Goal: Task Accomplishment & Management: Complete application form

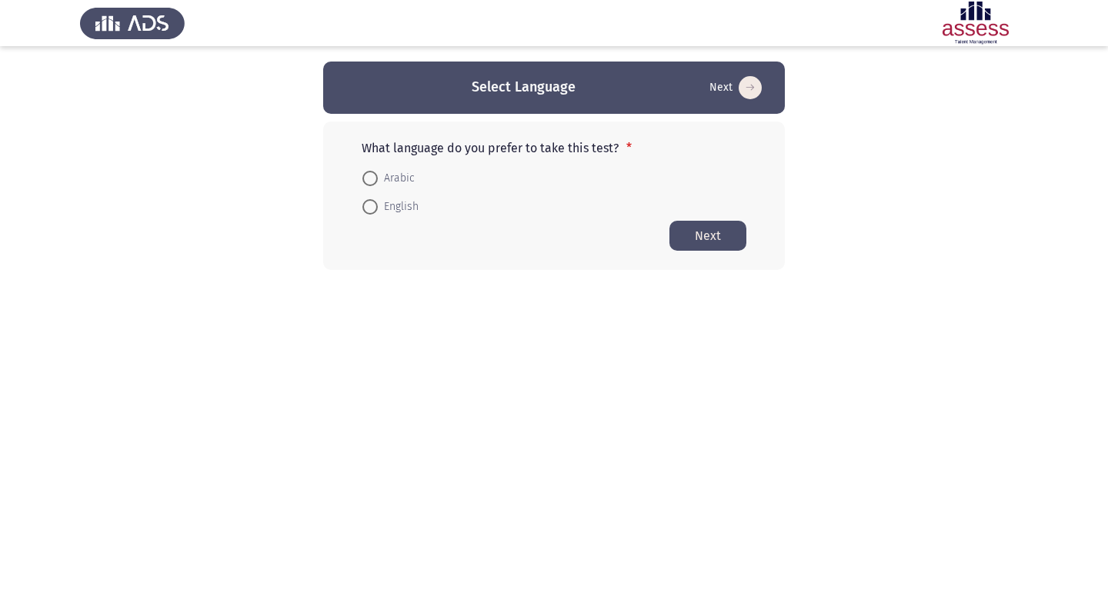
click at [365, 198] on label "English" at bounding box center [390, 207] width 56 height 18
click at [365, 199] on input "English" at bounding box center [369, 206] width 15 height 15
radio input "true"
click at [691, 222] on button "Next" at bounding box center [707, 235] width 77 height 30
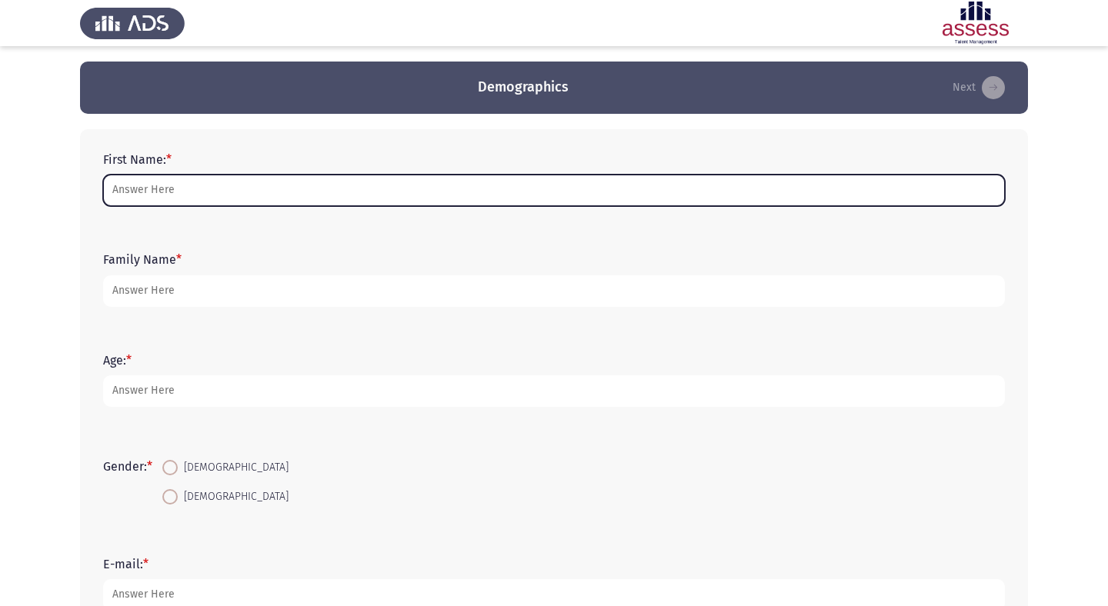
click at [532, 176] on input "First Name: *" at bounding box center [554, 191] width 902 height 32
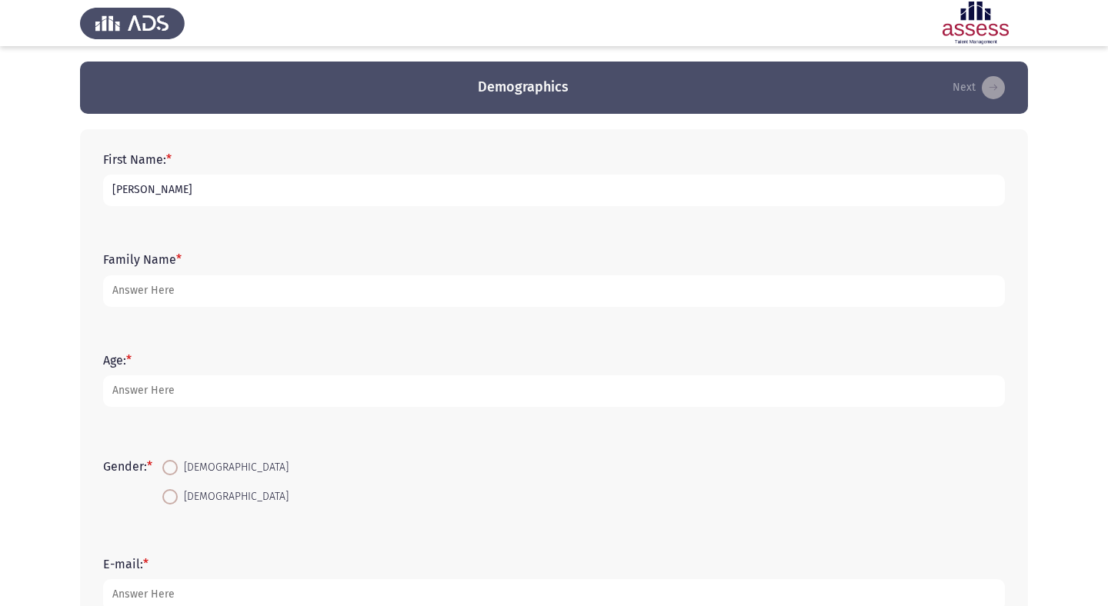
type input "Yahya"
type input "Fouda"
type input "25"
click at [170, 467] on span at bounding box center [169, 467] width 15 height 15
click at [170, 467] on input "Male" at bounding box center [169, 467] width 15 height 15
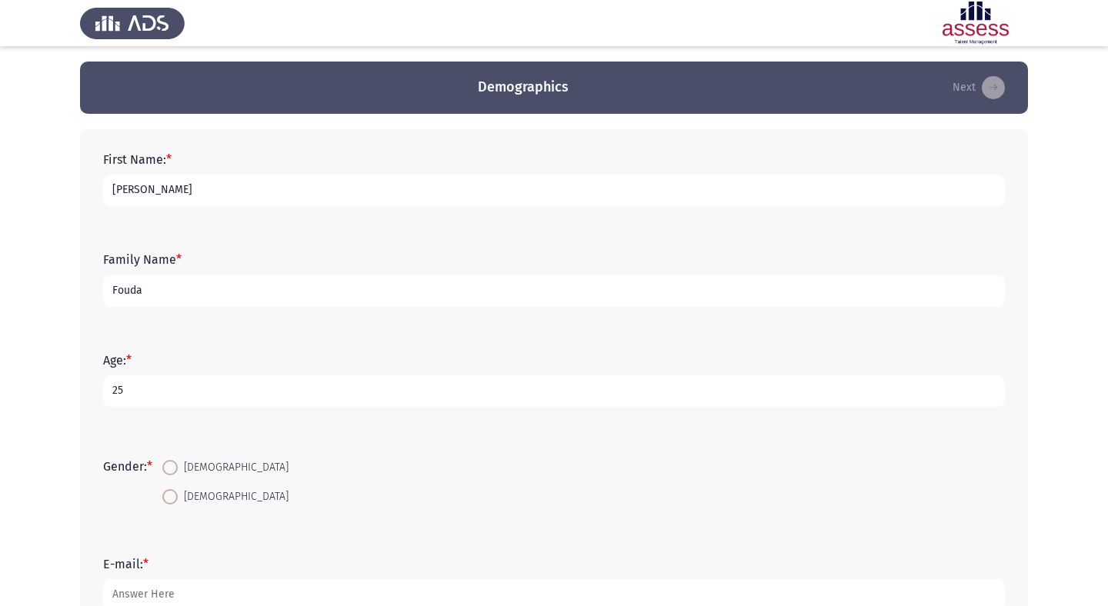
radio input "true"
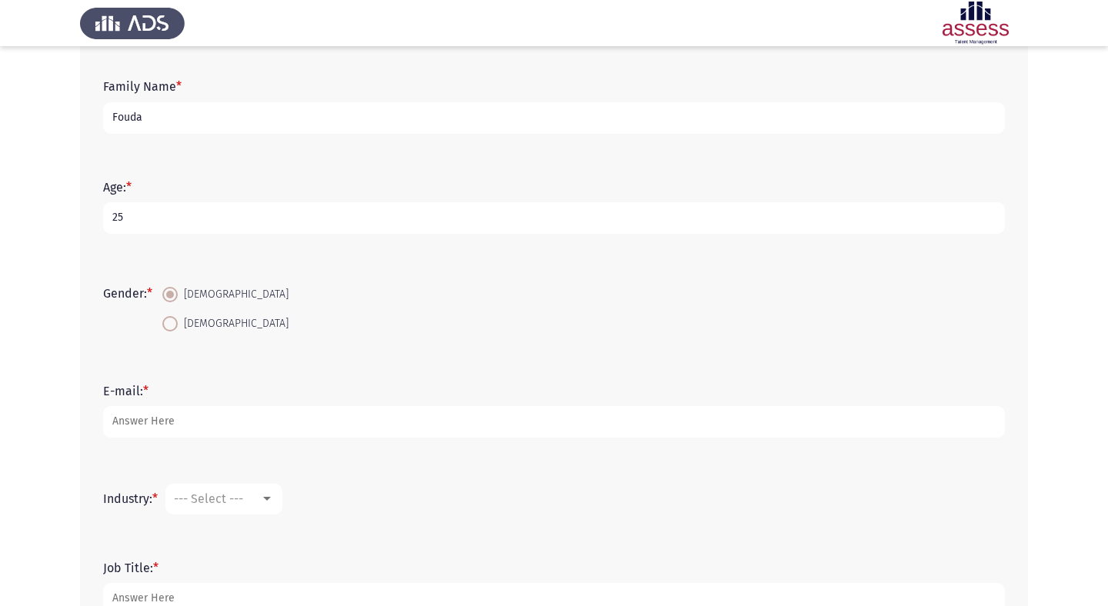
scroll to position [278, 0]
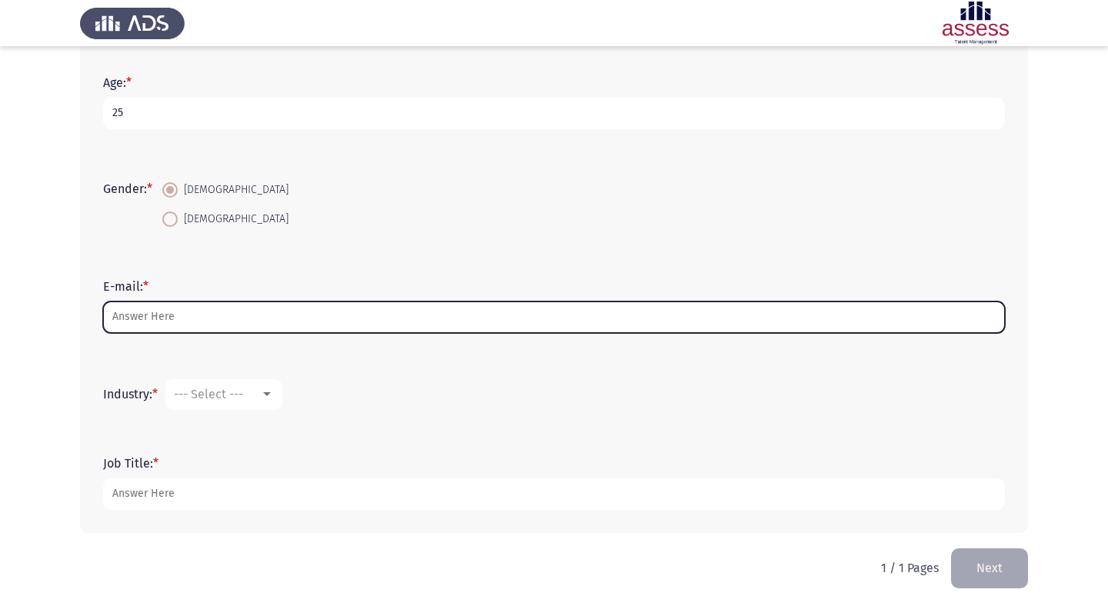
click at [197, 329] on input "E-mail: *" at bounding box center [554, 318] width 902 height 32
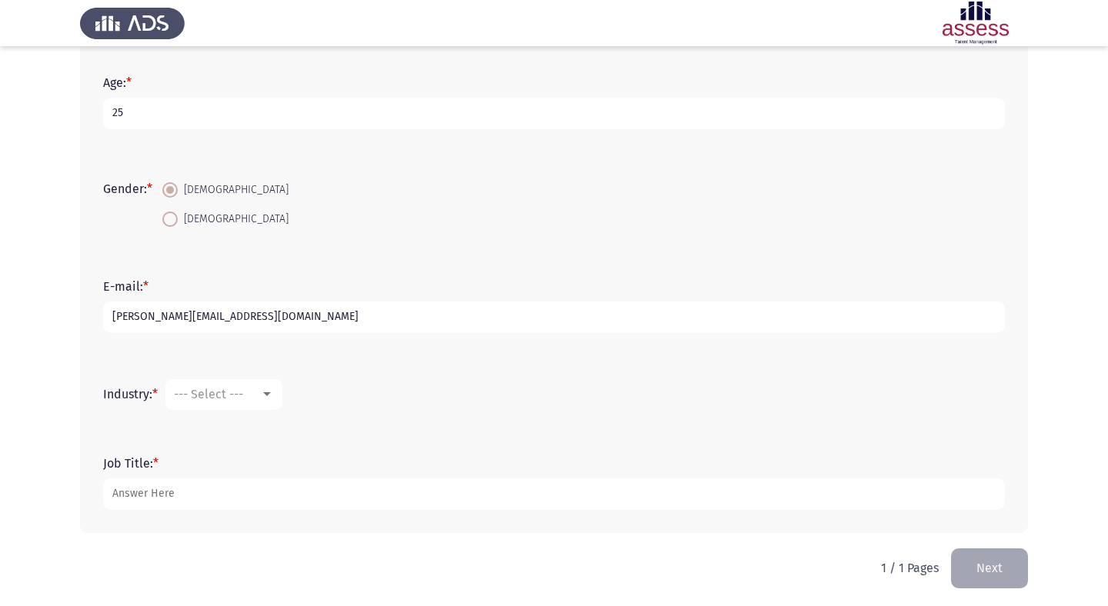
type input "yahya.mfouda@gmail.com"
click at [232, 395] on span "--- Select ---" at bounding box center [208, 394] width 69 height 15
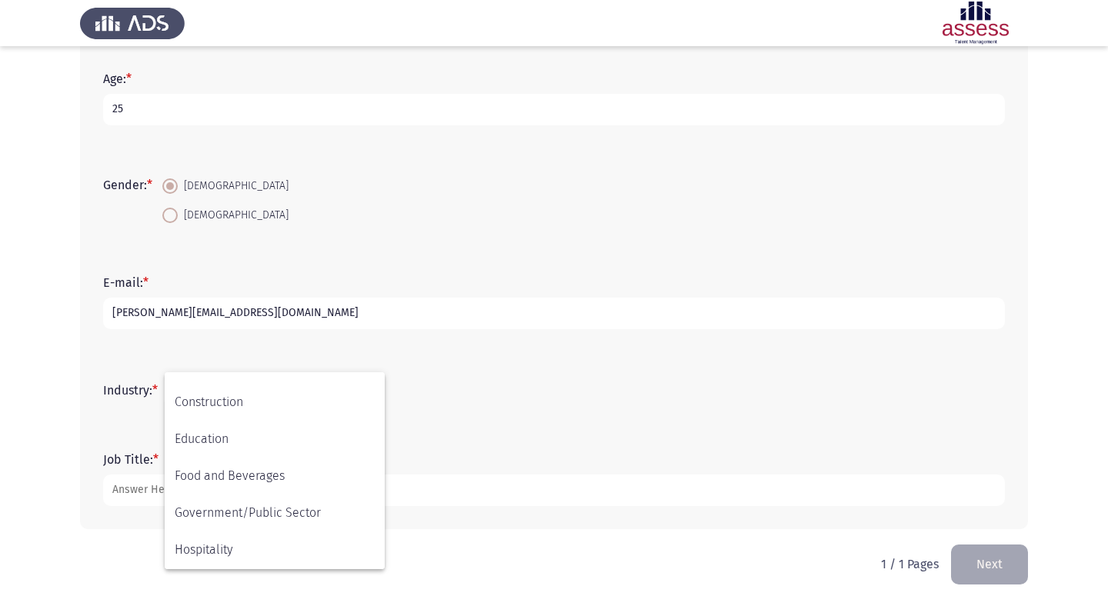
scroll to position [505, 0]
click at [270, 550] on span "Other" at bounding box center [275, 550] width 200 height 37
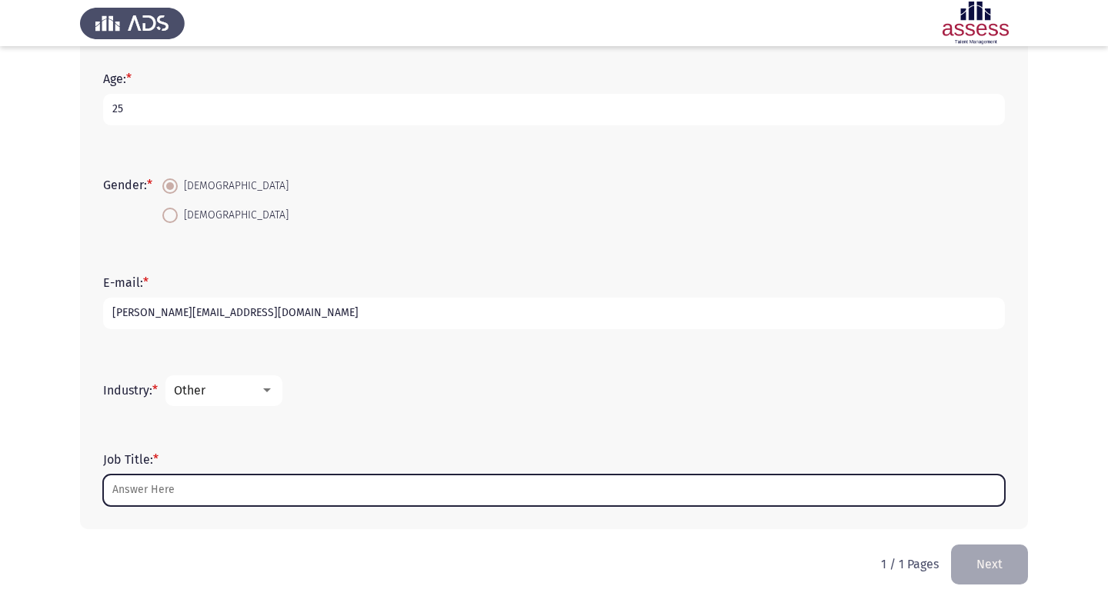
click at [271, 500] on input "Job Title: *" at bounding box center [554, 491] width 902 height 32
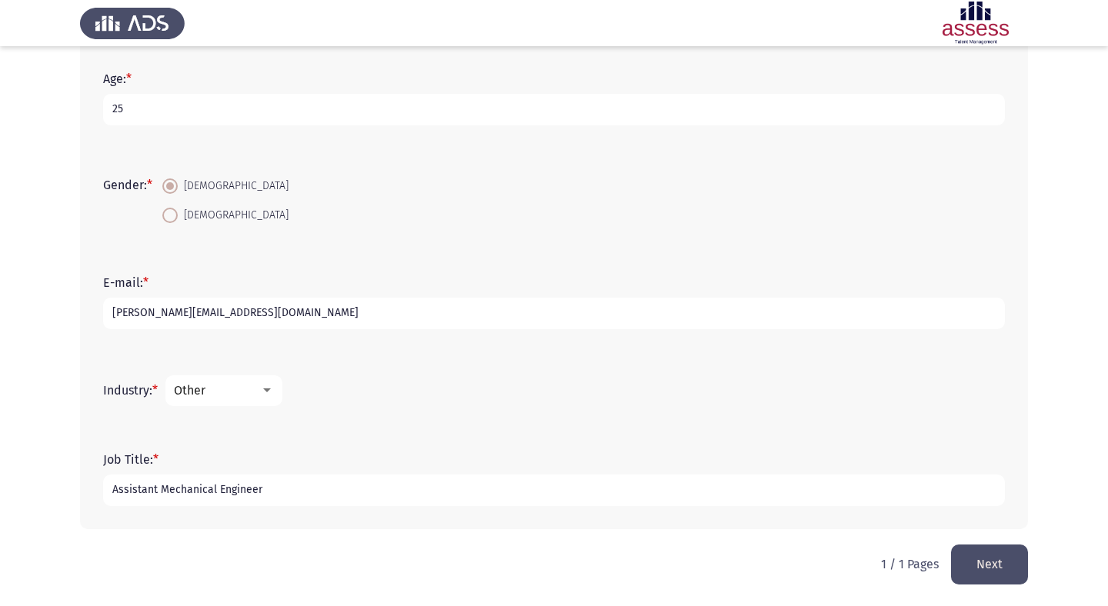
type input "Assistant Mechanical Engineer"
click at [236, 385] on div "Other" at bounding box center [217, 390] width 86 height 15
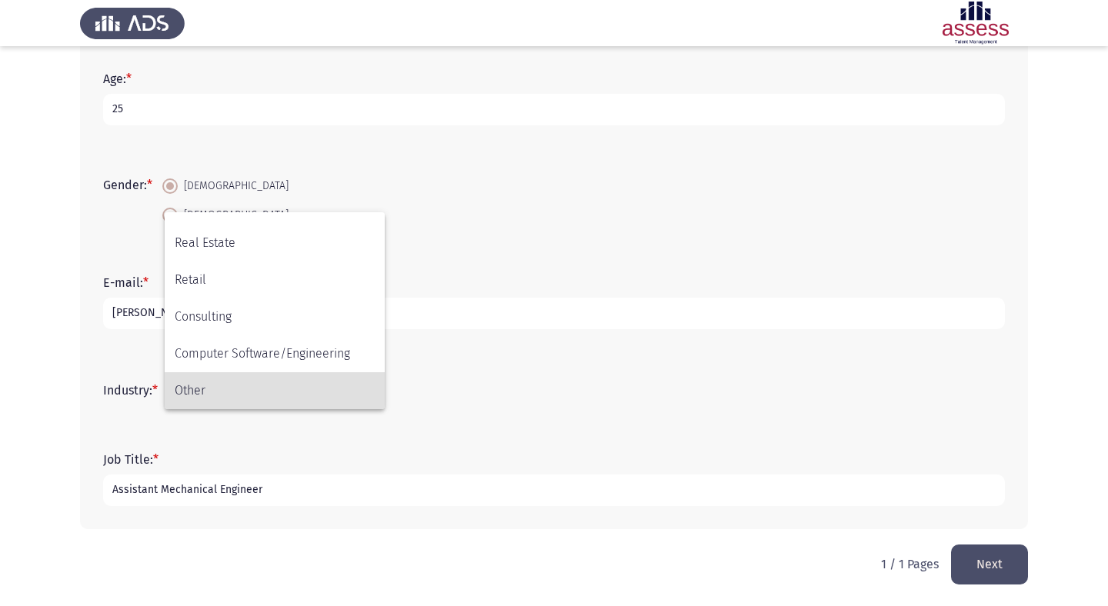
click at [500, 416] on div at bounding box center [554, 303] width 1108 height 606
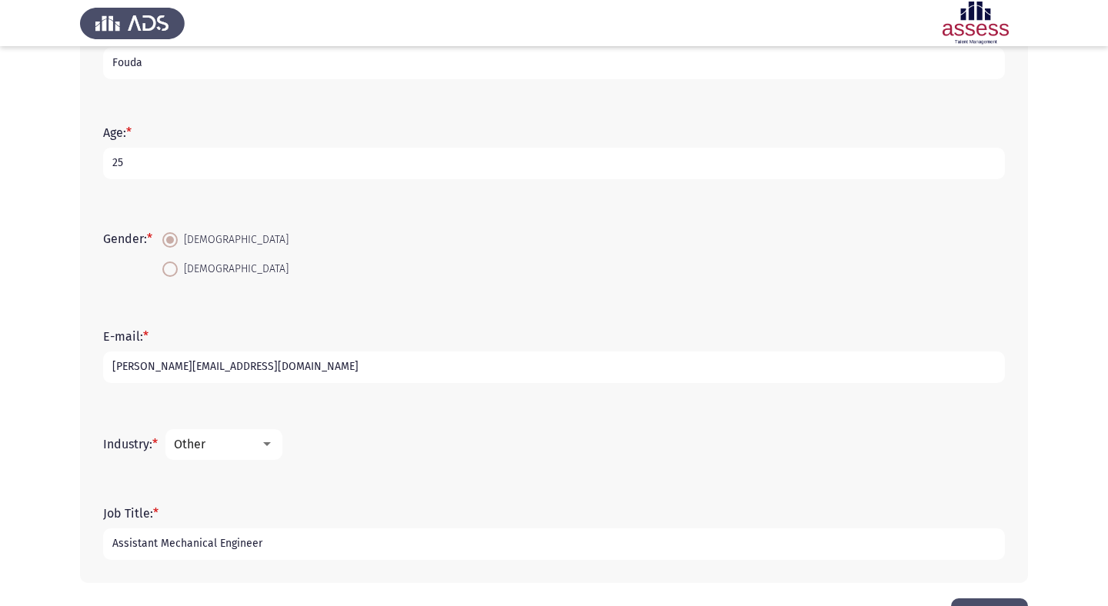
scroll to position [282, 0]
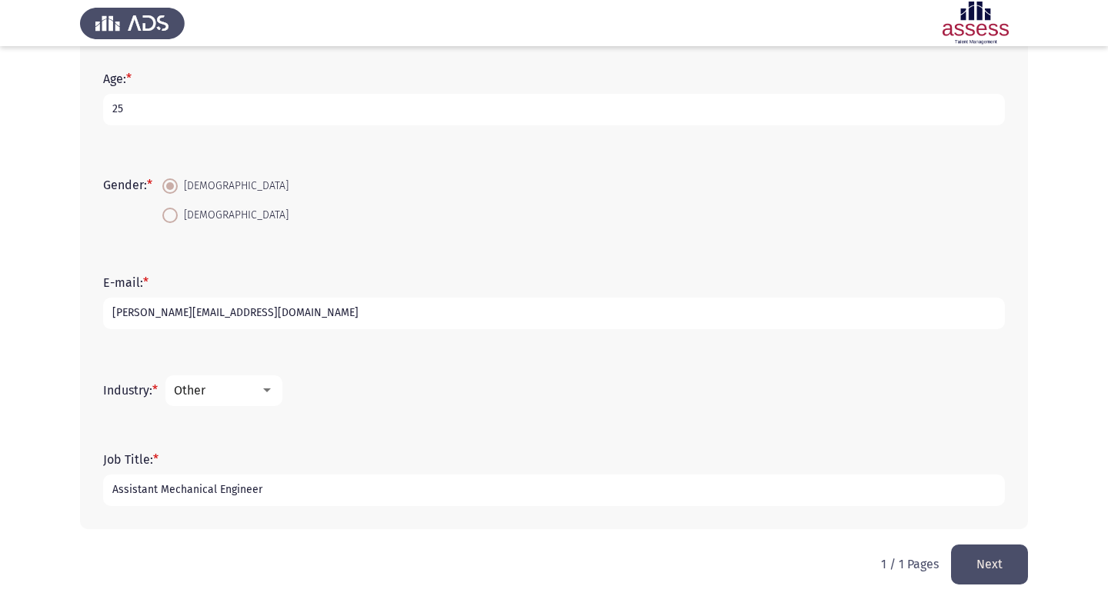
click at [977, 546] on button "Next" at bounding box center [989, 564] width 77 height 39
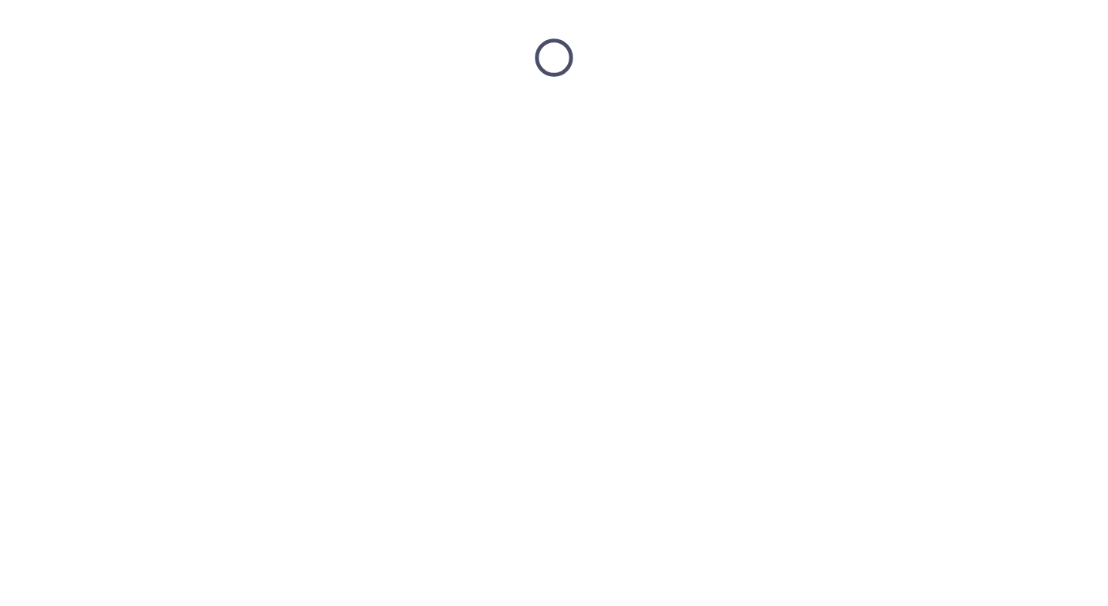
scroll to position [0, 0]
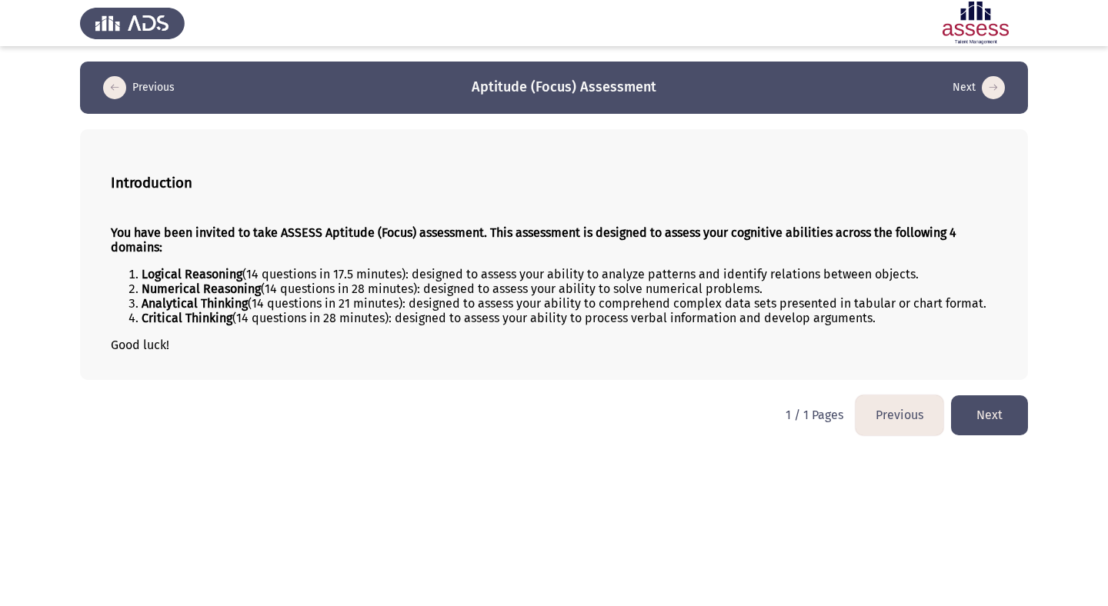
click at [988, 416] on button "Next" at bounding box center [989, 414] width 77 height 39
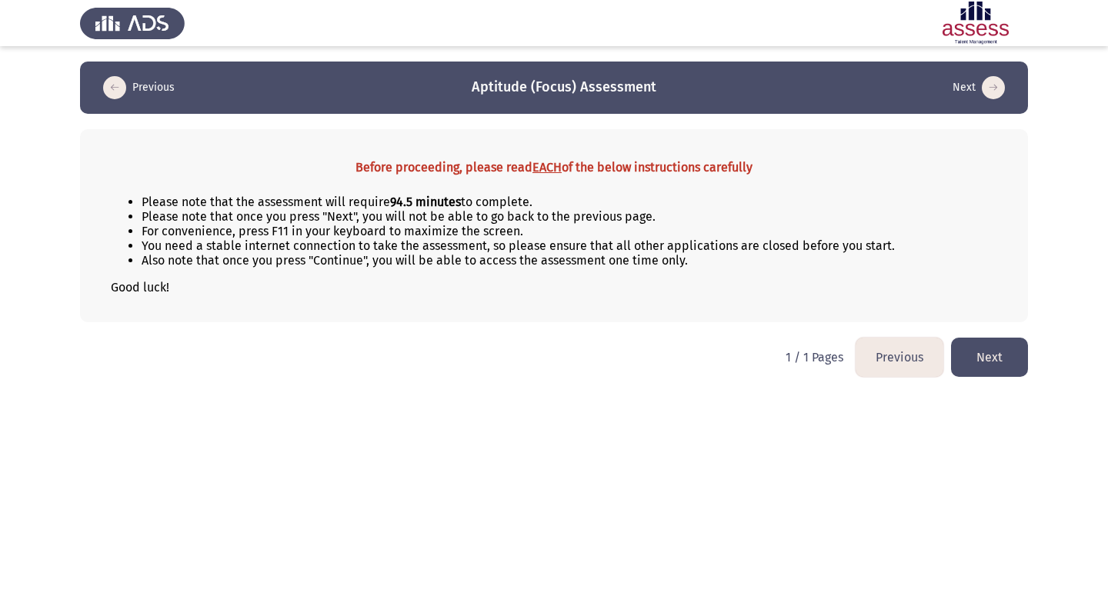
drag, startPoint x: 393, startPoint y: 201, endPoint x: 418, endPoint y: 201, distance: 24.6
click at [418, 201] on b "94.5 minutes" at bounding box center [425, 202] width 71 height 15
click at [973, 346] on button "Next" at bounding box center [989, 357] width 77 height 39
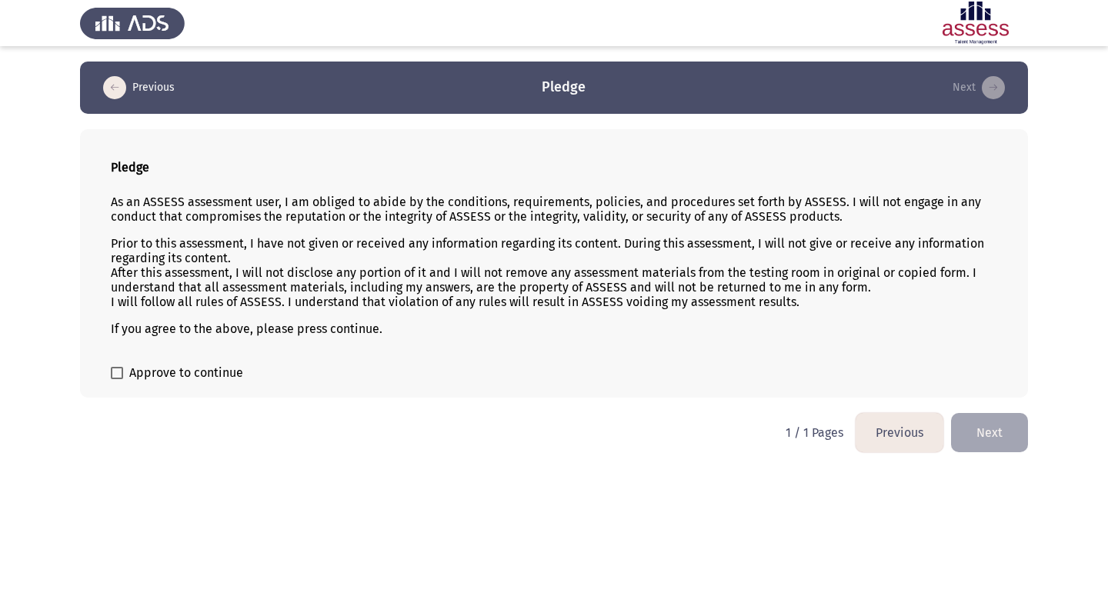
click at [186, 372] on span "Approve to continue" at bounding box center [186, 373] width 114 height 18
click at [117, 379] on input "Approve to continue" at bounding box center [116, 379] width 1 height 1
checkbox input "true"
click at [984, 432] on button "Next" at bounding box center [989, 432] width 77 height 39
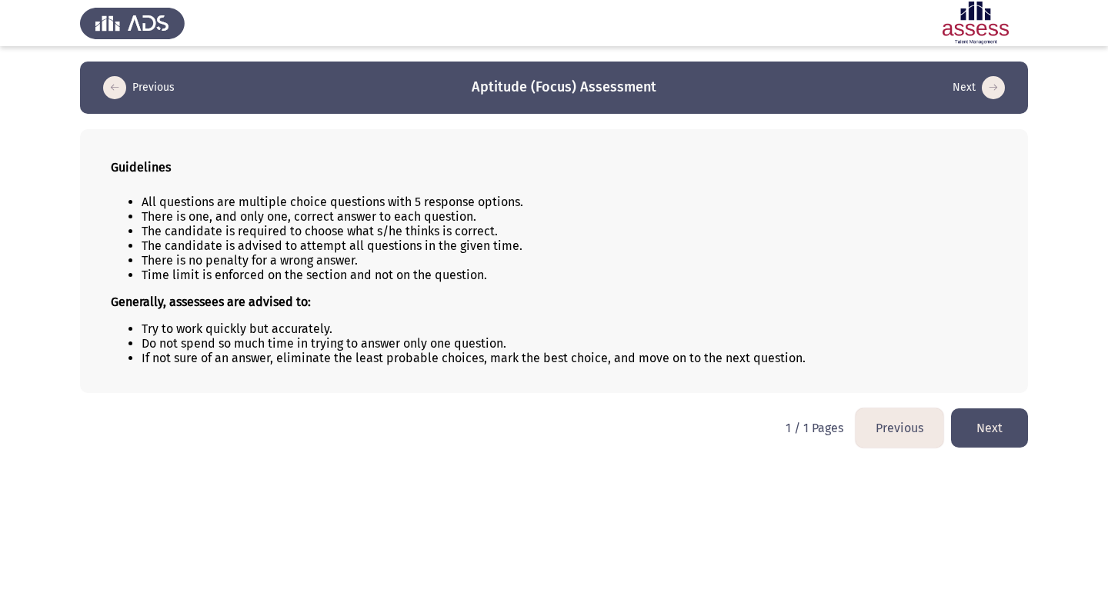
click at [986, 422] on button "Next" at bounding box center [989, 428] width 77 height 39
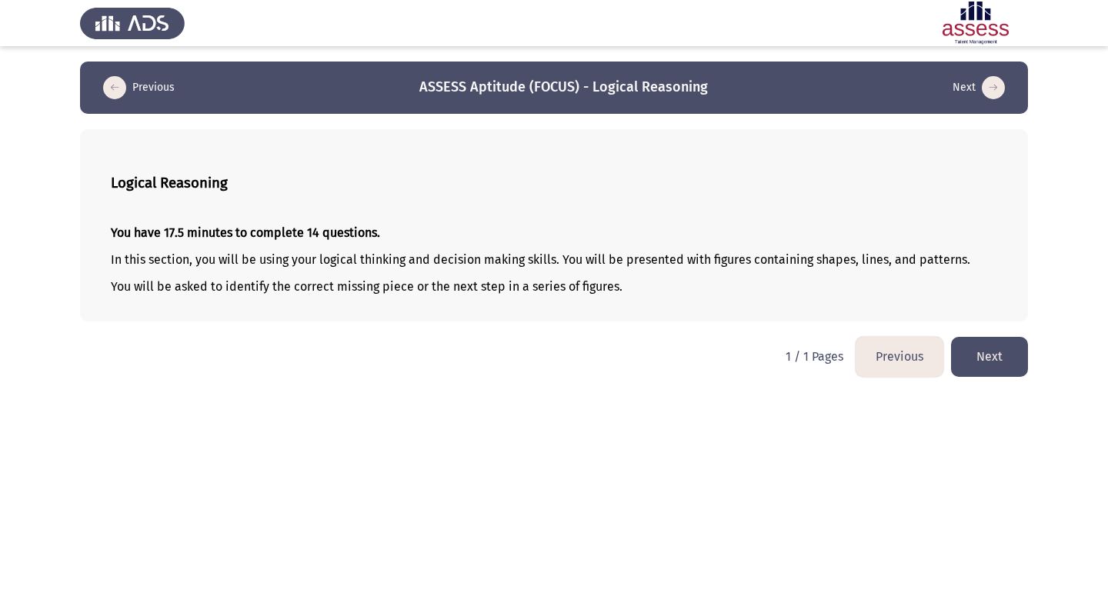
click at [1001, 366] on button "Next" at bounding box center [989, 356] width 77 height 39
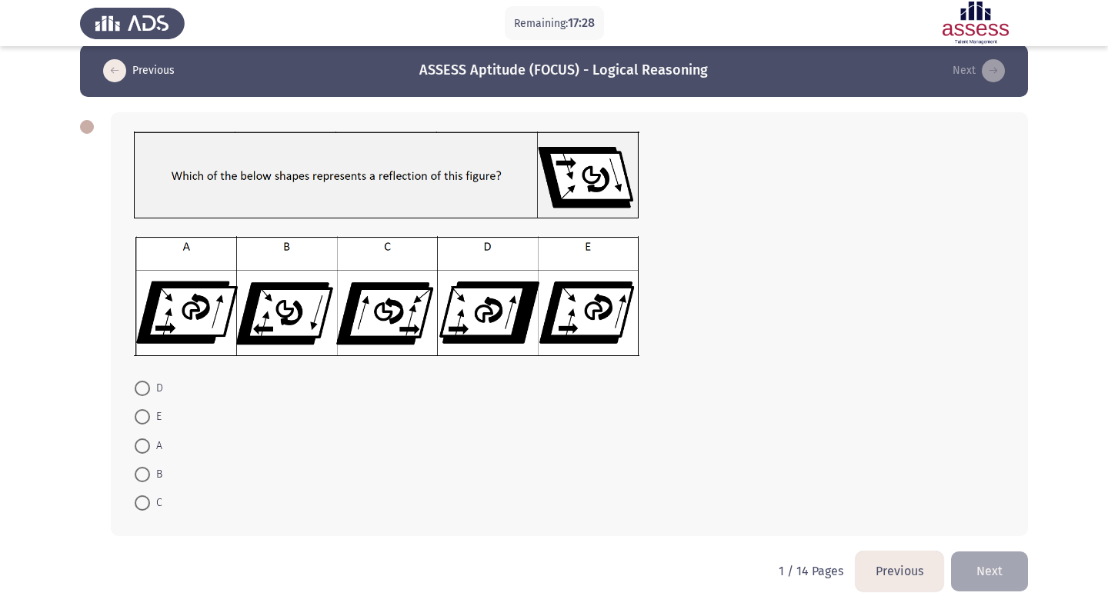
scroll to position [24, 0]
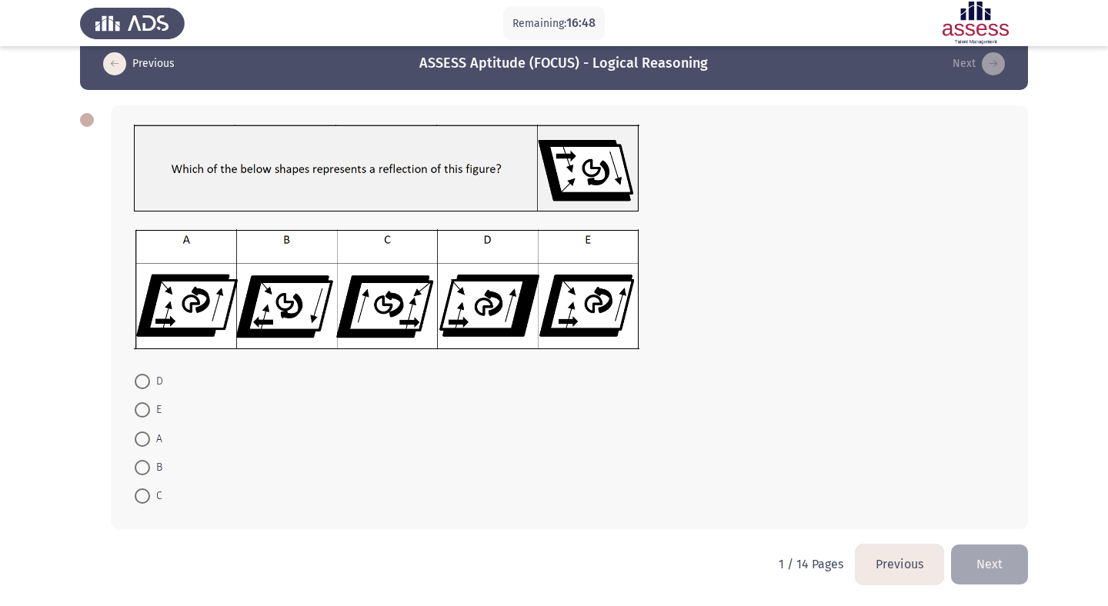
click at [142, 409] on span at bounding box center [142, 409] width 15 height 15
click at [142, 409] on input "E" at bounding box center [142, 409] width 15 height 15
radio input "true"
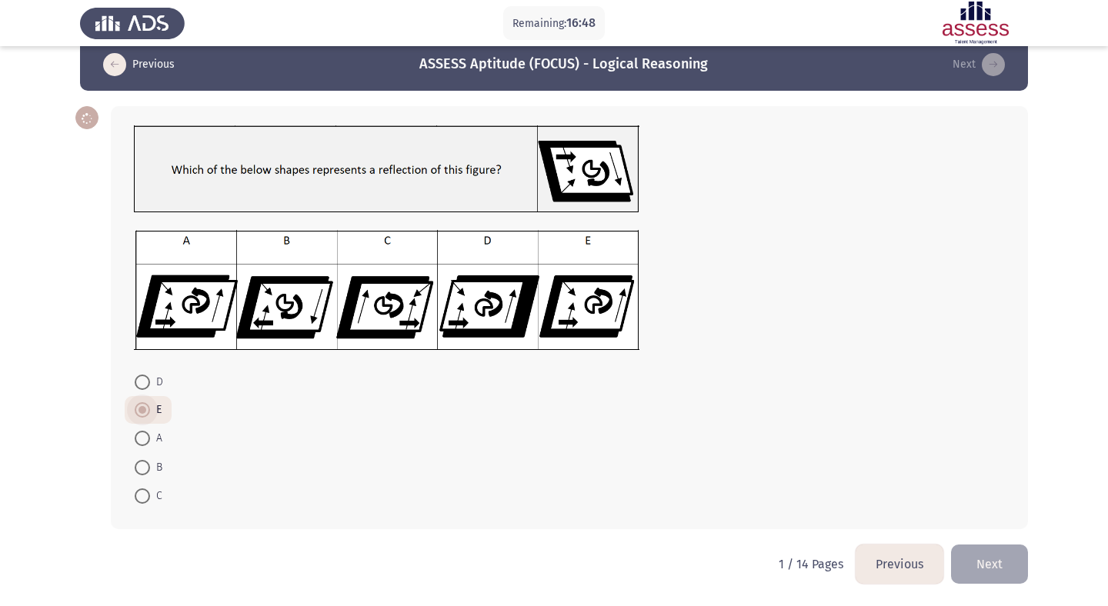
scroll to position [23, 0]
click at [971, 562] on button "Next" at bounding box center [989, 564] width 77 height 39
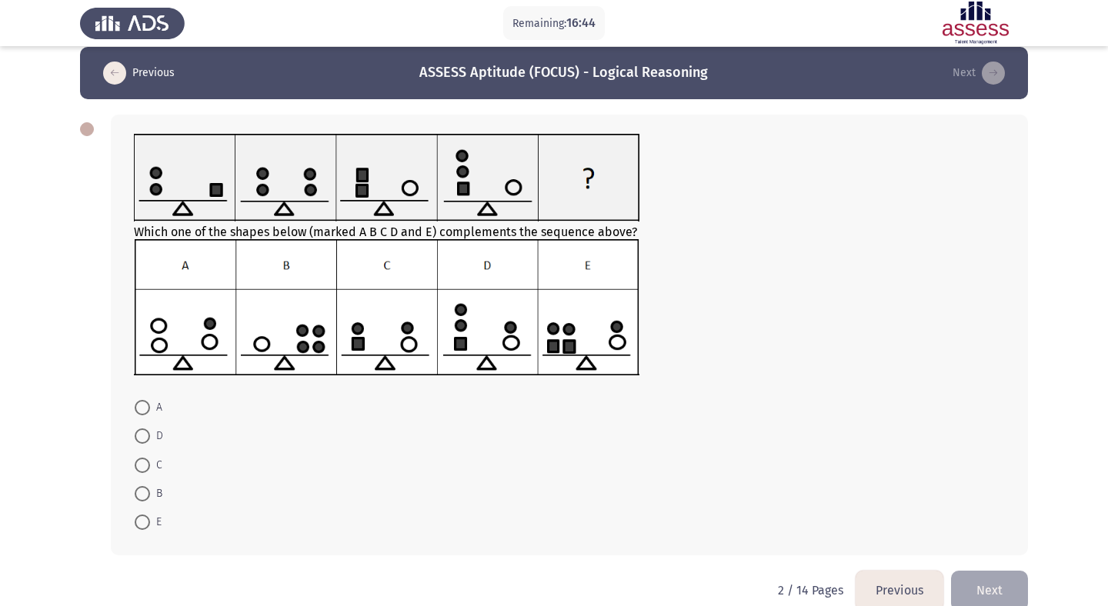
scroll to position [20, 0]
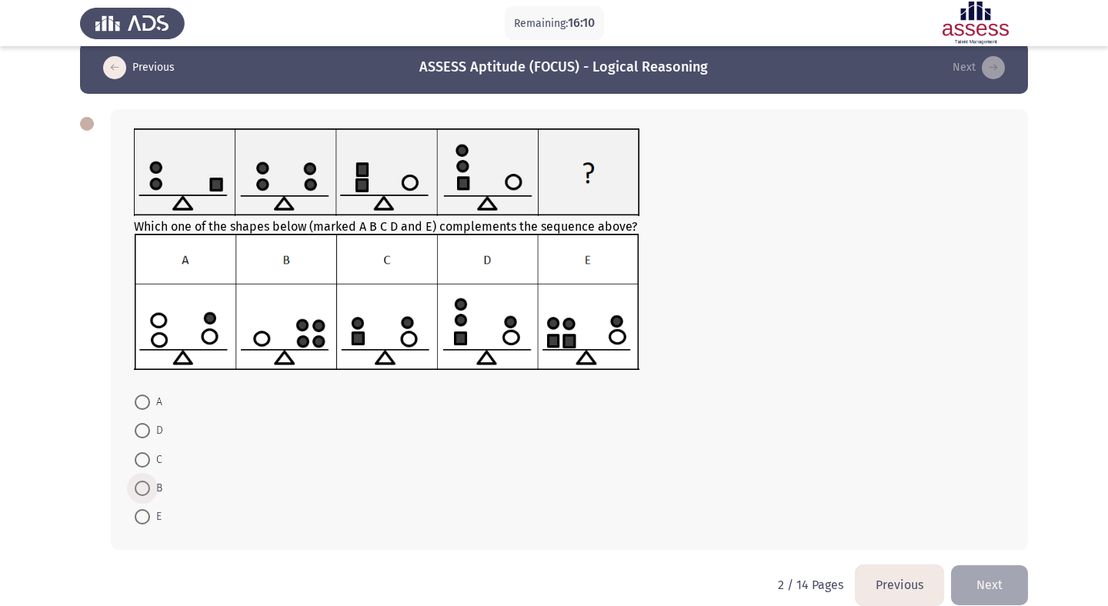
click at [142, 494] on span at bounding box center [142, 488] width 15 height 15
click at [142, 494] on input "B" at bounding box center [142, 488] width 15 height 15
radio input "true"
click at [976, 586] on button "Next" at bounding box center [989, 584] width 77 height 39
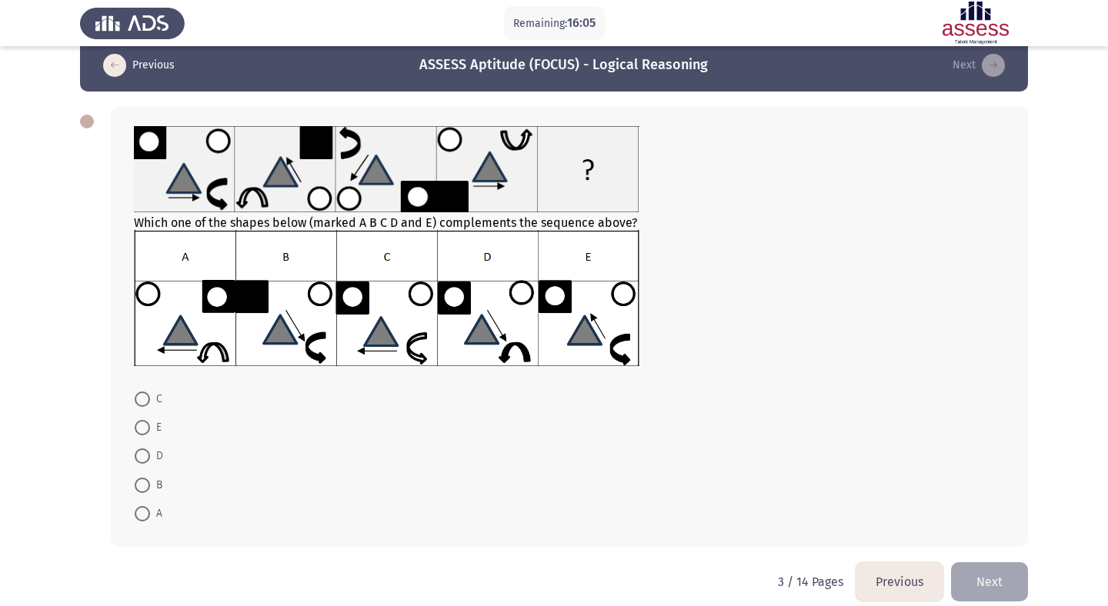
scroll to position [25, 0]
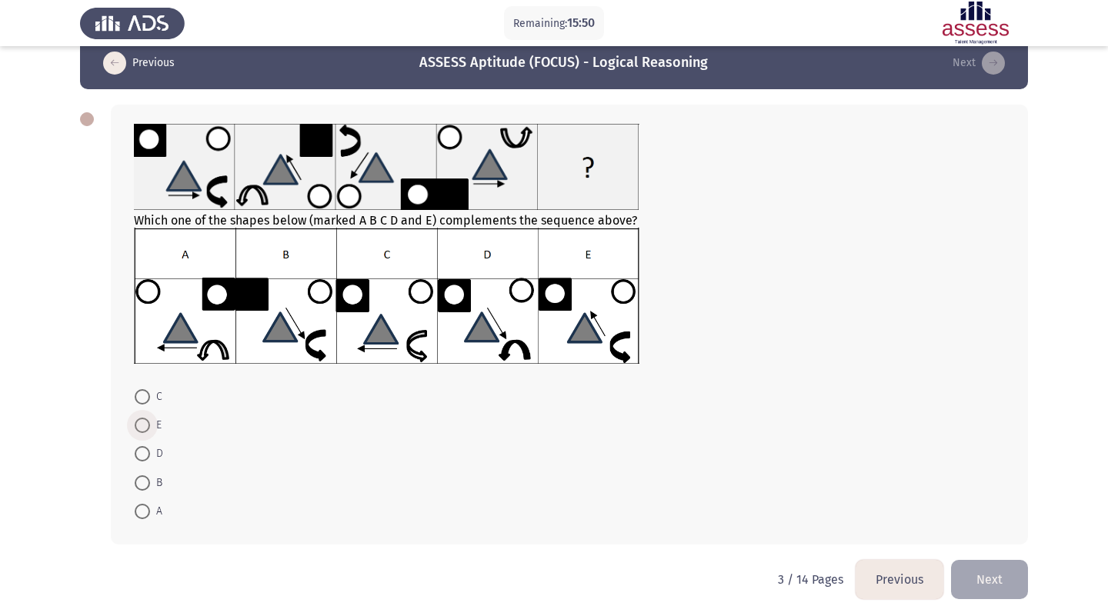
click at [145, 420] on span at bounding box center [142, 425] width 15 height 15
click at [145, 420] on input "E" at bounding box center [142, 425] width 15 height 15
radio input "true"
click at [990, 575] on button "Next" at bounding box center [989, 578] width 77 height 39
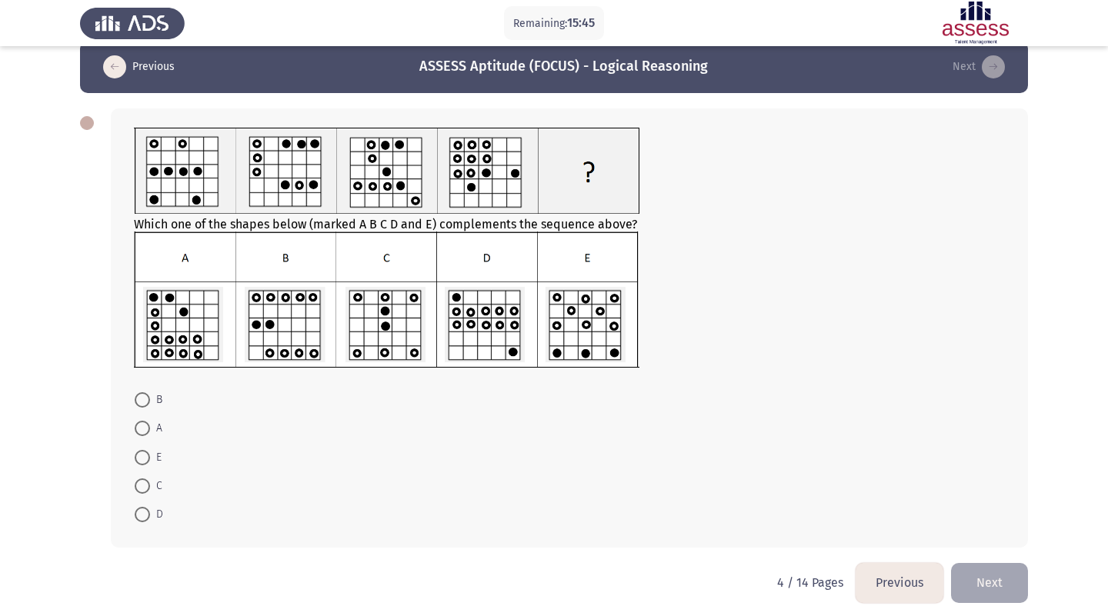
scroll to position [22, 0]
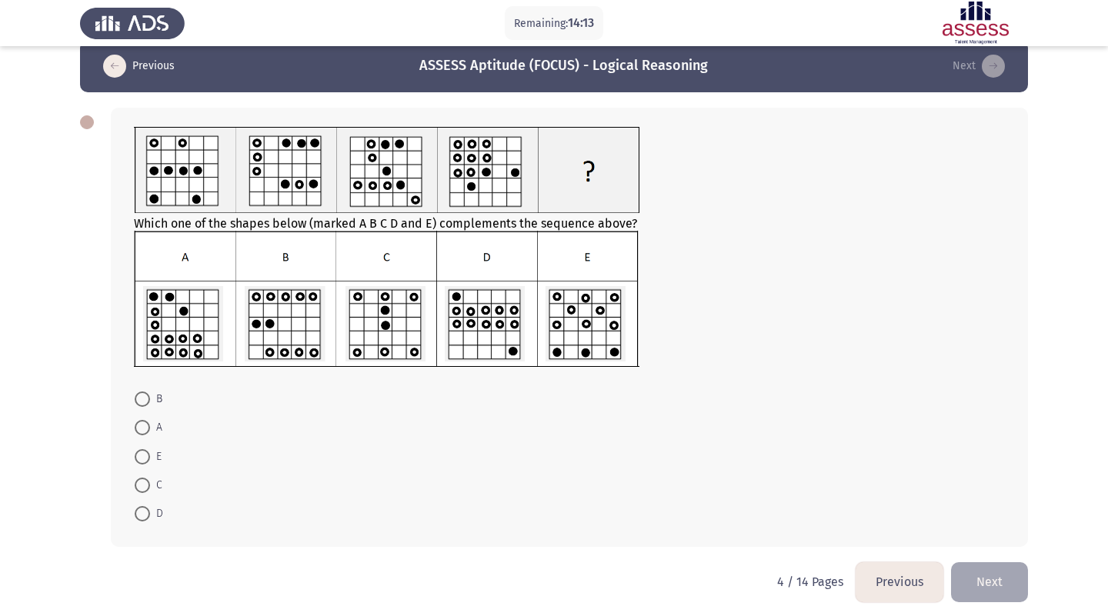
click at [145, 499] on mat-radio-button "D" at bounding box center [149, 513] width 48 height 28
click at [147, 512] on span at bounding box center [142, 513] width 15 height 15
click at [147, 512] on input "D" at bounding box center [142, 513] width 15 height 15
radio input "true"
click at [971, 568] on button "Next" at bounding box center [989, 581] width 77 height 39
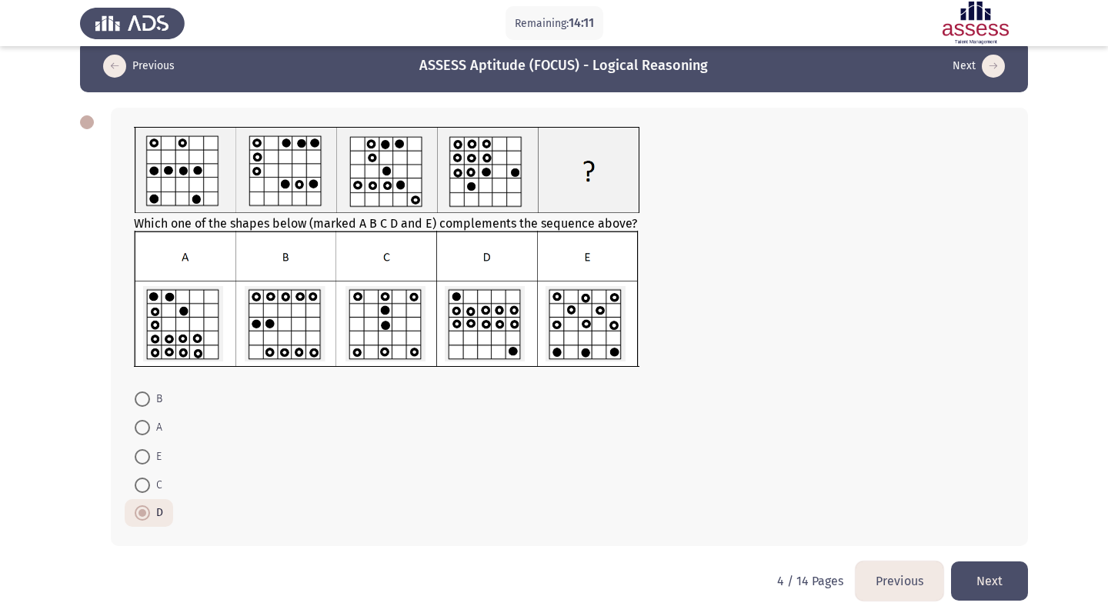
scroll to position [0, 0]
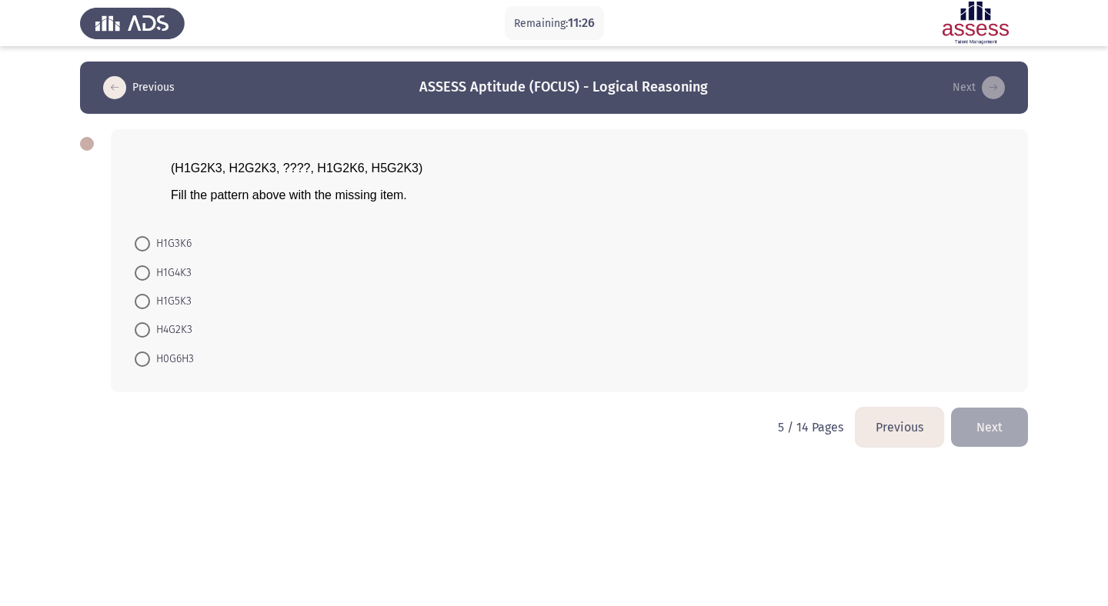
click at [143, 329] on span at bounding box center [142, 329] width 15 height 15
click at [143, 329] on input "H4G2K3" at bounding box center [142, 329] width 15 height 15
radio input "true"
click at [972, 416] on button "Next" at bounding box center [989, 425] width 77 height 39
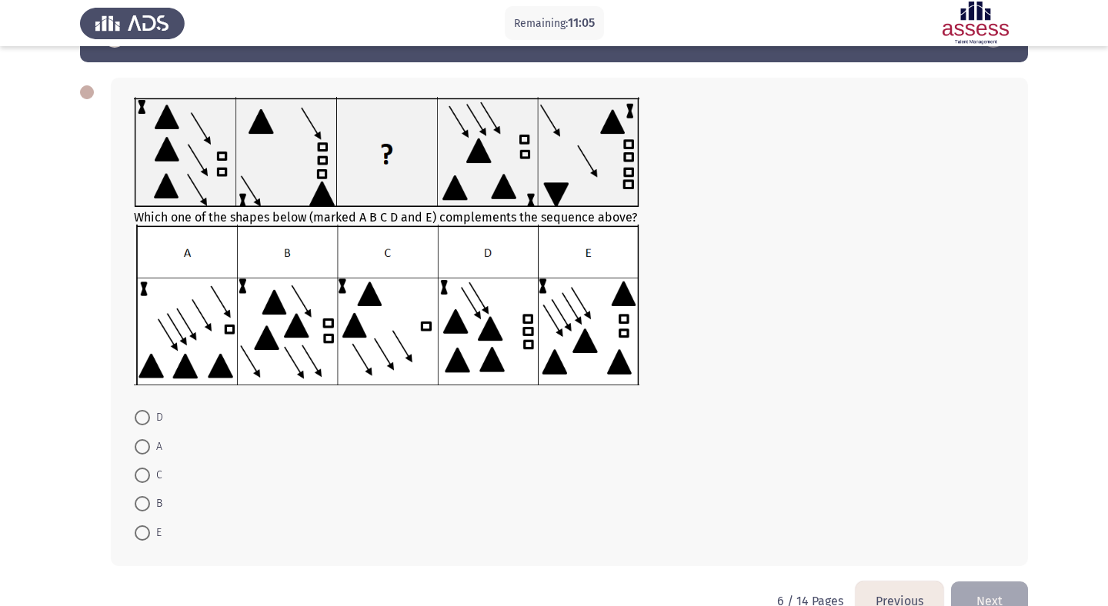
scroll to position [52, 0]
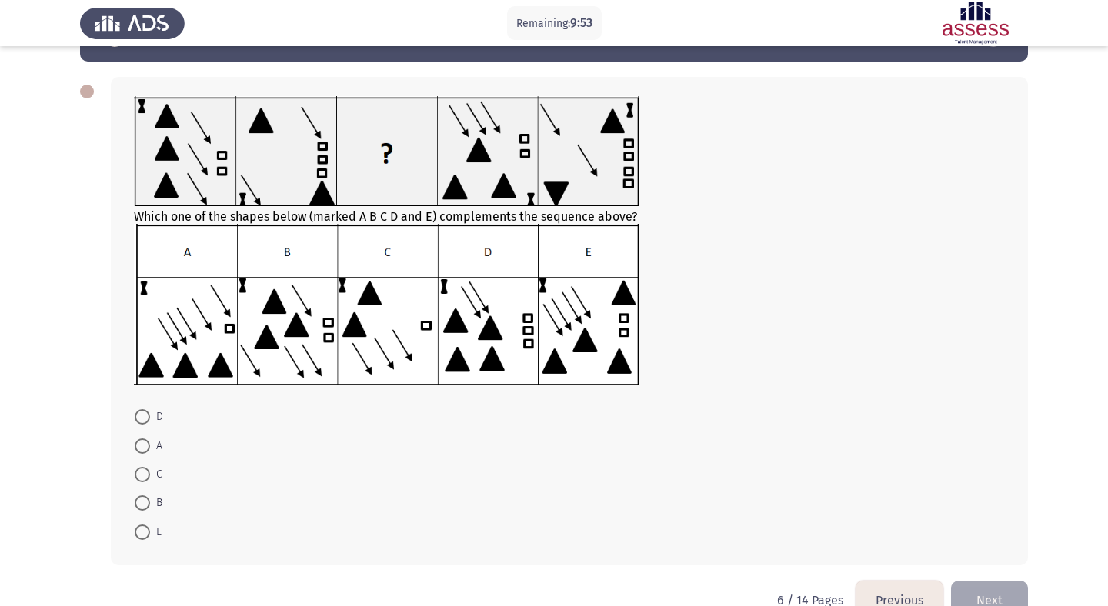
click at [146, 422] on span at bounding box center [142, 416] width 15 height 15
click at [146, 422] on input "D" at bounding box center [142, 416] width 15 height 15
radio input "true"
click at [1006, 593] on button "Next" at bounding box center [989, 598] width 77 height 39
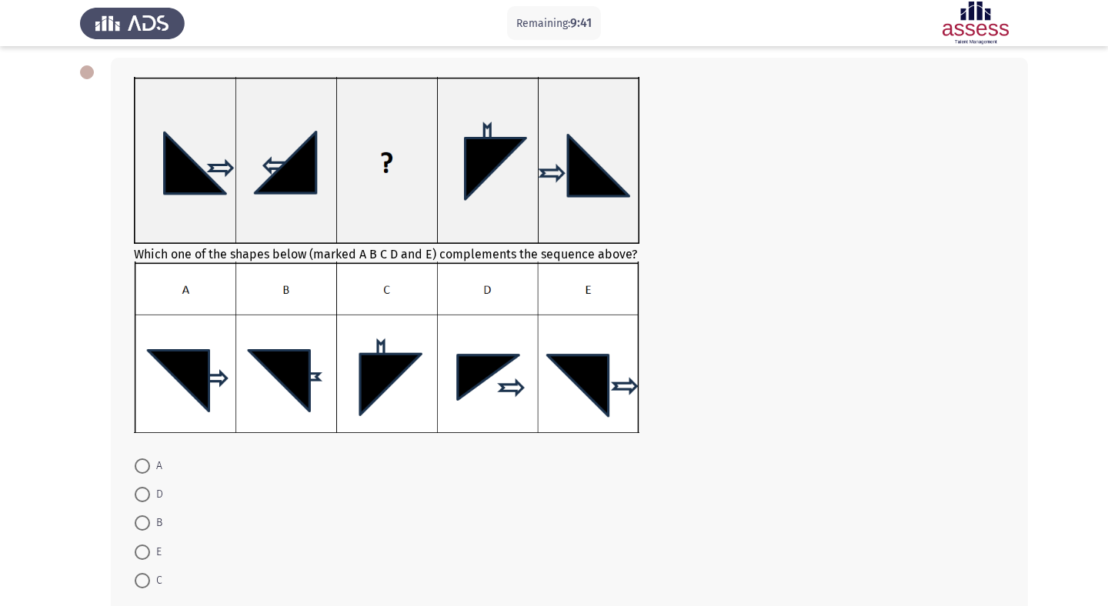
scroll to position [75, 0]
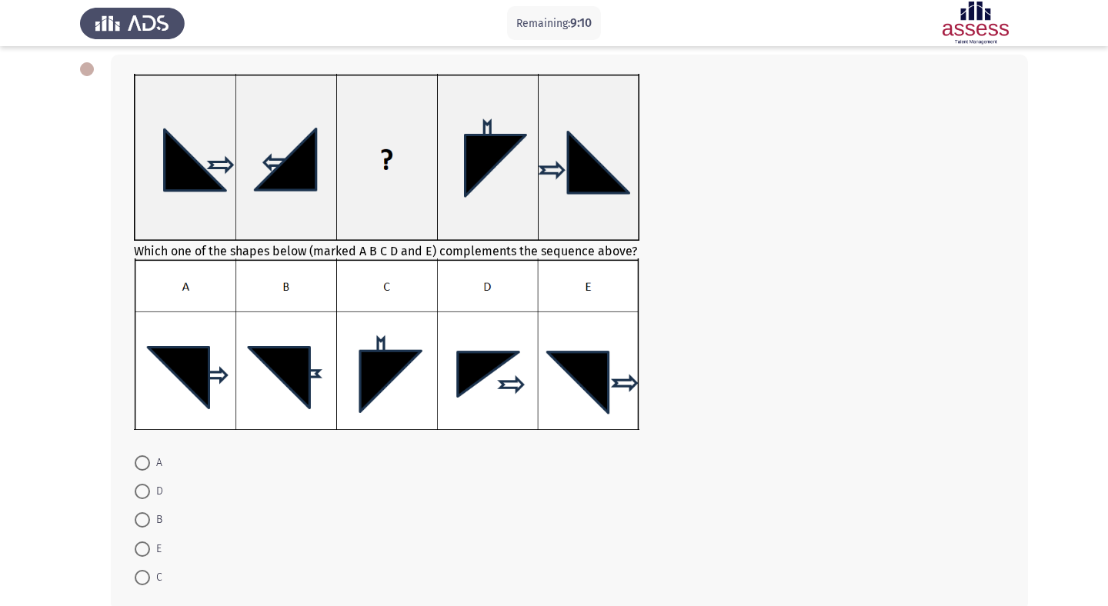
click at [145, 518] on span at bounding box center [142, 519] width 15 height 15
click at [145, 518] on input "B" at bounding box center [142, 519] width 15 height 15
radio input "true"
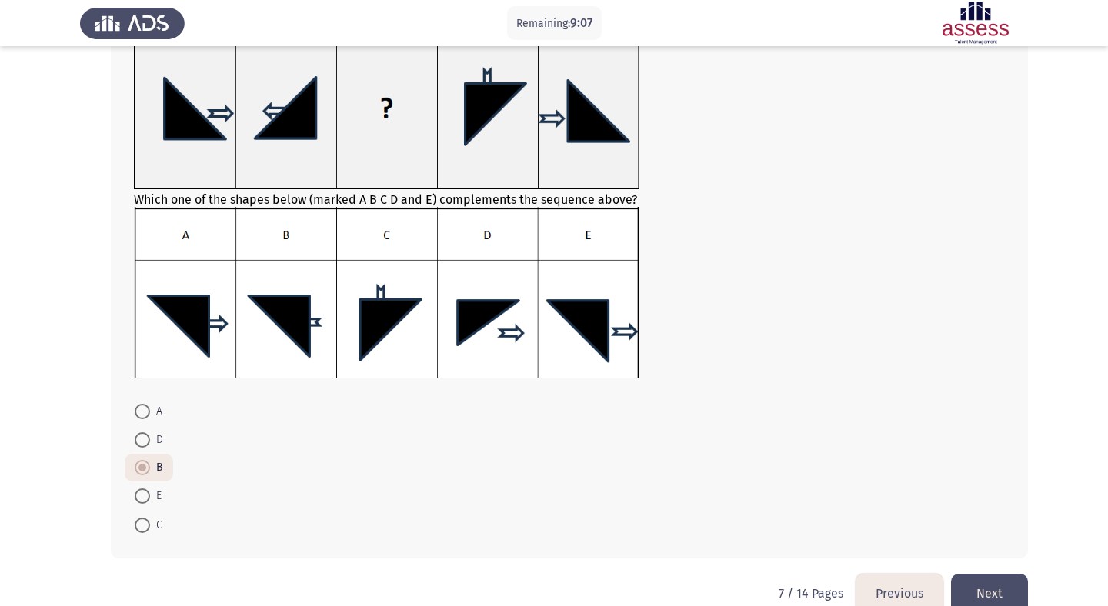
scroll to position [124, 0]
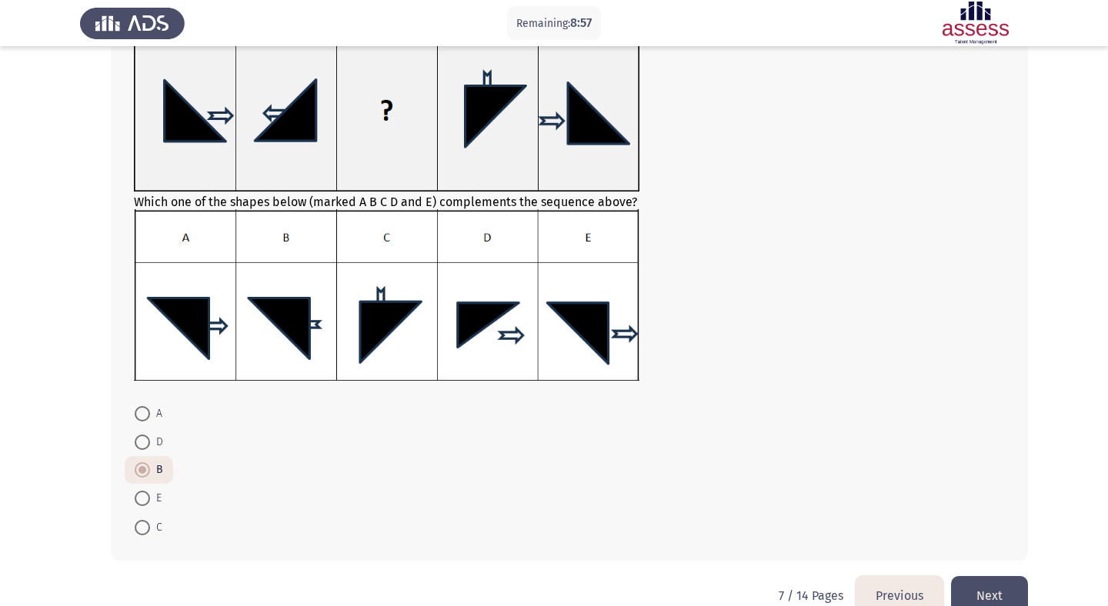
click at [990, 588] on button "Next" at bounding box center [989, 595] width 77 height 39
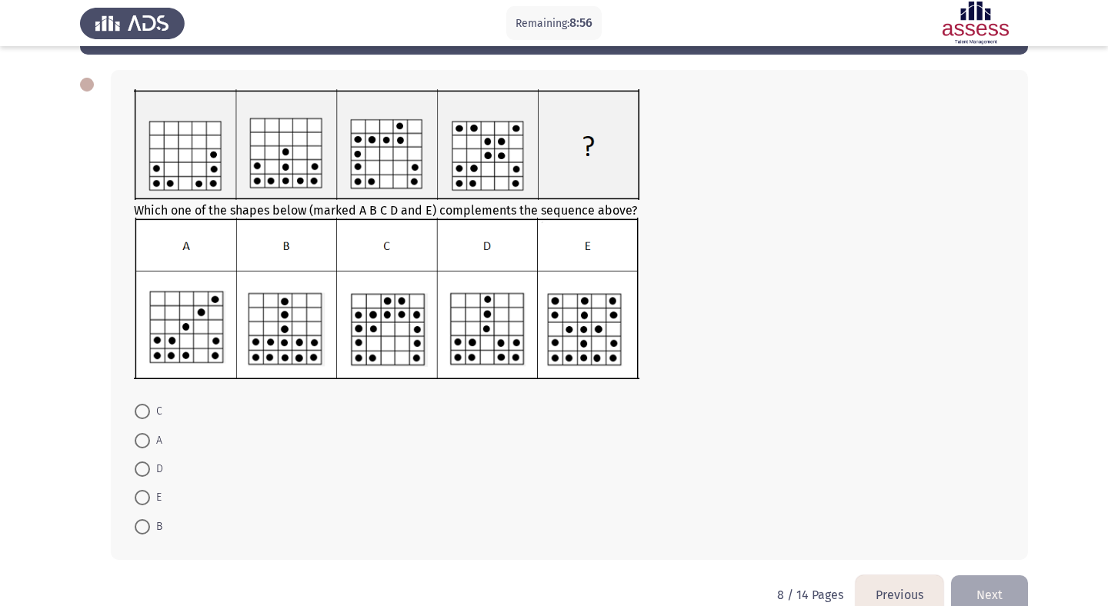
scroll to position [72, 0]
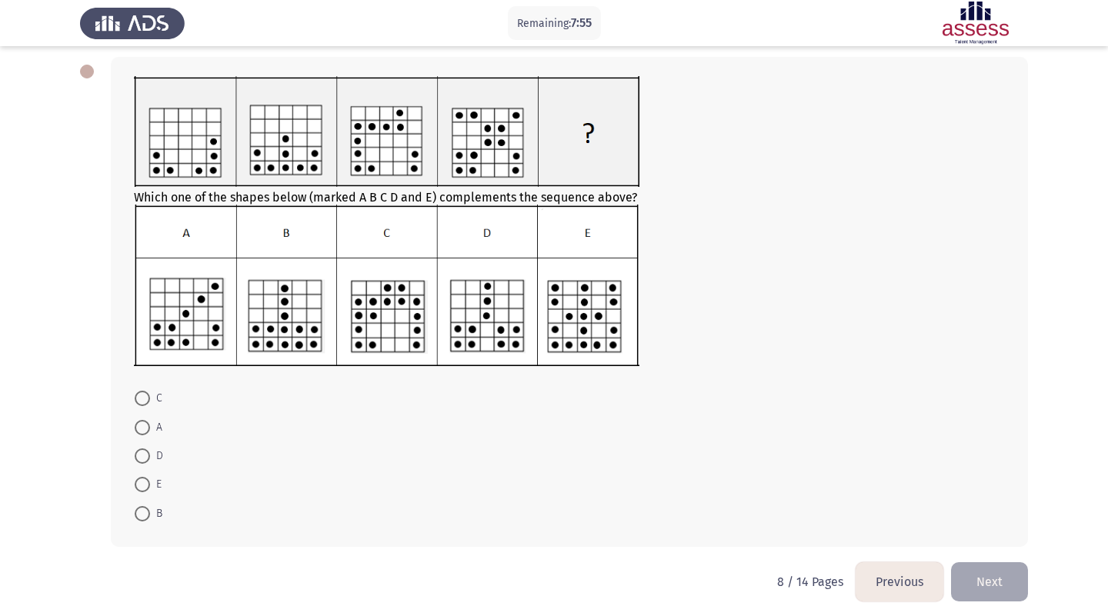
click at [137, 489] on span at bounding box center [142, 484] width 15 height 15
click at [137, 489] on input "E" at bounding box center [142, 484] width 15 height 15
radio input "true"
click at [974, 583] on button "Next" at bounding box center [989, 580] width 77 height 39
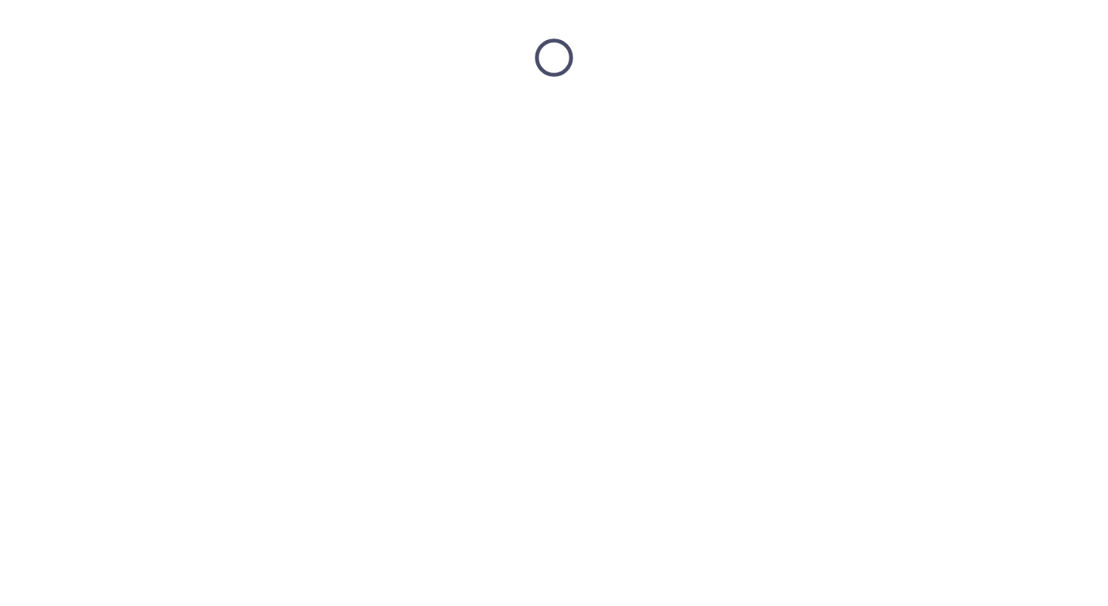
scroll to position [0, 0]
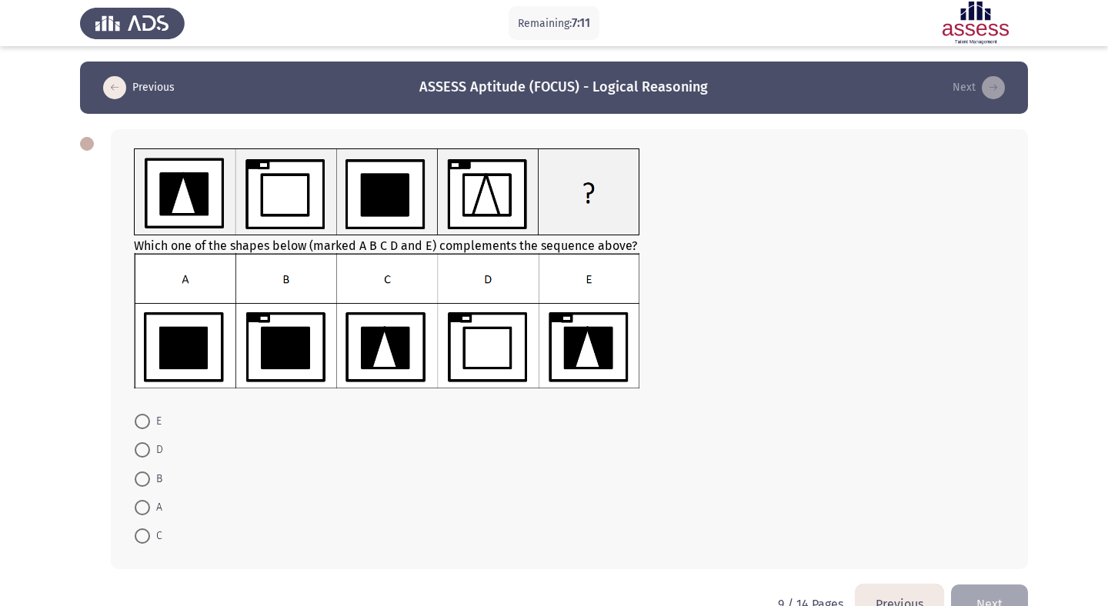
click at [142, 534] on span at bounding box center [142, 536] width 15 height 15
click at [142, 534] on input "C" at bounding box center [142, 536] width 15 height 15
radio input "true"
click at [983, 593] on button "Next" at bounding box center [989, 603] width 77 height 39
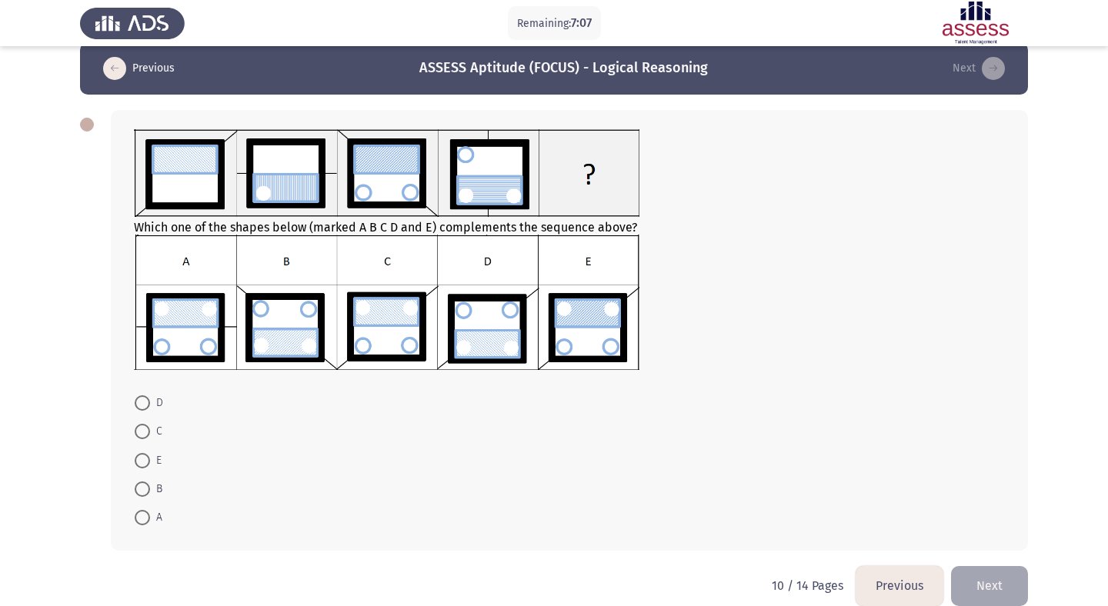
scroll to position [26, 0]
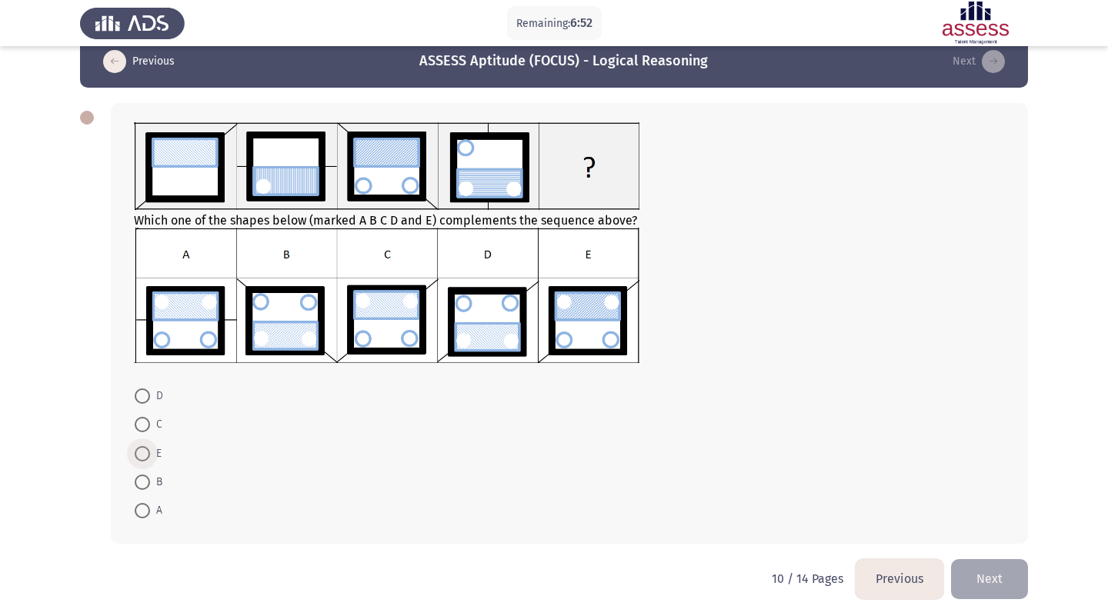
click at [144, 452] on span at bounding box center [142, 453] width 15 height 15
click at [144, 452] on input "E" at bounding box center [142, 453] width 15 height 15
radio input "true"
click at [980, 562] on button "Next" at bounding box center [989, 578] width 77 height 39
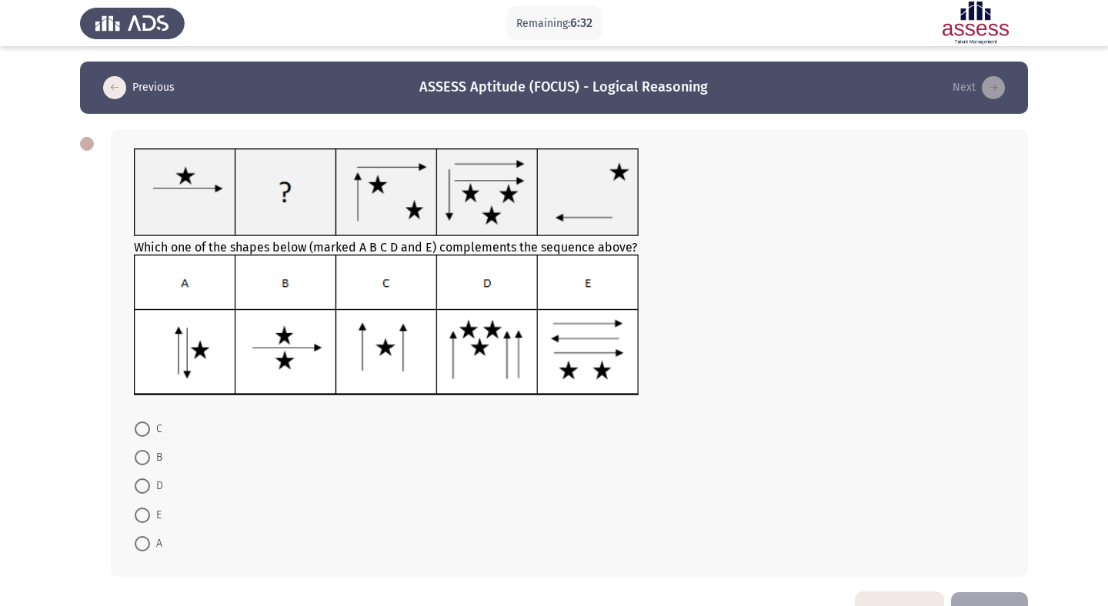
click at [559, 255] on div at bounding box center [569, 327] width 871 height 145
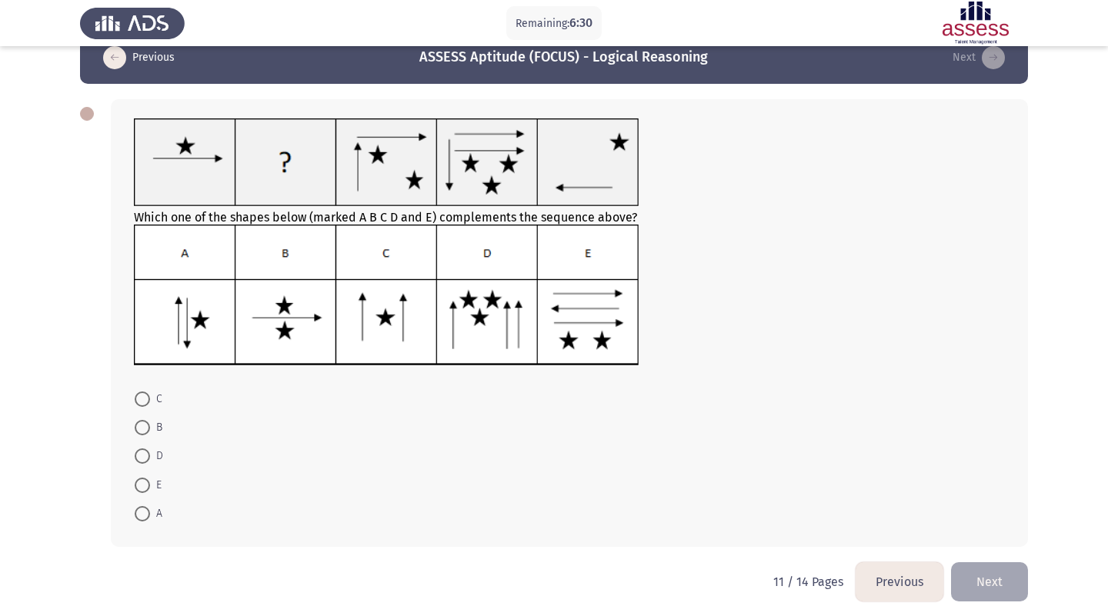
scroll to position [42, 0]
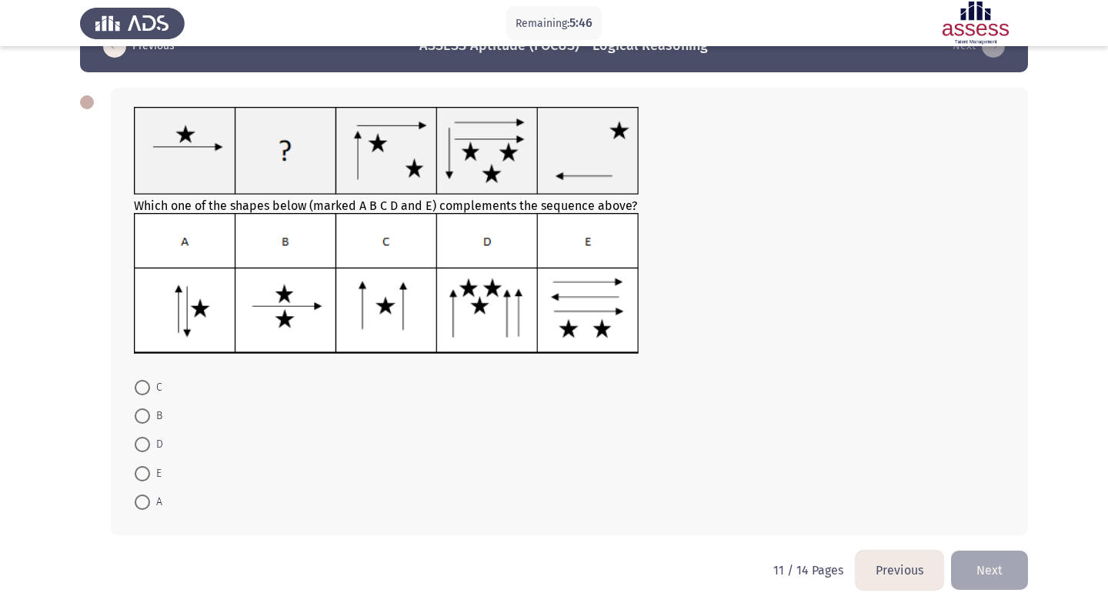
click at [145, 449] on span at bounding box center [142, 444] width 15 height 15
click at [145, 449] on input "D" at bounding box center [142, 444] width 15 height 15
radio input "true"
click at [987, 568] on button "Next" at bounding box center [989, 569] width 77 height 39
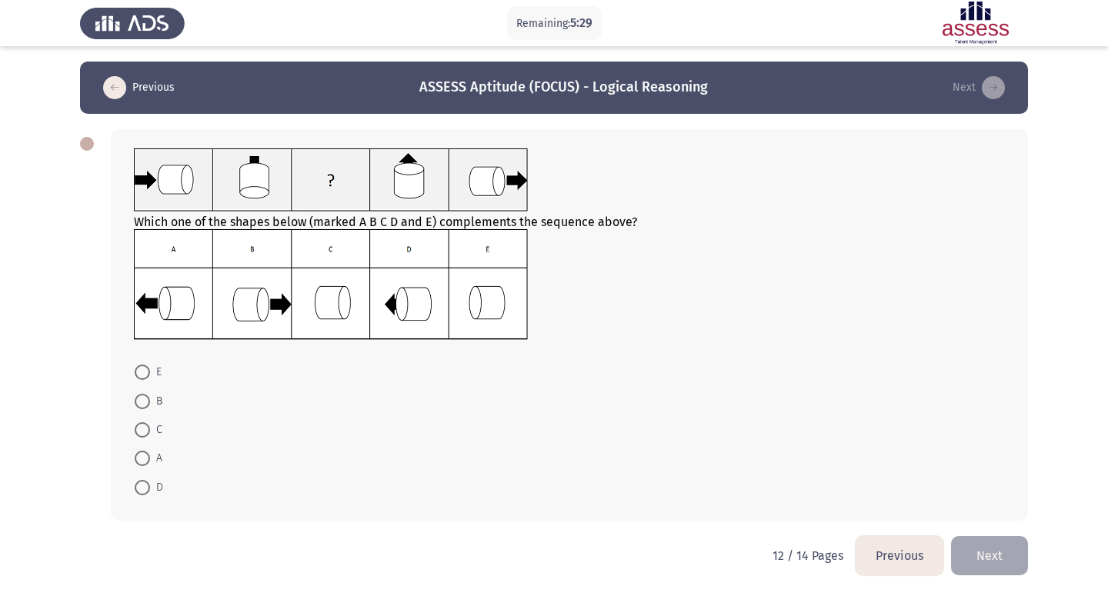
click at [146, 479] on label "D" at bounding box center [149, 488] width 28 height 18
click at [146, 480] on input "D" at bounding box center [142, 487] width 15 height 15
radio input "true"
click at [136, 376] on span at bounding box center [142, 372] width 15 height 15
click at [136, 376] on input "E" at bounding box center [142, 372] width 15 height 15
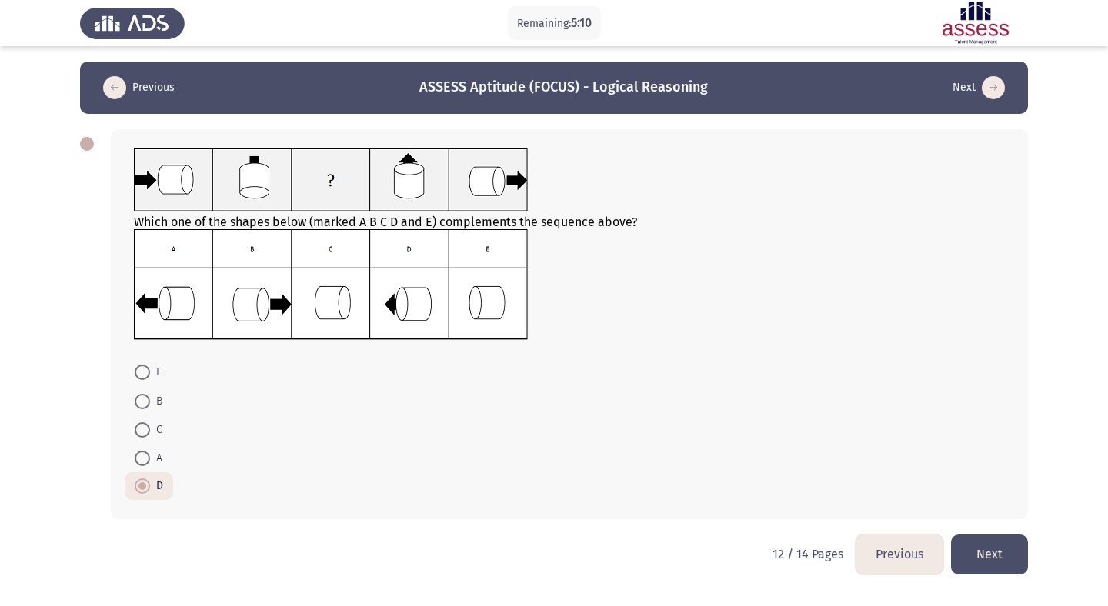
radio input "true"
click at [986, 555] on button "Next" at bounding box center [989, 554] width 77 height 39
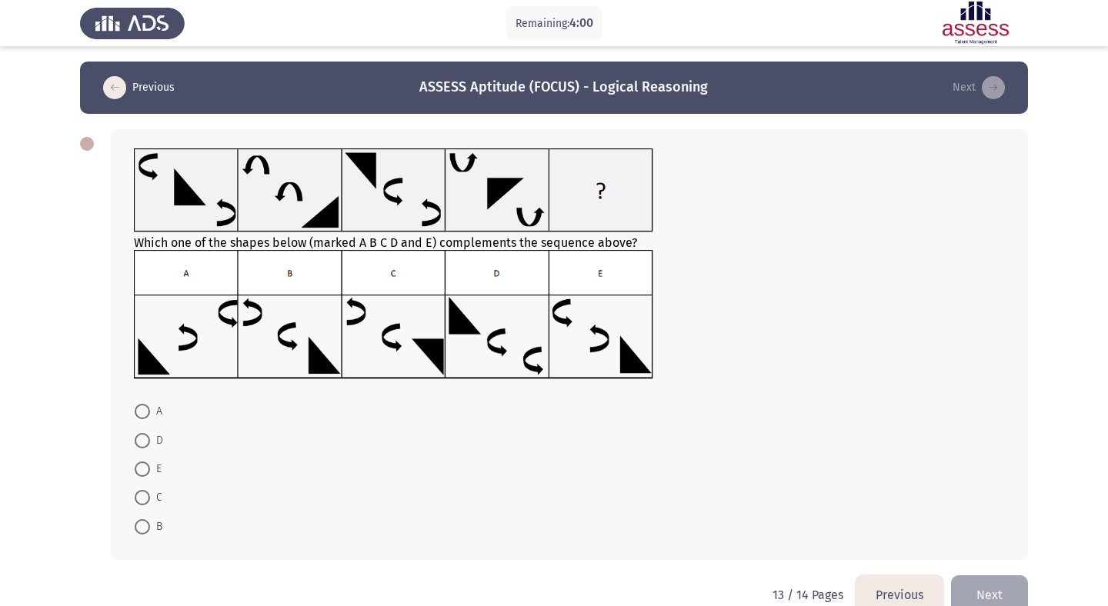
click at [142, 437] on span at bounding box center [142, 440] width 15 height 15
click at [142, 437] on input "D" at bounding box center [142, 440] width 15 height 15
radio input "true"
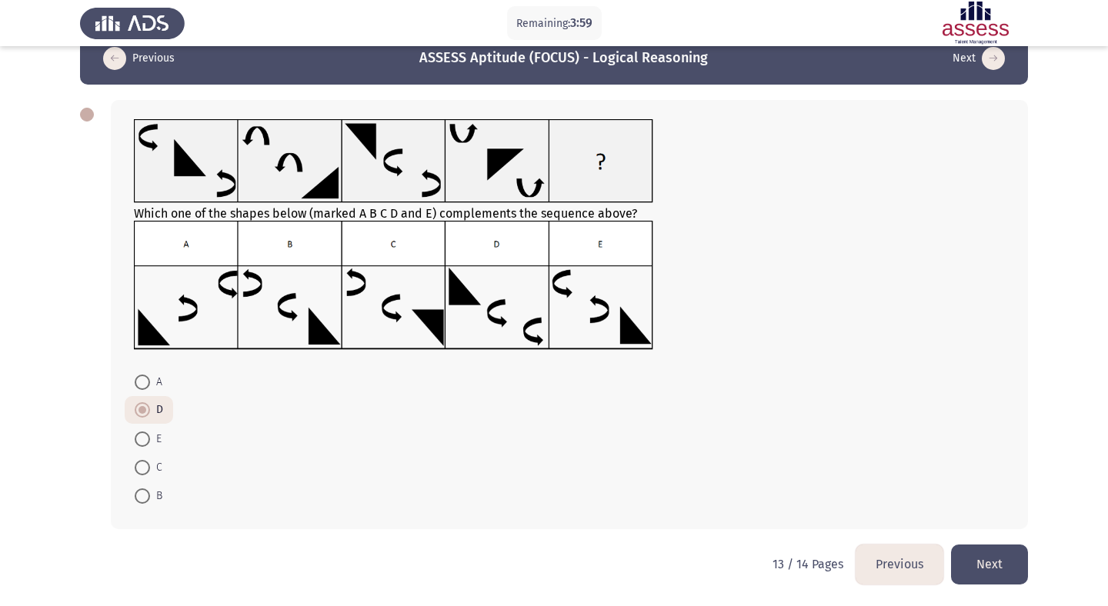
scroll to position [29, 0]
click at [987, 558] on button "Next" at bounding box center [989, 564] width 77 height 39
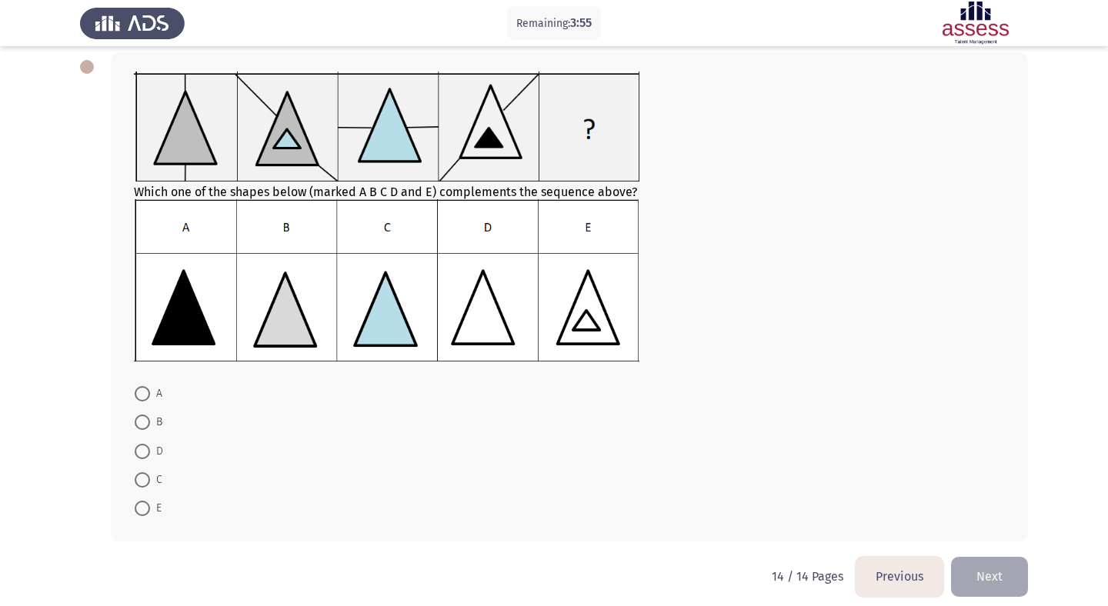
scroll to position [78, 0]
click at [147, 397] on span at bounding box center [142, 392] width 15 height 15
click at [147, 397] on input "A" at bounding box center [142, 392] width 15 height 15
radio input "true"
click at [986, 569] on button "Next" at bounding box center [989, 575] width 77 height 39
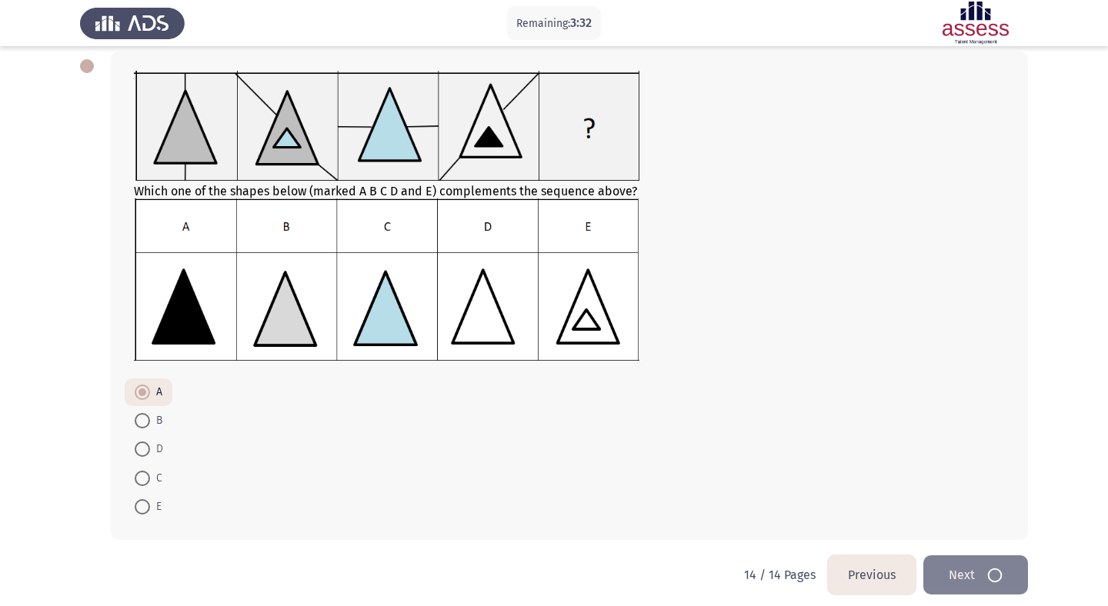
scroll to position [0, 0]
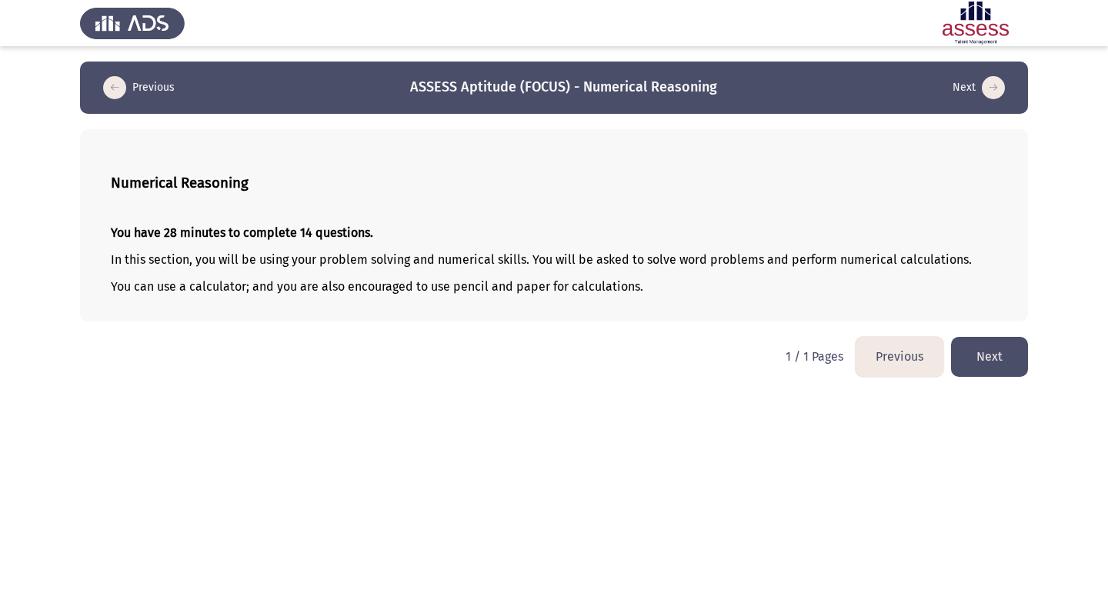
click at [1000, 369] on button "Next" at bounding box center [989, 356] width 77 height 39
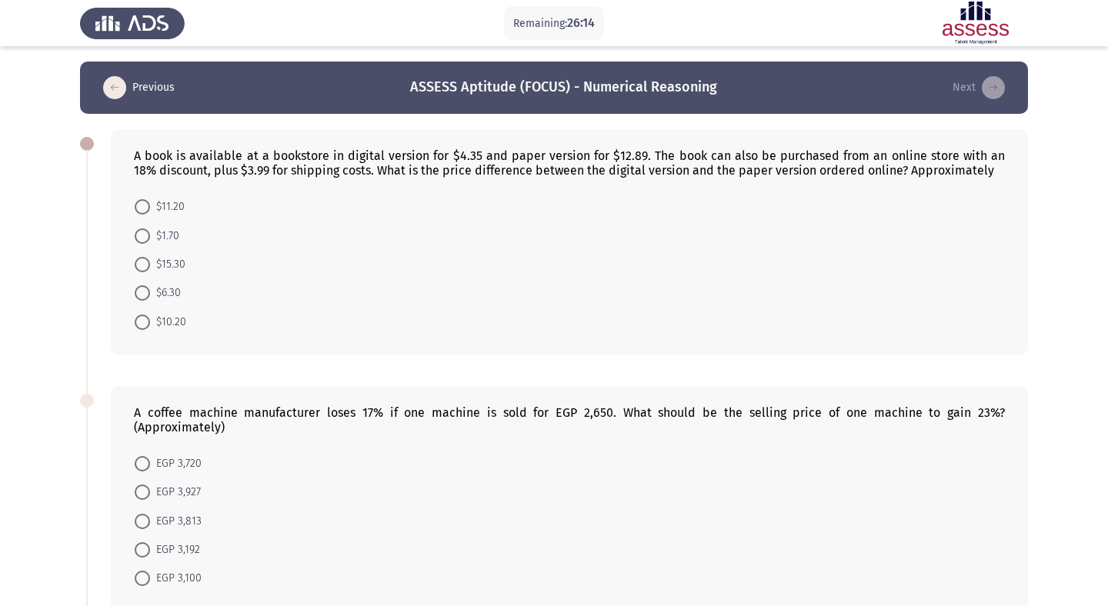
click at [142, 320] on span at bounding box center [142, 322] width 15 height 15
click at [142, 320] on input "$10.20" at bounding box center [142, 322] width 15 height 15
radio input "true"
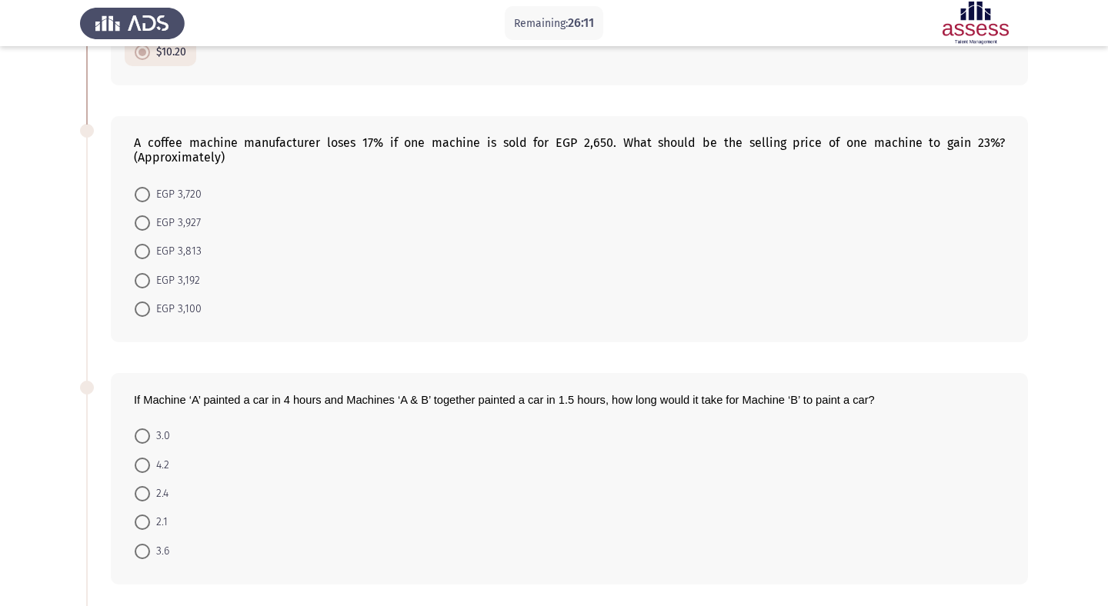
scroll to position [275, 0]
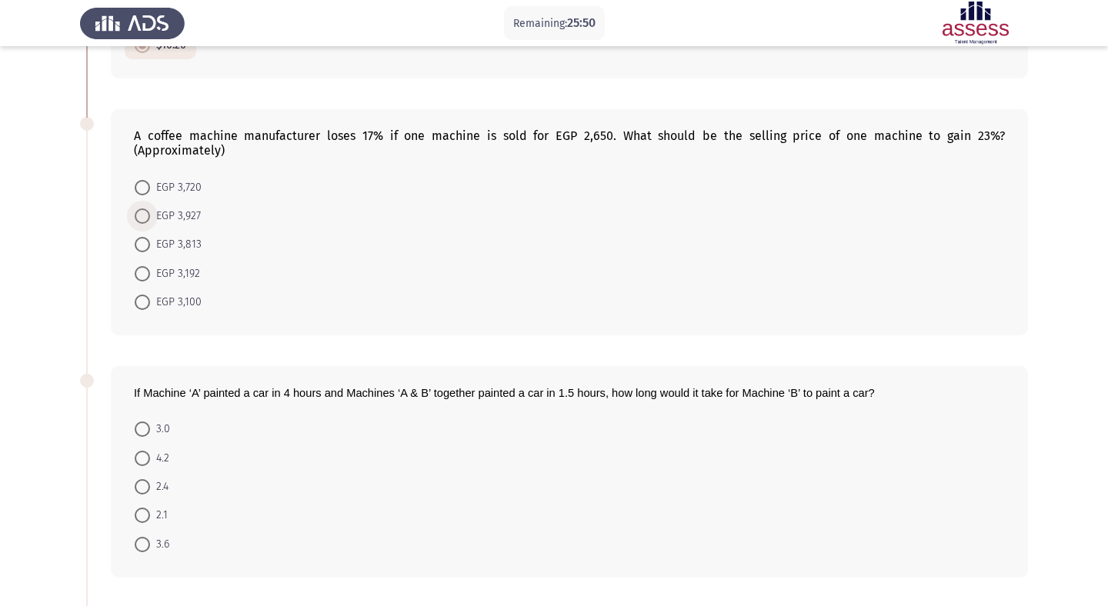
click at [147, 215] on span at bounding box center [142, 216] width 15 height 15
click at [147, 215] on input "EGP 3,927" at bounding box center [142, 216] width 15 height 15
radio input "true"
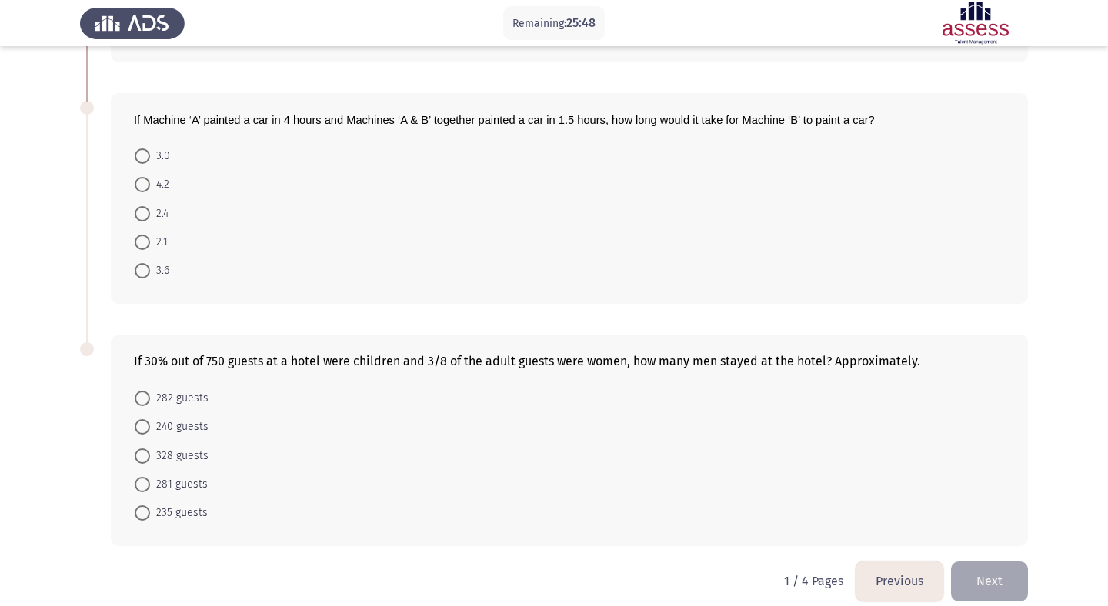
scroll to position [558, 0]
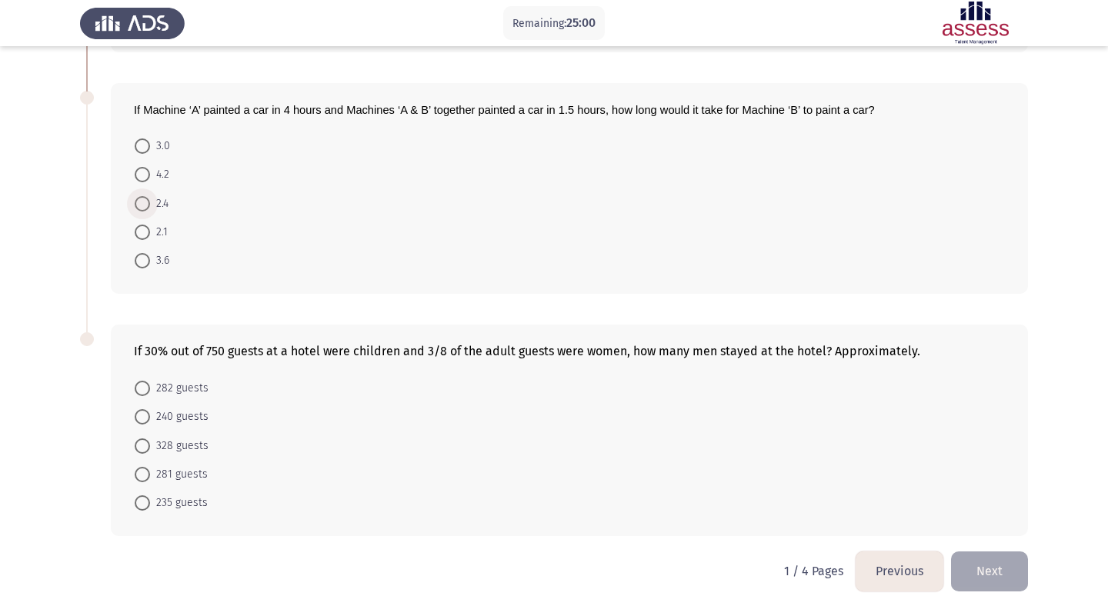
click at [145, 206] on span at bounding box center [142, 203] width 15 height 15
click at [145, 206] on input "2.4" at bounding box center [142, 203] width 15 height 15
radio input "true"
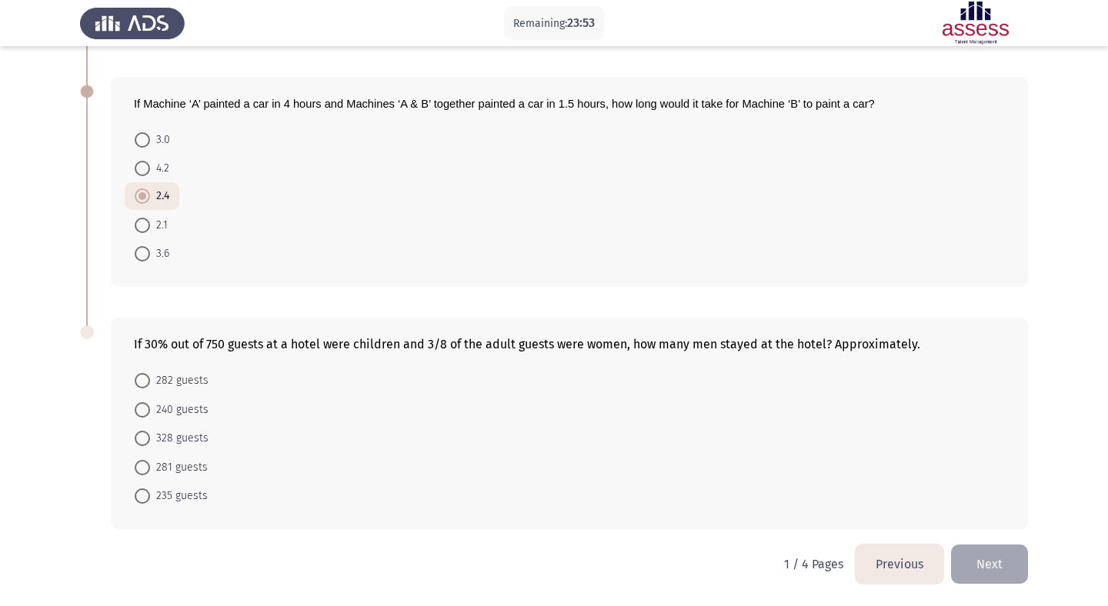
click at [139, 441] on span at bounding box center [142, 438] width 15 height 15
click at [139, 441] on input "328 guests" at bounding box center [142, 438] width 15 height 15
radio input "true"
click at [1004, 559] on button "Next" at bounding box center [989, 564] width 77 height 39
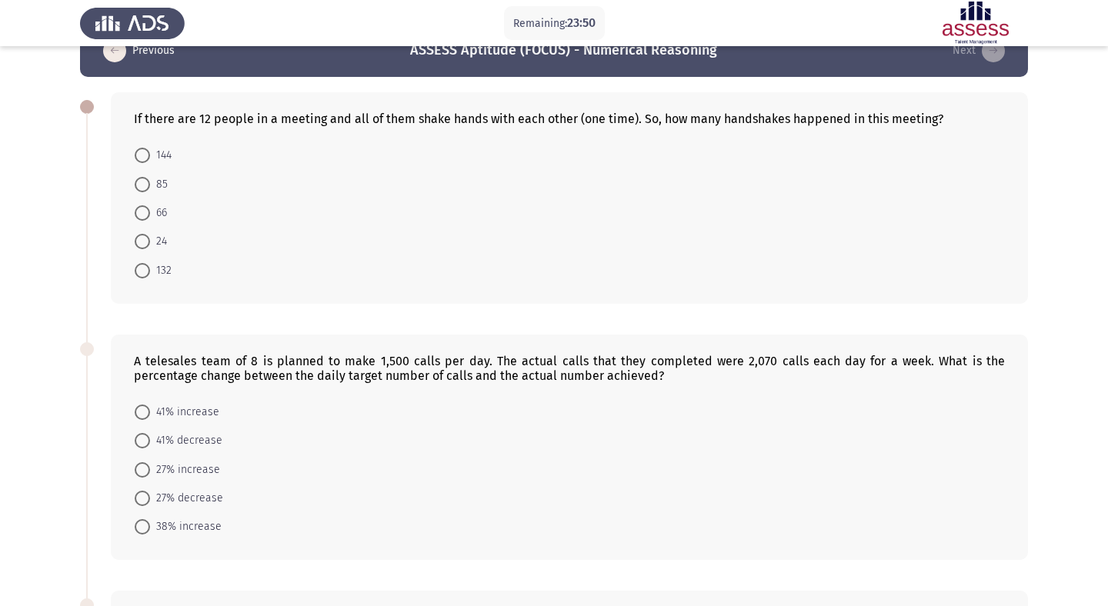
scroll to position [44, 0]
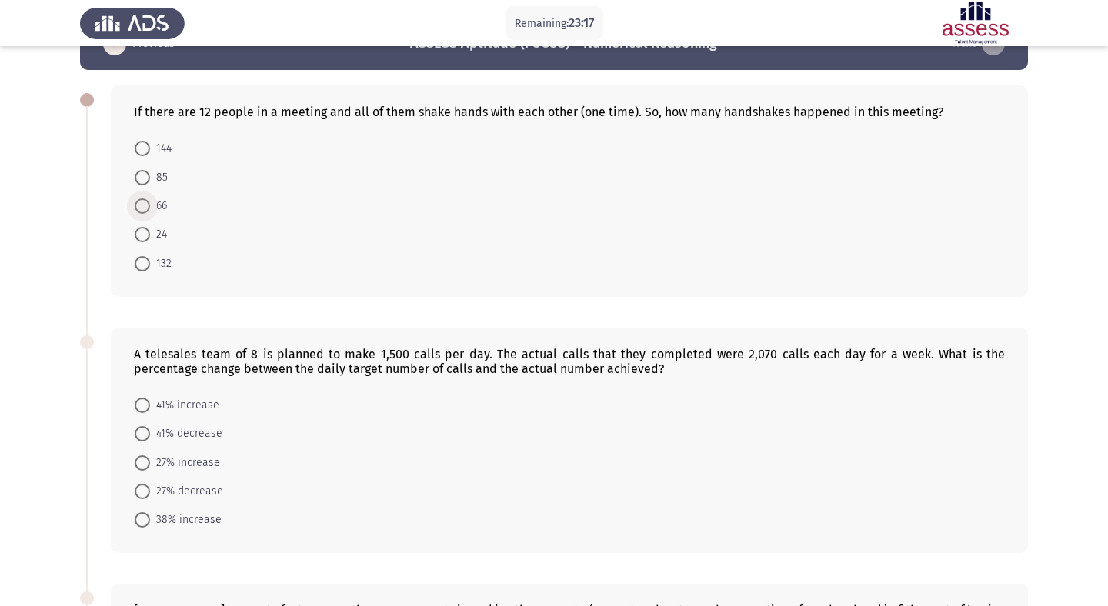
click at [142, 199] on span at bounding box center [142, 206] width 15 height 15
click at [142, 199] on input "66" at bounding box center [142, 206] width 15 height 15
radio input "true"
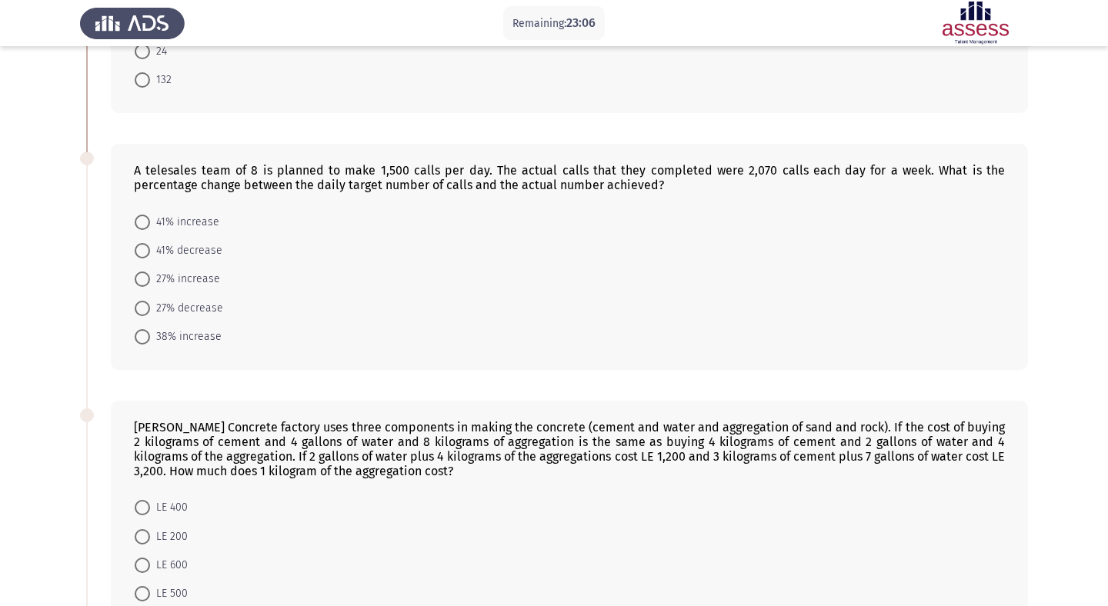
scroll to position [229, 0]
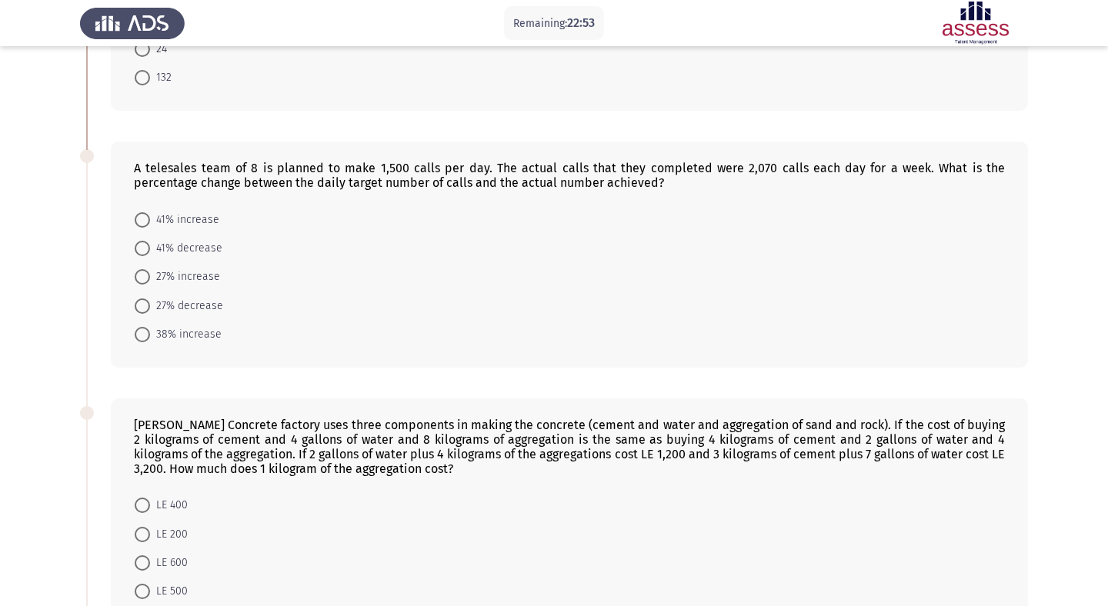
drag, startPoint x: 379, startPoint y: 167, endPoint x: 475, endPoint y: 167, distance: 96.2
click at [474, 167] on div "A telesales team of 8 is planned to make 1,500 calls per day. The actual calls …" at bounding box center [569, 175] width 871 height 29
click at [154, 329] on span "38% increase" at bounding box center [186, 334] width 72 height 18
click at [150, 329] on input "38% increase" at bounding box center [142, 334] width 15 height 15
radio input "true"
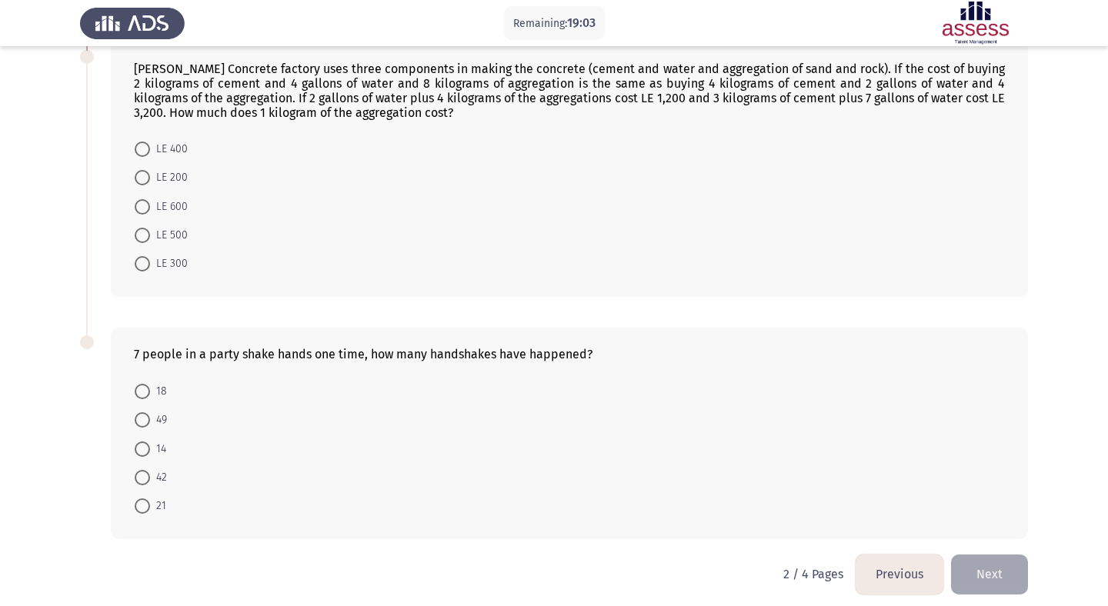
scroll to position [594, 0]
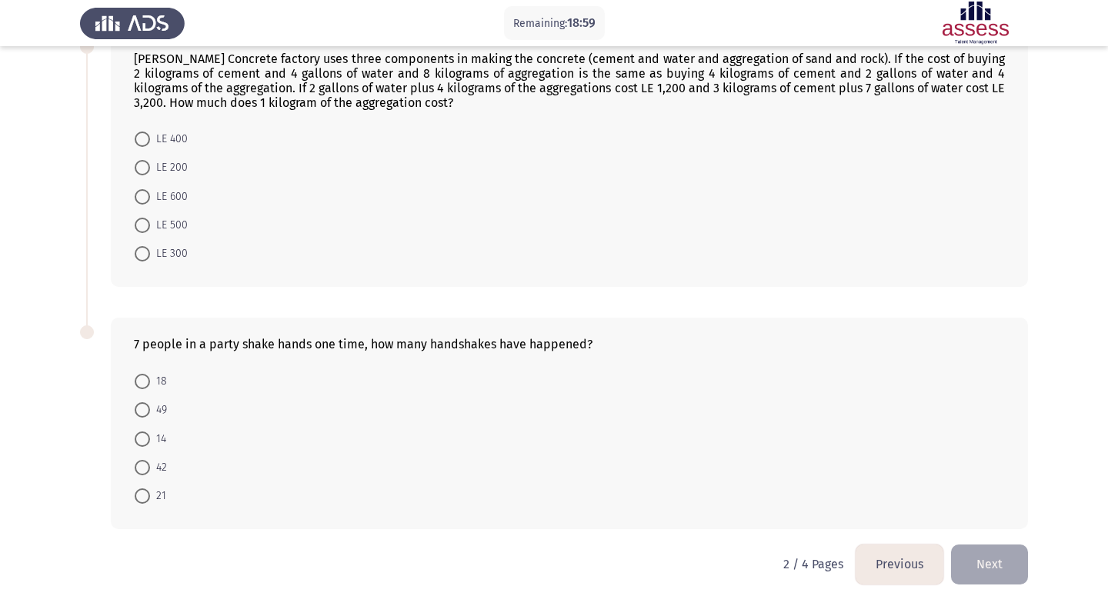
click at [143, 495] on span at bounding box center [142, 496] width 15 height 15
click at [143, 495] on input "21" at bounding box center [142, 496] width 15 height 15
radio input "true"
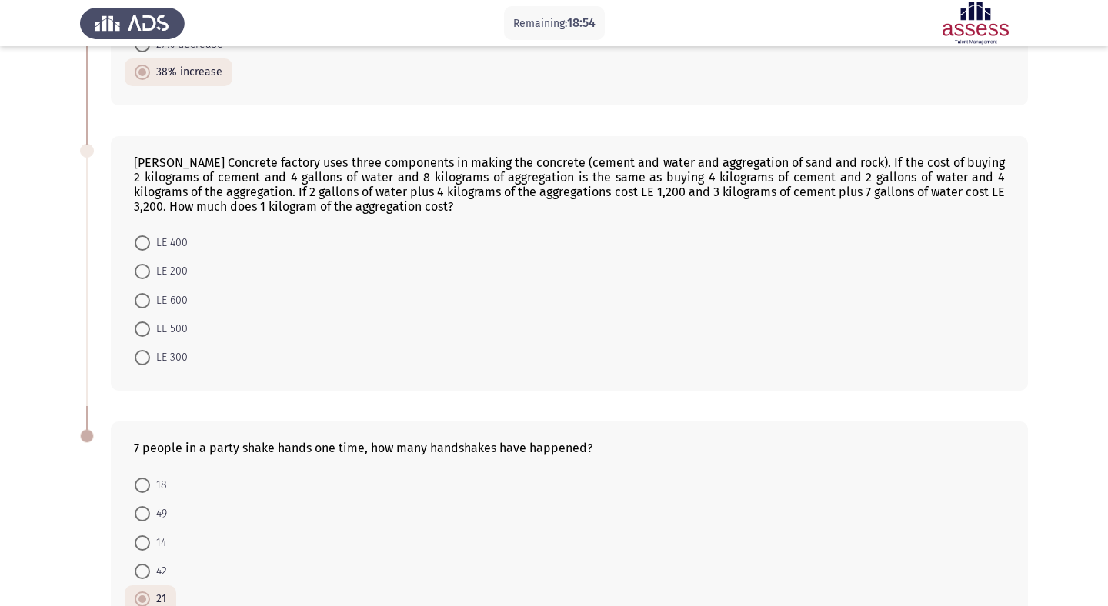
scroll to position [487, 0]
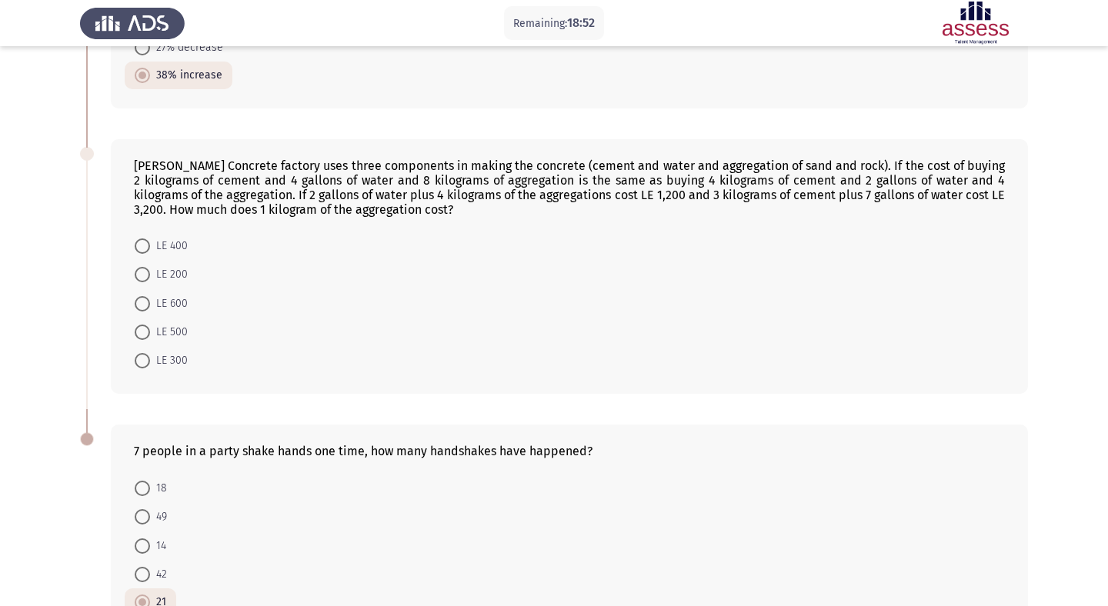
drag, startPoint x: 130, startPoint y: 174, endPoint x: 289, endPoint y: 234, distance: 170.2
click at [287, 231] on div "Al Salaba Concrete factory uses three components in making the concrete (cement…" at bounding box center [569, 266] width 917 height 255
drag, startPoint x: 468, startPoint y: 197, endPoint x: 293, endPoint y: 122, distance: 190.2
click at [293, 122] on div "If there are 12 people in a meeting and all of them shake hands with each other…" at bounding box center [554, 139] width 948 height 1024
drag, startPoint x: 728, startPoint y: 199, endPoint x: 940, endPoint y: 209, distance: 212.6
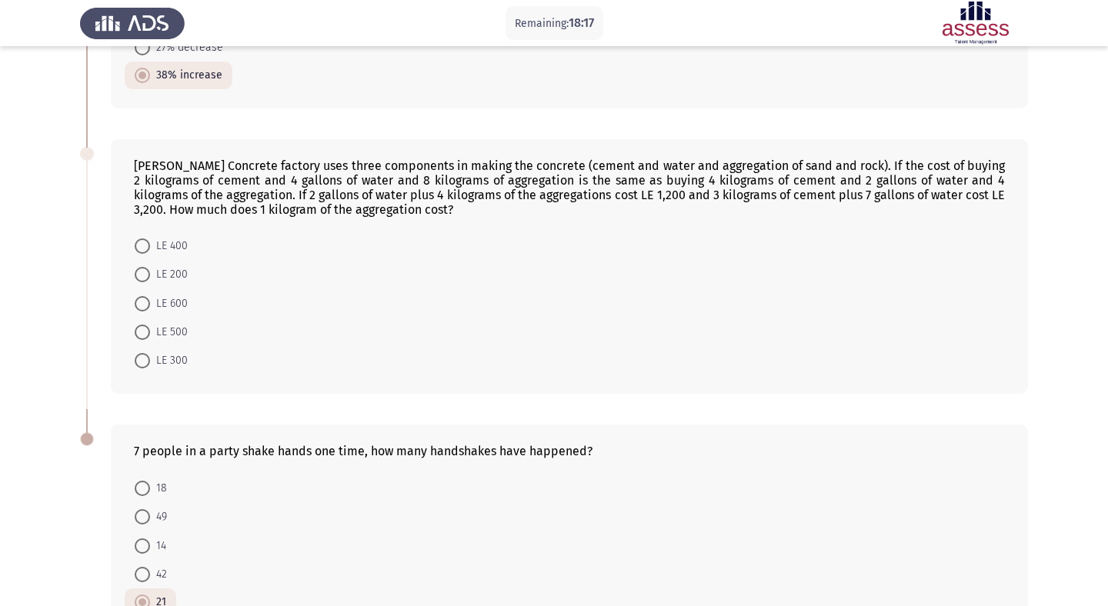
click at [940, 209] on div "Al Salaba Concrete factory uses three components in making the concrete (cement…" at bounding box center [569, 188] width 871 height 58
click at [143, 269] on span at bounding box center [142, 274] width 15 height 15
click at [143, 269] on input "LE 200" at bounding box center [142, 274] width 15 height 15
radio input "true"
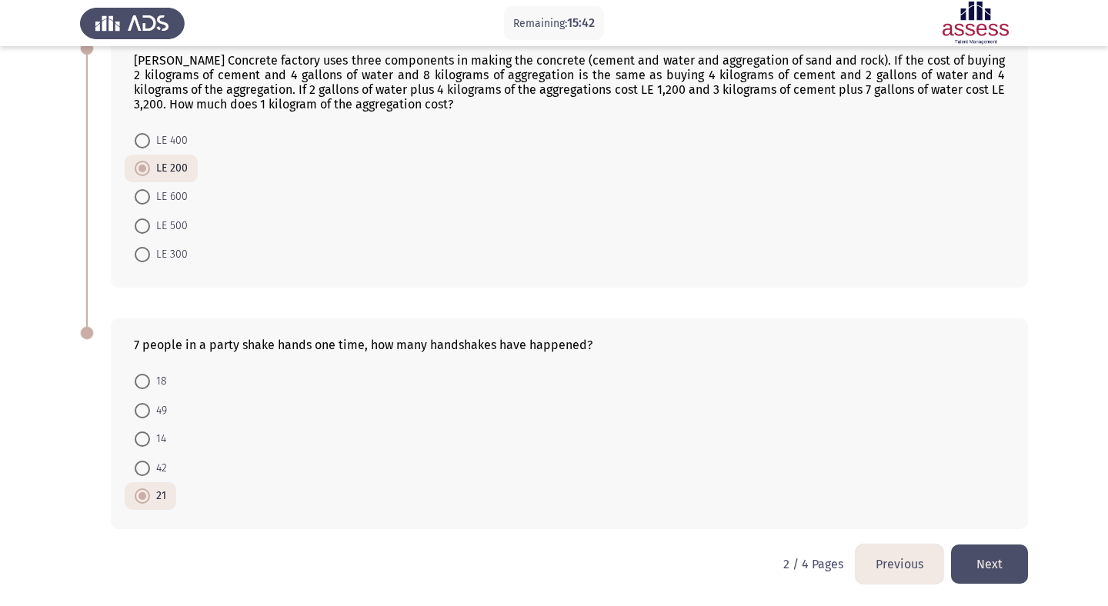
click at [975, 560] on button "Next" at bounding box center [989, 564] width 77 height 39
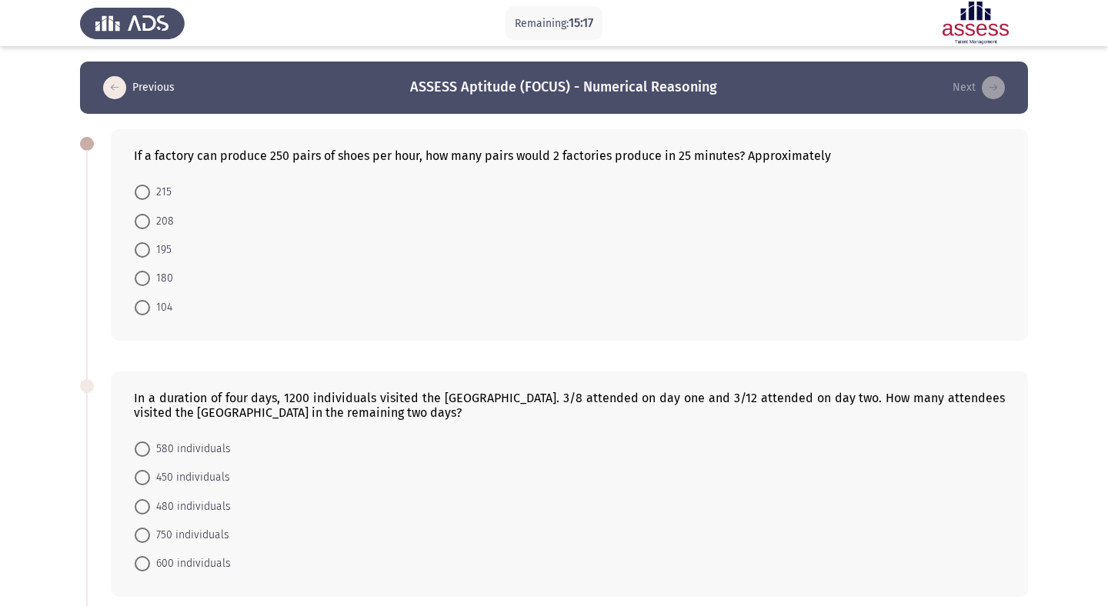
click at [142, 223] on span at bounding box center [142, 221] width 15 height 15
click at [142, 223] on input "208" at bounding box center [142, 221] width 15 height 15
radio input "true"
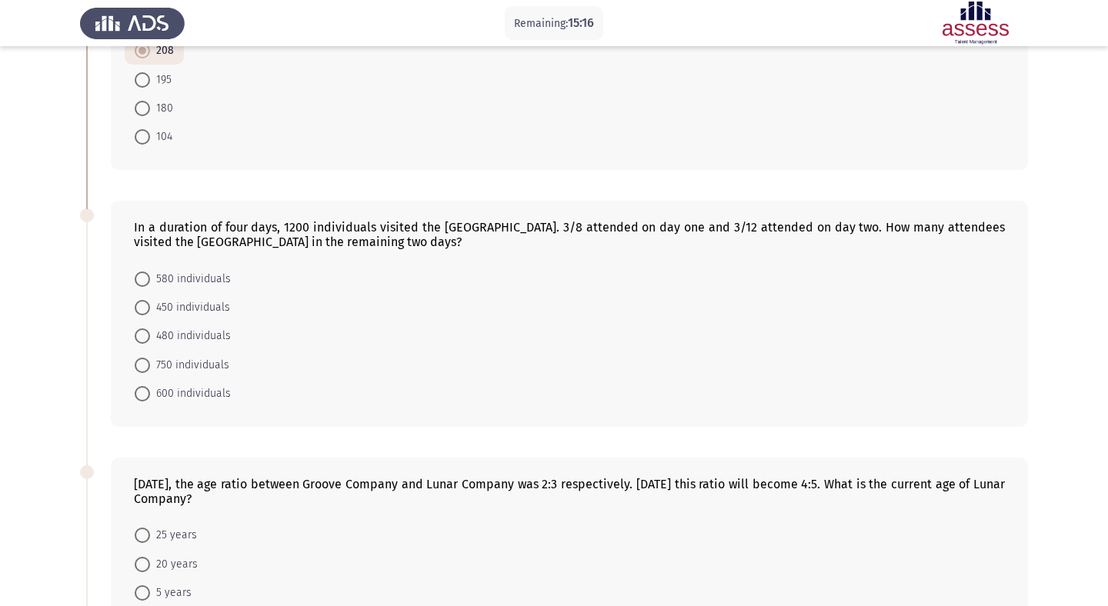
scroll to position [189, 0]
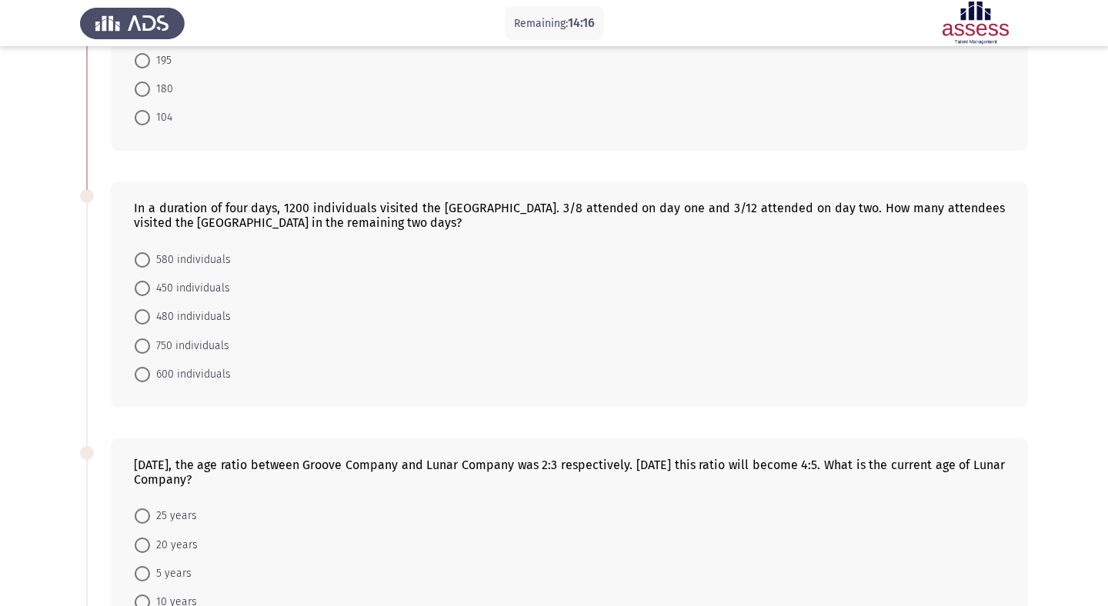
click at [136, 293] on span at bounding box center [142, 288] width 15 height 15
click at [136, 293] on input "450 individuals" at bounding box center [142, 288] width 15 height 15
radio input "true"
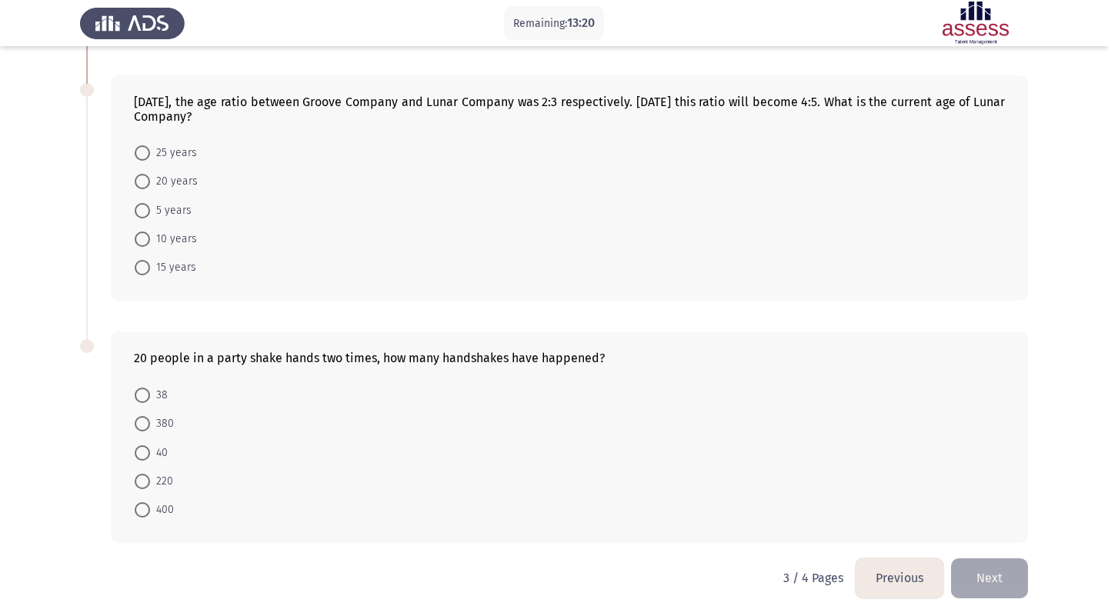
scroll to position [565, 0]
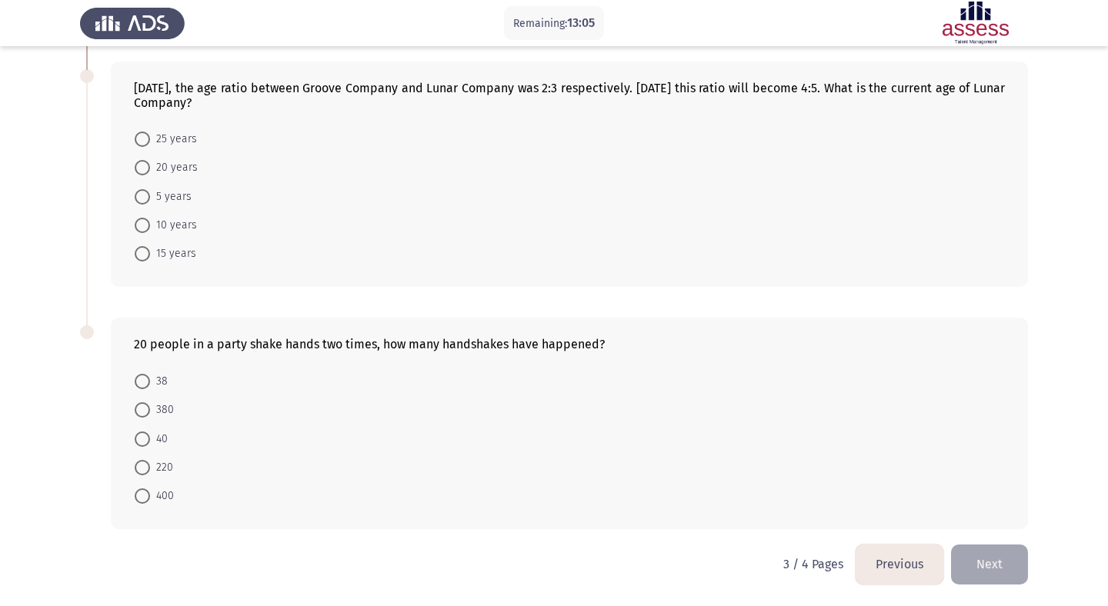
click at [145, 234] on label "10 years" at bounding box center [166, 225] width 62 height 18
click at [145, 233] on input "10 years" at bounding box center [142, 225] width 15 height 15
radio input "true"
click at [146, 416] on span at bounding box center [142, 409] width 15 height 15
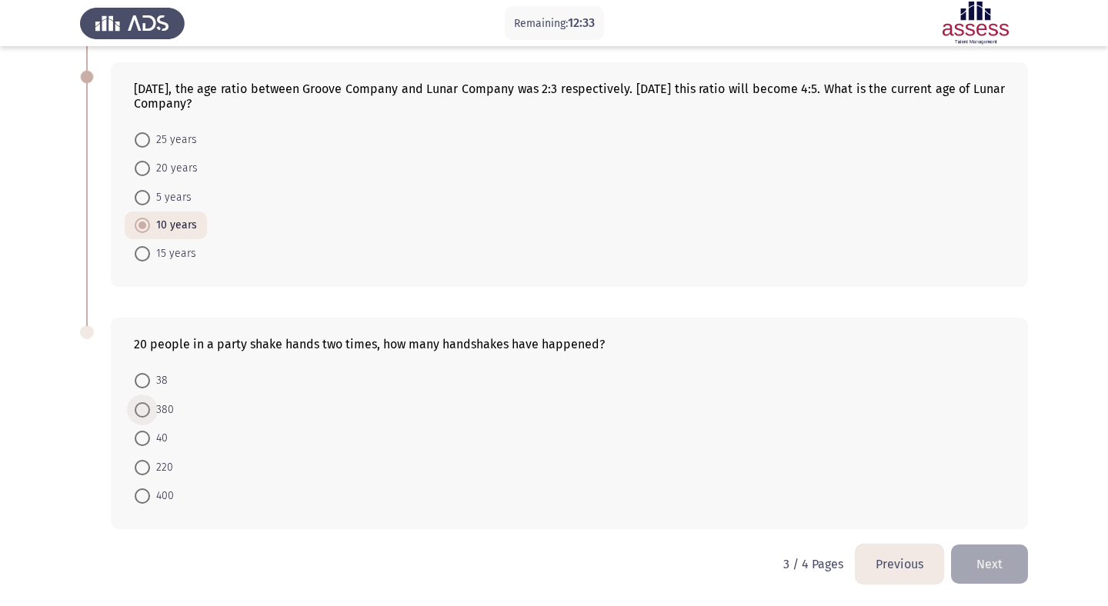
click at [146, 416] on input "380" at bounding box center [142, 409] width 15 height 15
radio input "true"
click at [980, 556] on button "Next" at bounding box center [989, 564] width 77 height 39
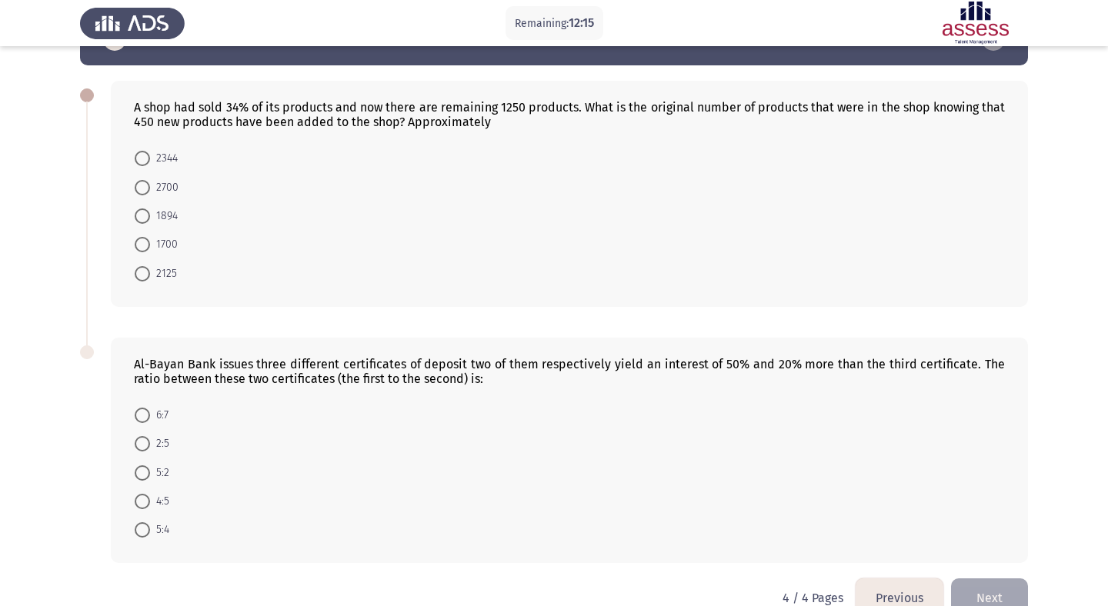
scroll to position [45, 0]
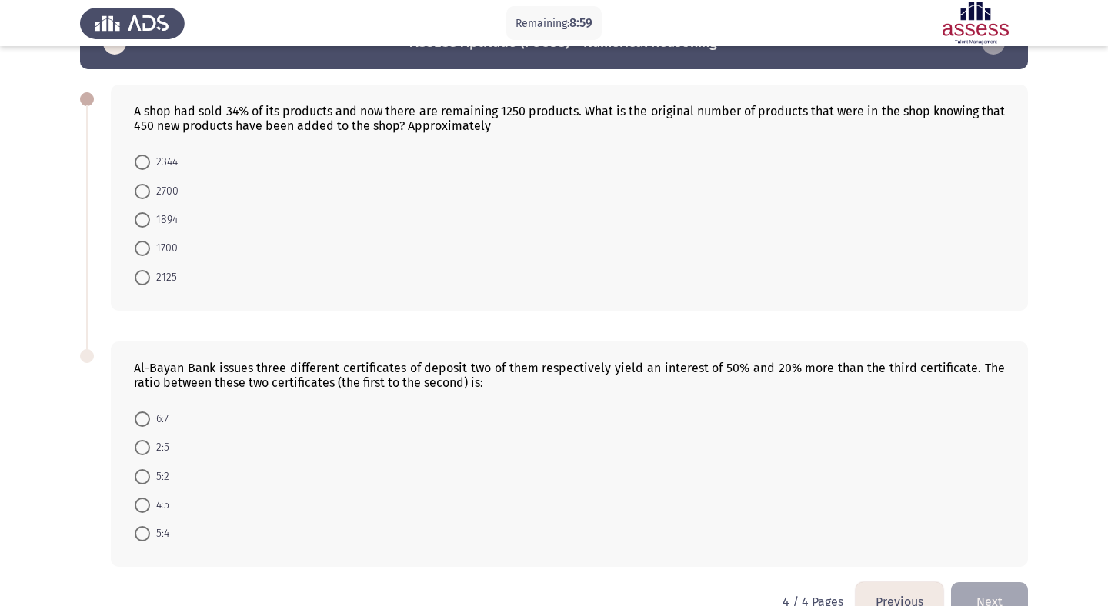
click at [145, 225] on span at bounding box center [142, 219] width 15 height 15
click at [145, 225] on input "1894" at bounding box center [142, 219] width 15 height 15
radio input "true"
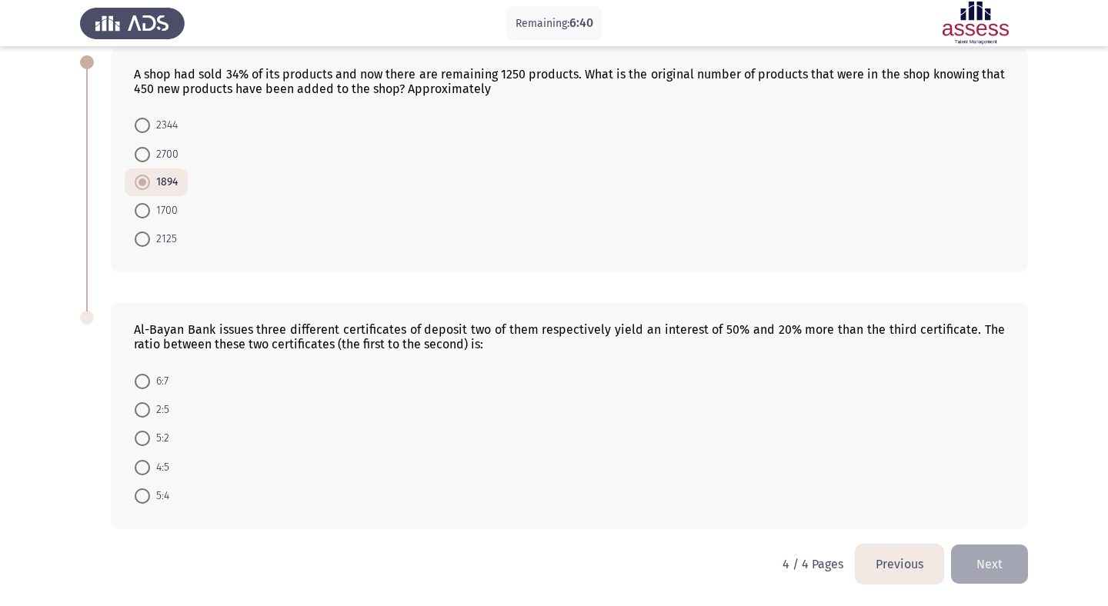
click at [140, 492] on span at bounding box center [142, 496] width 15 height 15
click at [140, 492] on input "5:4" at bounding box center [142, 496] width 15 height 15
radio input "true"
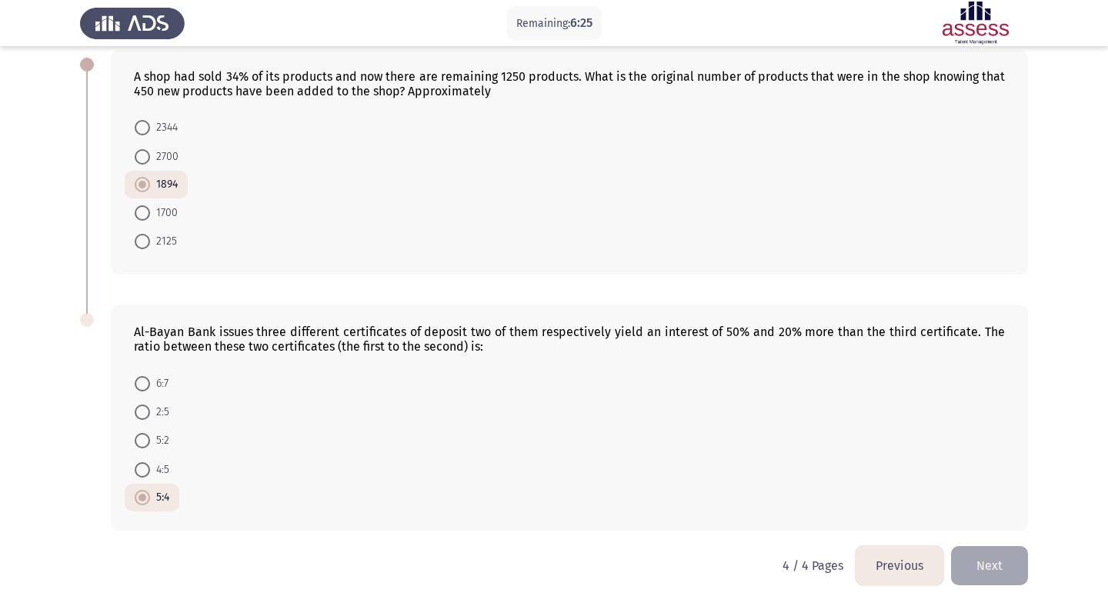
click at [146, 462] on span at bounding box center [142, 469] width 15 height 15
click at [146, 462] on input "4:5" at bounding box center [142, 469] width 15 height 15
radio input "true"
click at [140, 490] on span at bounding box center [142, 497] width 15 height 15
click at [140, 490] on input "5:4" at bounding box center [142, 497] width 15 height 15
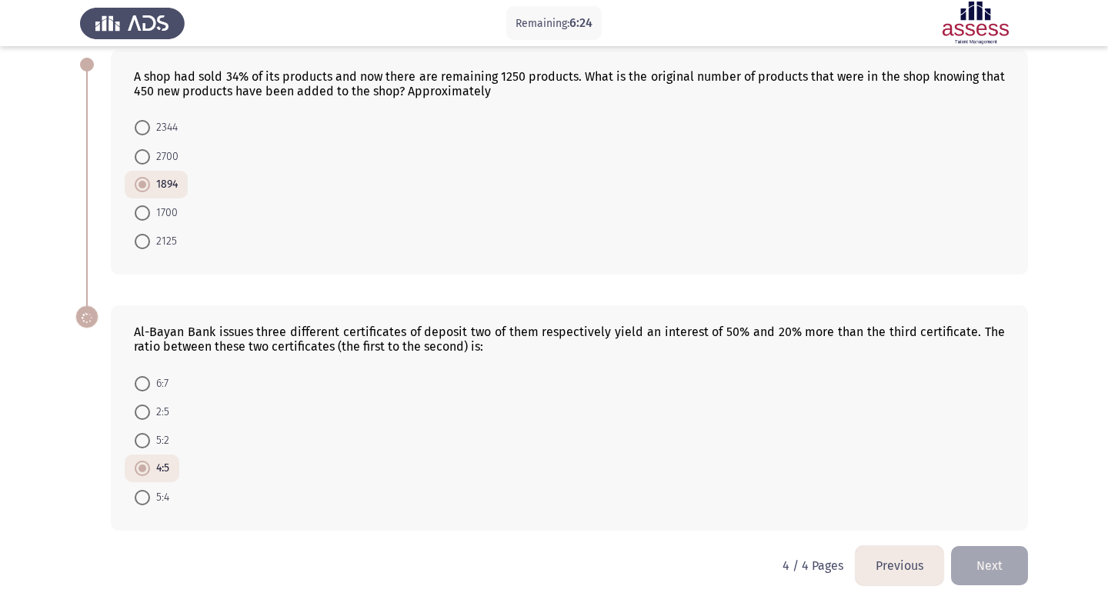
radio input "true"
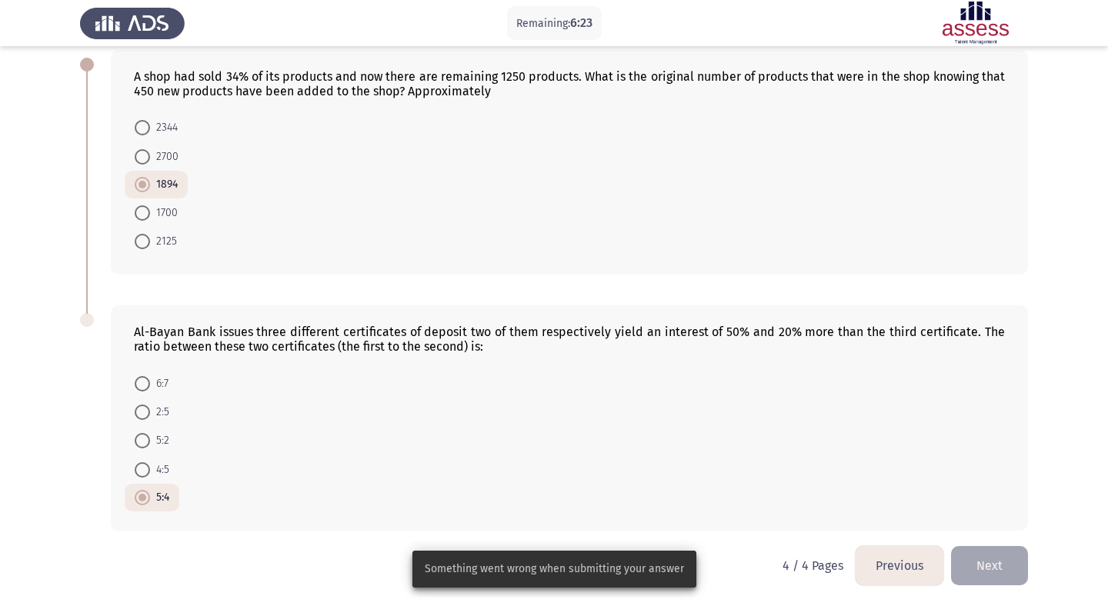
scroll to position [0, 0]
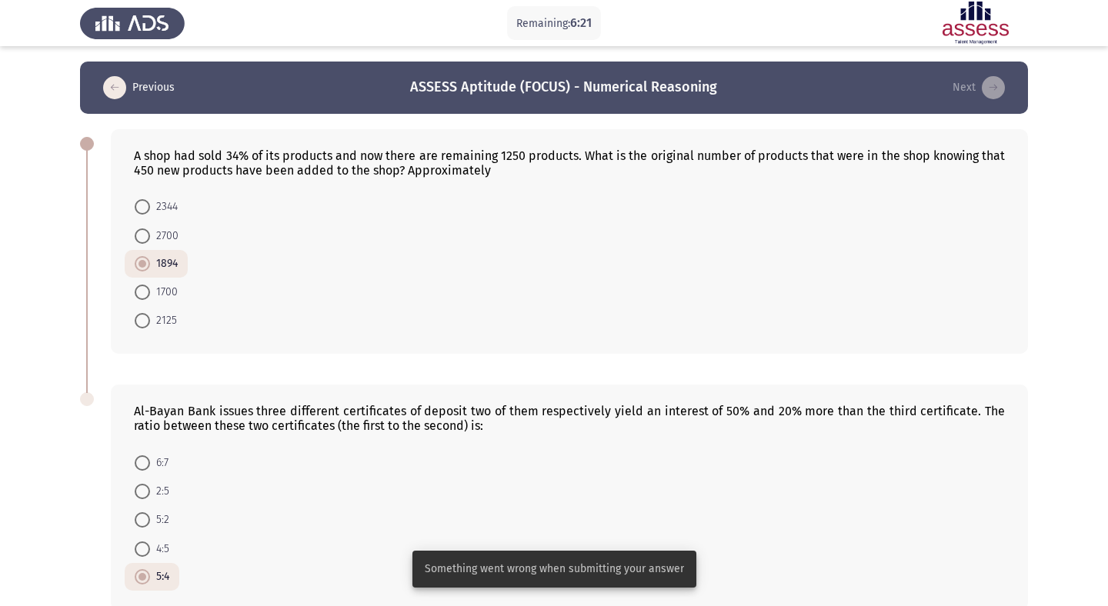
click at [116, 93] on icon "load previous page" at bounding box center [114, 87] width 23 height 23
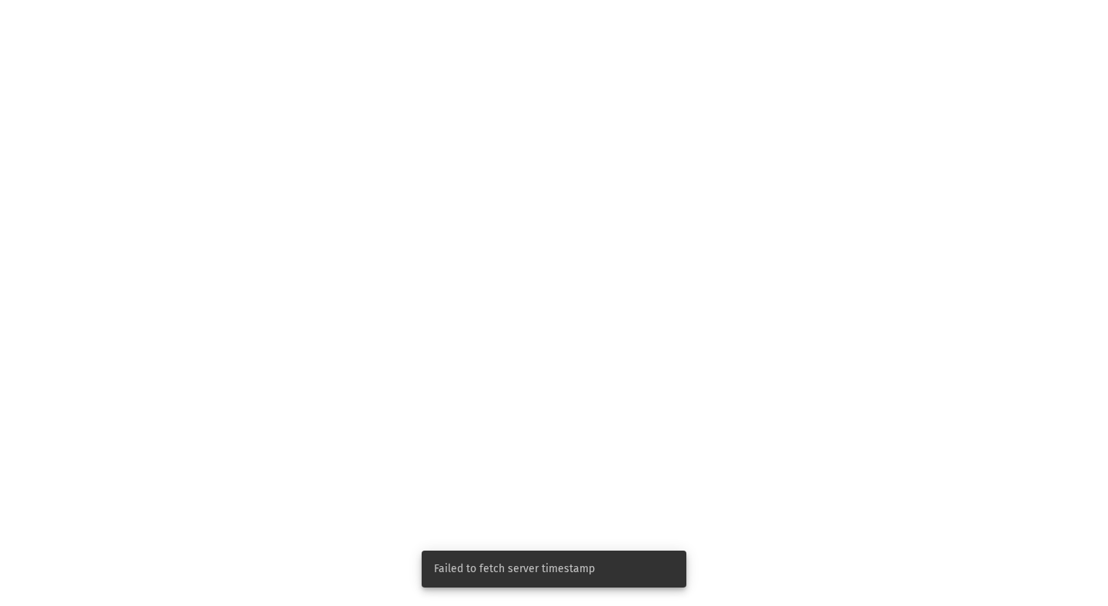
click at [539, 0] on html "Failed to fetch server timestamp" at bounding box center [554, 0] width 1108 height 0
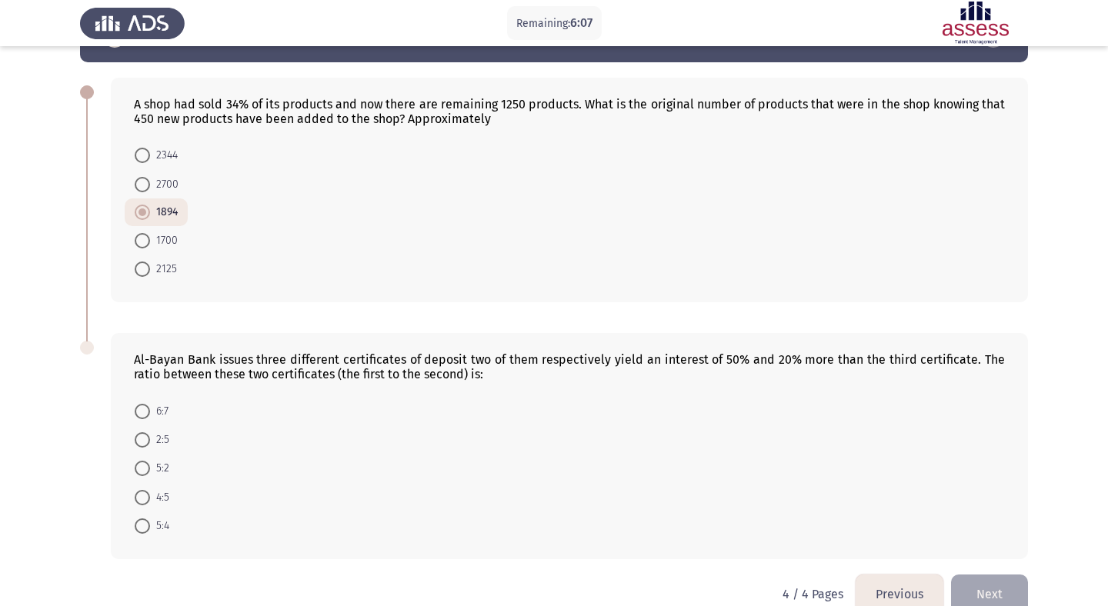
scroll to position [82, 0]
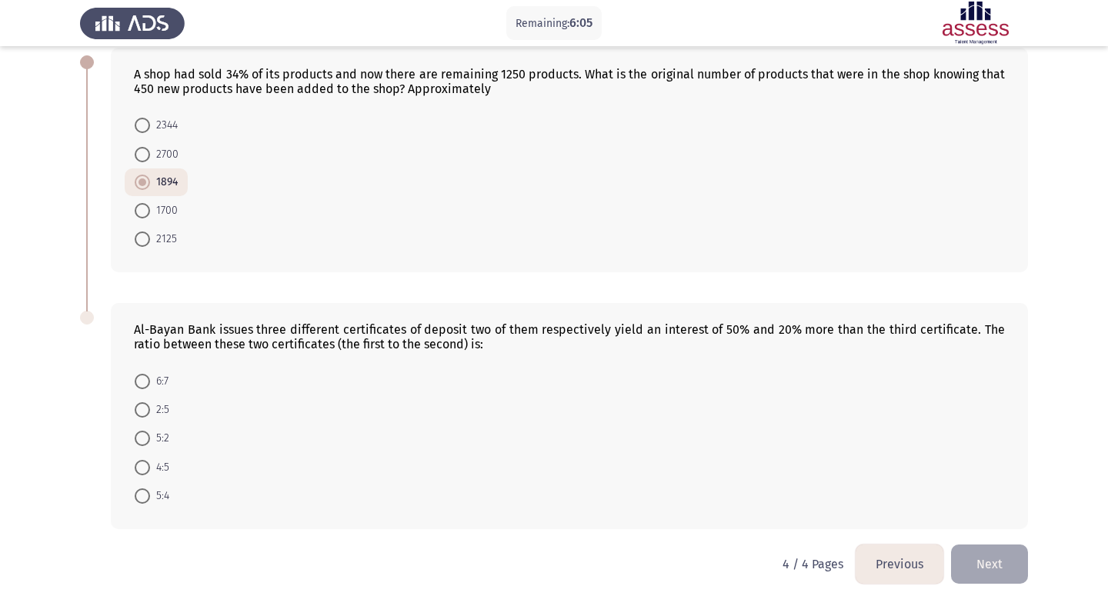
click at [141, 496] on span at bounding box center [142, 496] width 15 height 15
click at [141, 496] on input "5:4" at bounding box center [142, 496] width 15 height 15
radio input "true"
click at [982, 576] on button "Next" at bounding box center [989, 564] width 77 height 39
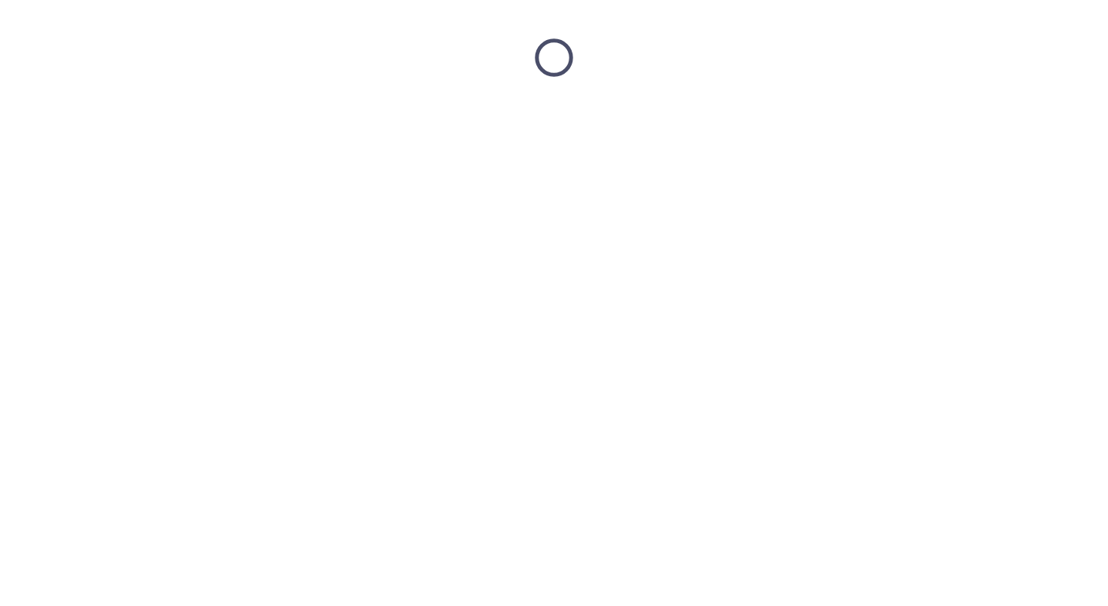
scroll to position [0, 0]
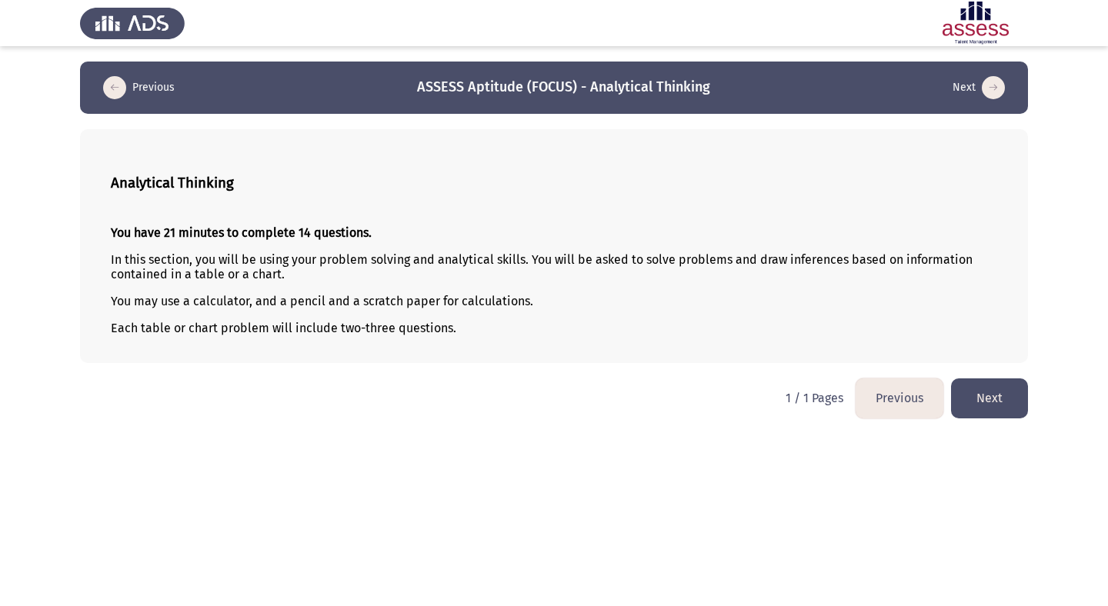
click at [987, 397] on button "Next" at bounding box center [989, 398] width 77 height 39
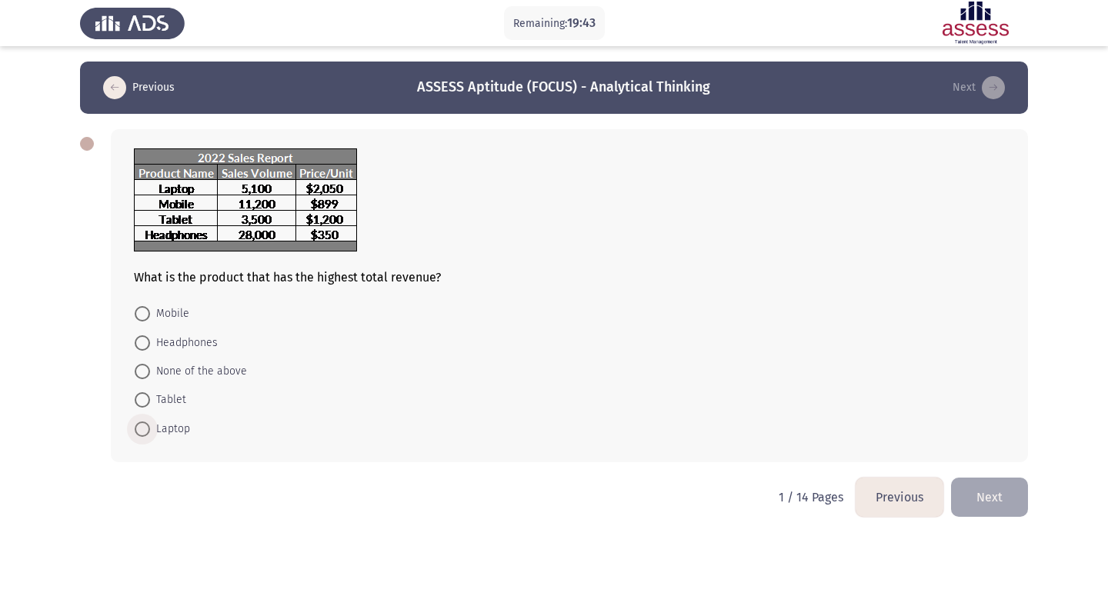
click at [142, 424] on span at bounding box center [142, 429] width 15 height 15
click at [142, 424] on input "Laptop" at bounding box center [142, 429] width 15 height 15
radio input "true"
click at [988, 497] on button "Next" at bounding box center [989, 495] width 77 height 39
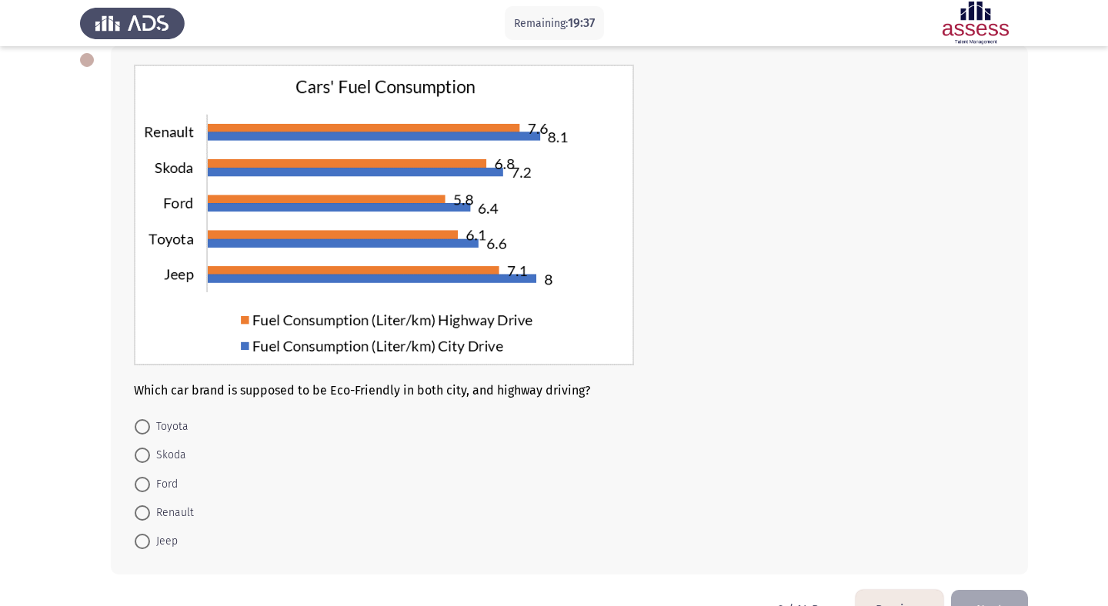
scroll to position [82, 0]
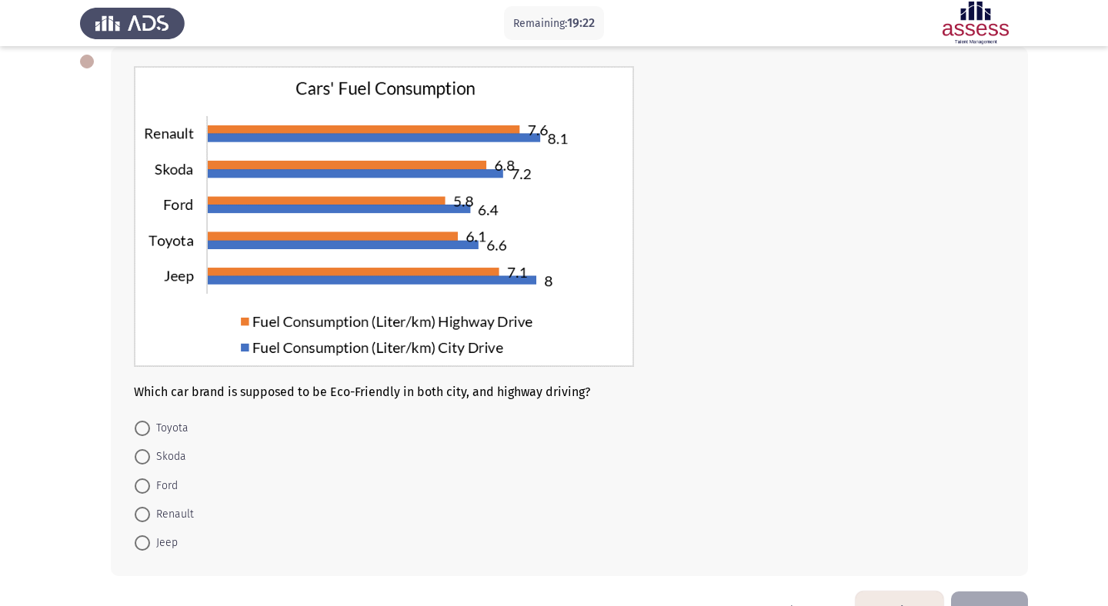
click at [139, 489] on span at bounding box center [142, 486] width 15 height 15
click at [139, 489] on input "Ford" at bounding box center [142, 486] width 15 height 15
radio input "true"
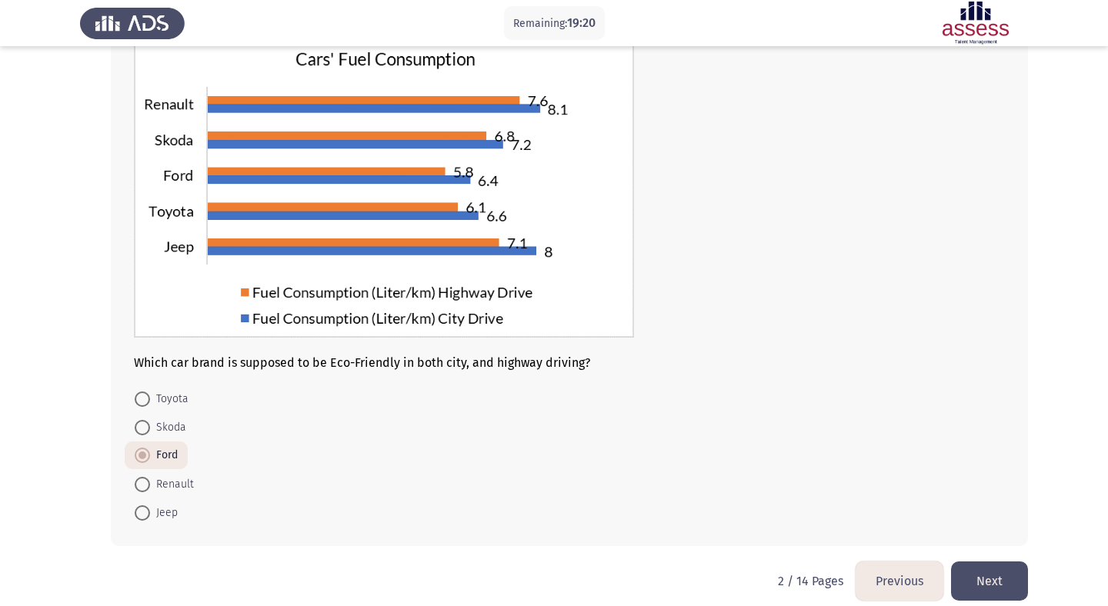
scroll to position [114, 0]
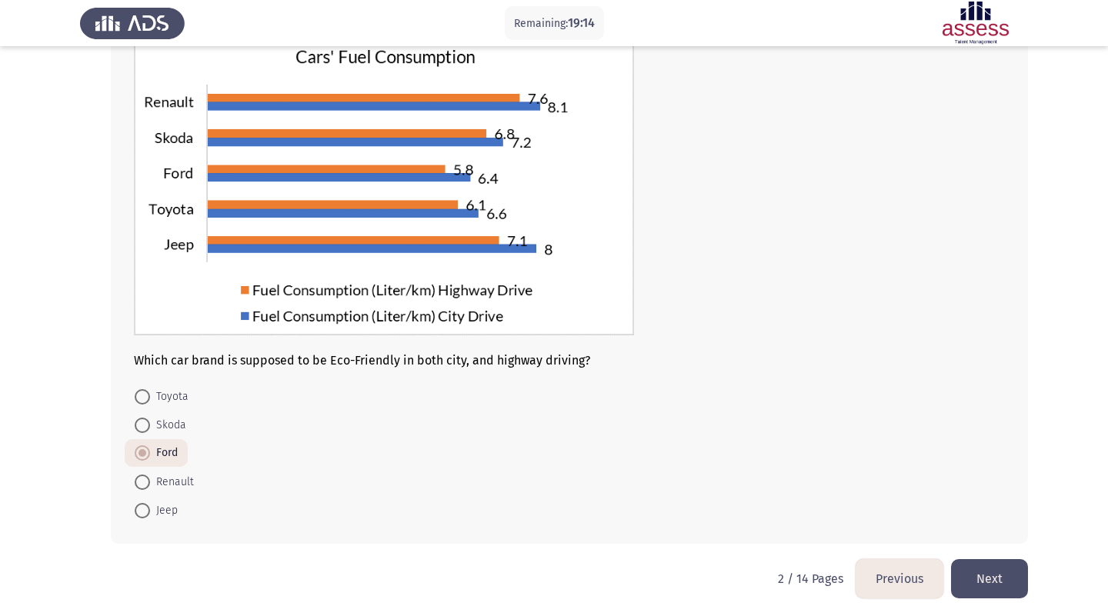
click at [980, 567] on button "Next" at bounding box center [989, 578] width 77 height 39
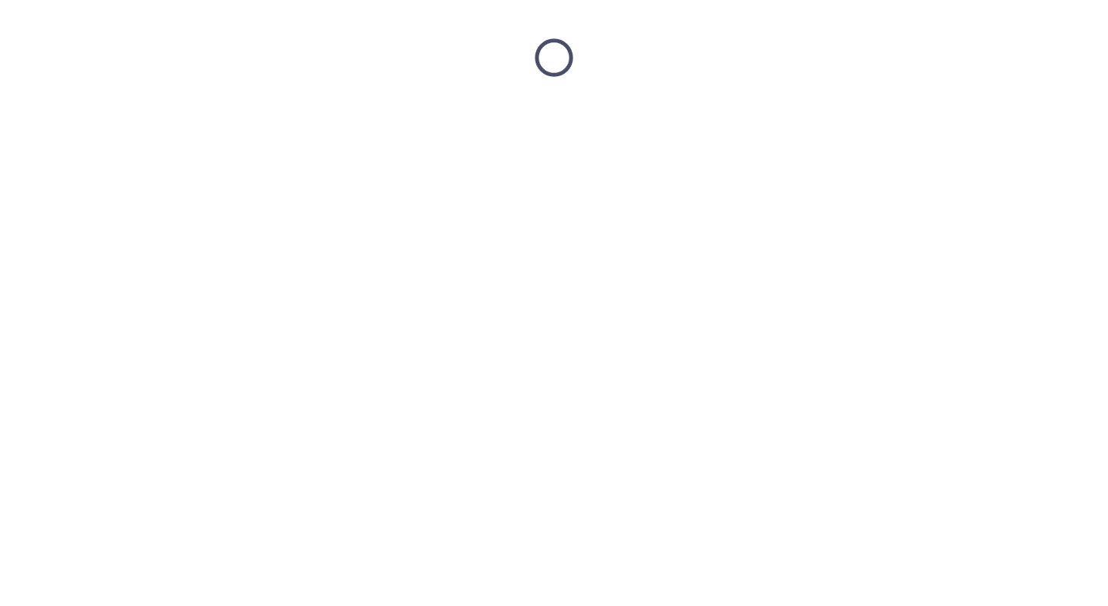
scroll to position [0, 0]
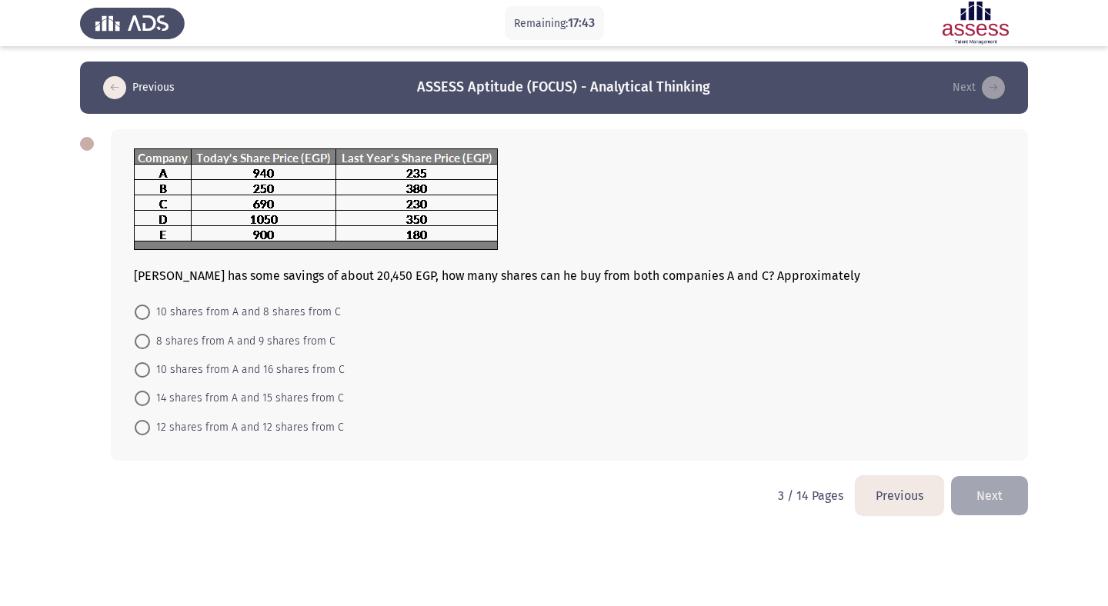
click at [137, 369] on span at bounding box center [142, 369] width 15 height 15
click at [137, 369] on input "10 shares from A and 16 shares from C" at bounding box center [142, 369] width 15 height 15
radio input "true"
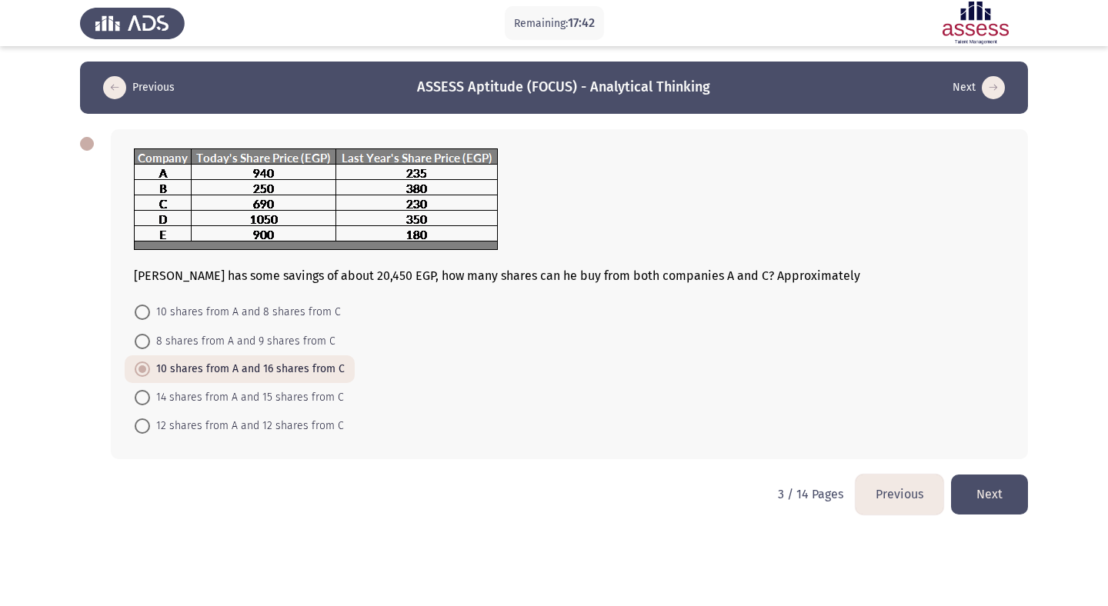
click at [984, 488] on button "Next" at bounding box center [989, 494] width 77 height 39
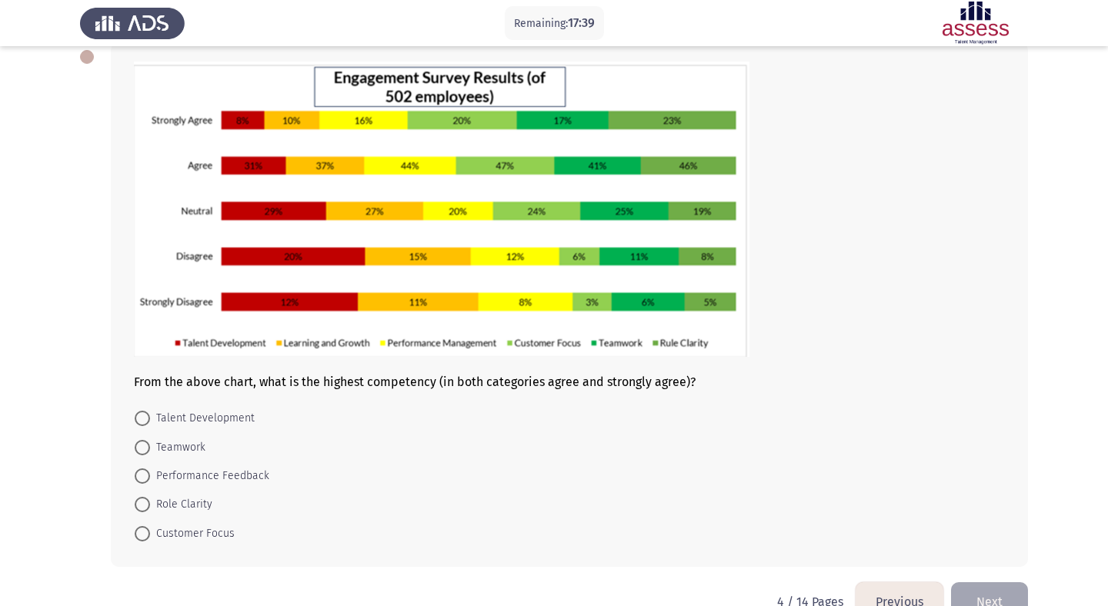
scroll to position [78, 0]
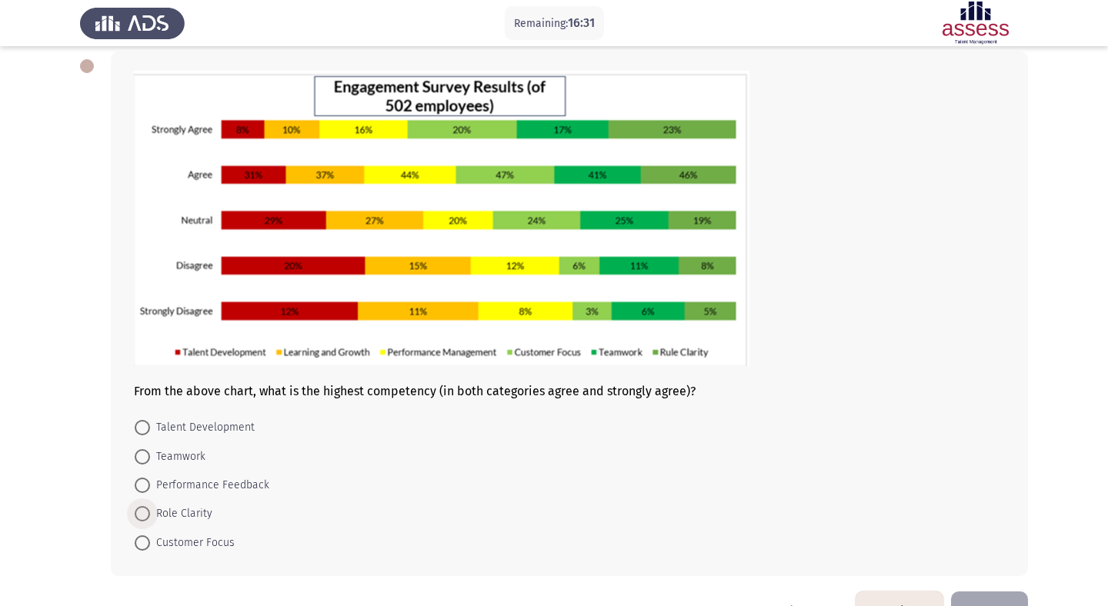
click at [146, 512] on span at bounding box center [142, 513] width 15 height 15
click at [146, 512] on input "Role Clarity" at bounding box center [142, 513] width 15 height 15
radio input "true"
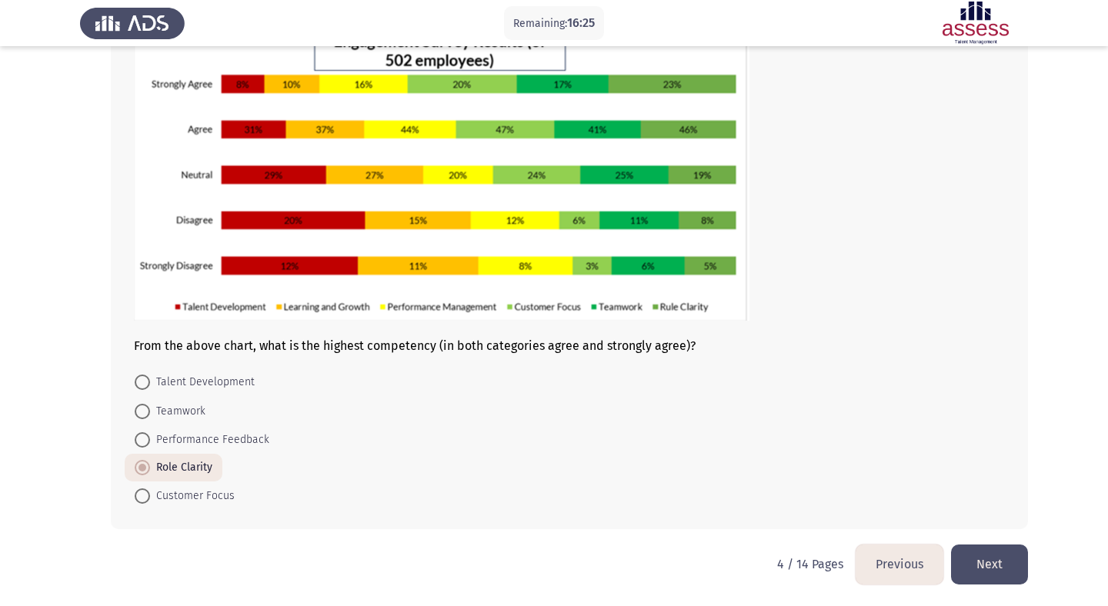
click at [1003, 557] on button "Next" at bounding box center [989, 564] width 77 height 39
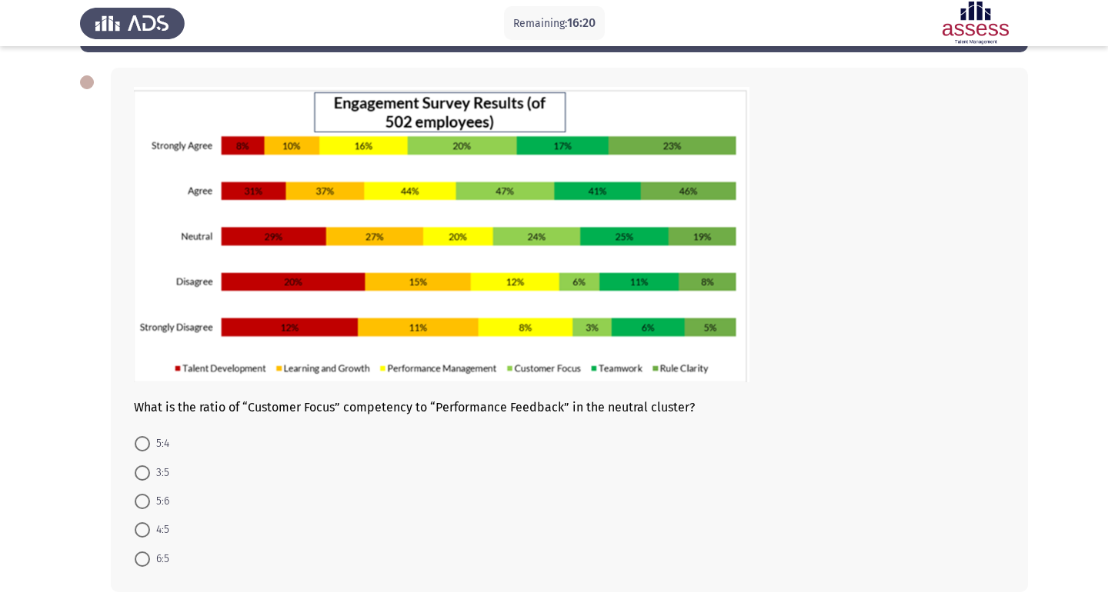
scroll to position [63, 0]
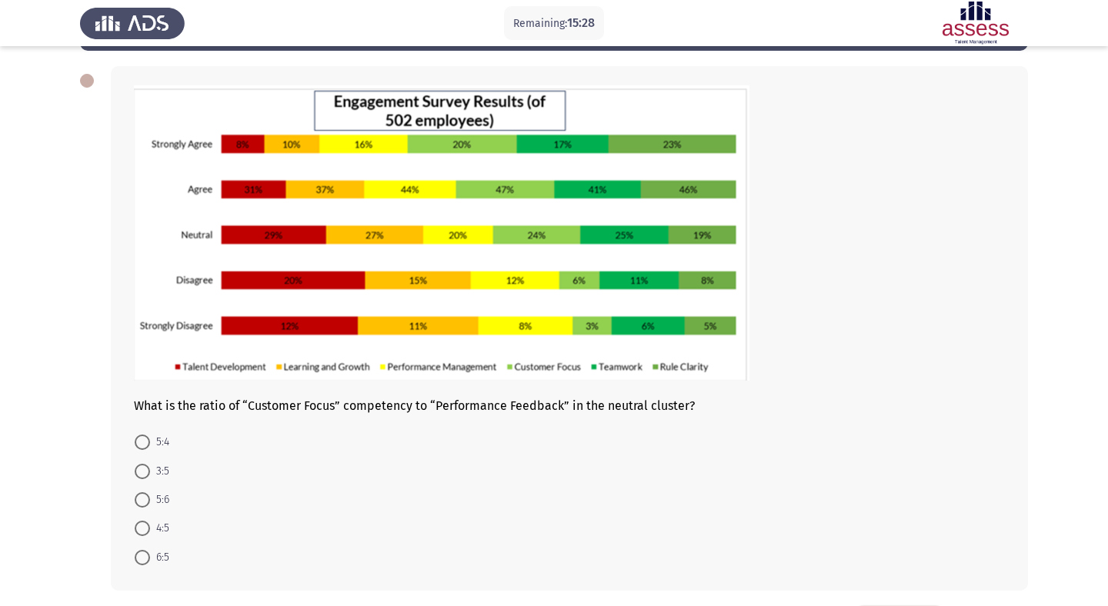
click at [144, 556] on span at bounding box center [142, 557] width 15 height 15
click at [144, 556] on input "6:5" at bounding box center [142, 557] width 15 height 15
radio input "true"
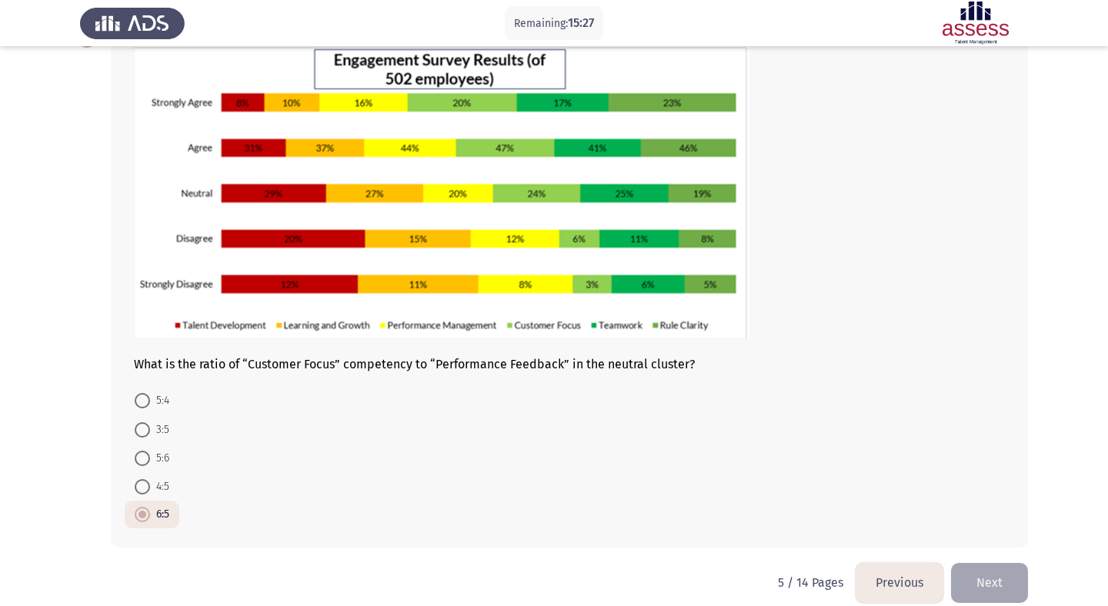
scroll to position [123, 0]
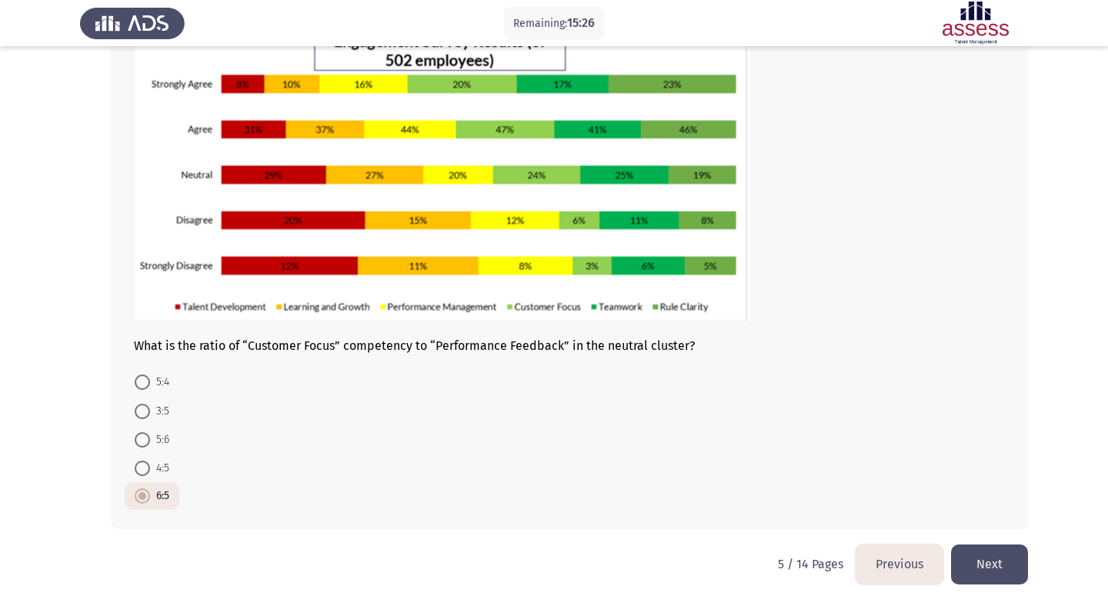
click at [984, 570] on button "Next" at bounding box center [989, 564] width 77 height 39
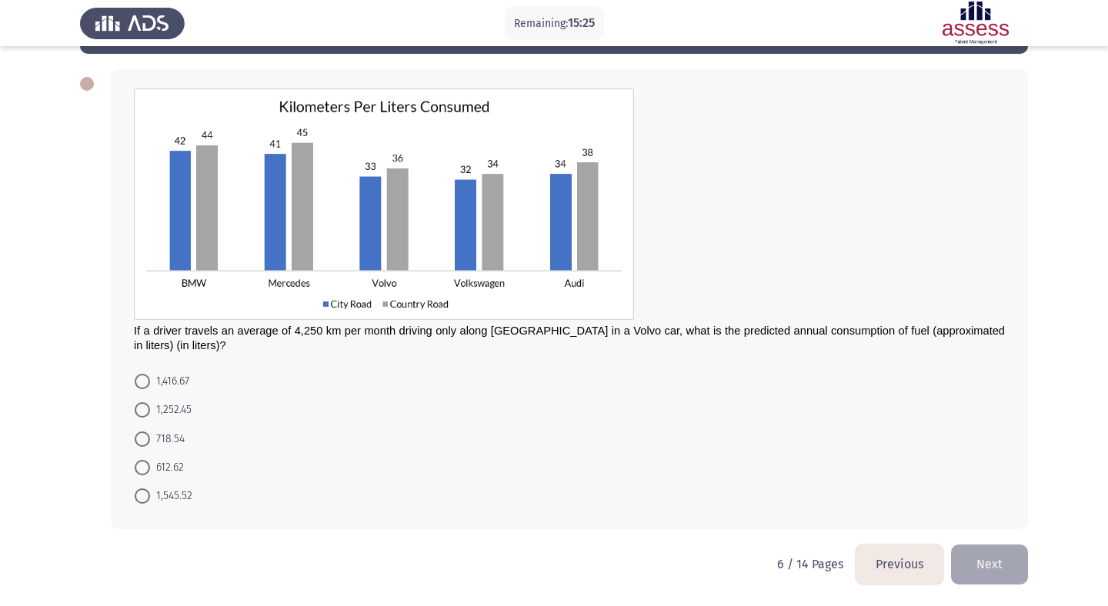
scroll to position [59, 0]
click at [142, 383] on span at bounding box center [142, 382] width 15 height 15
click at [142, 383] on input "1,416.67" at bounding box center [142, 382] width 15 height 15
radio input "true"
click at [980, 571] on button "Next" at bounding box center [989, 564] width 77 height 39
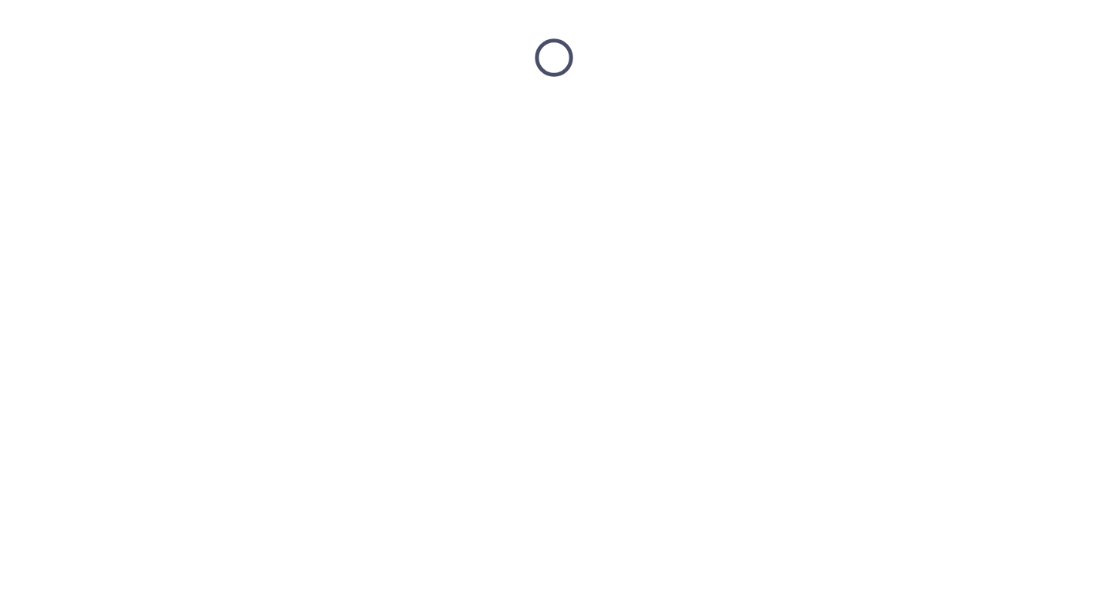
scroll to position [0, 0]
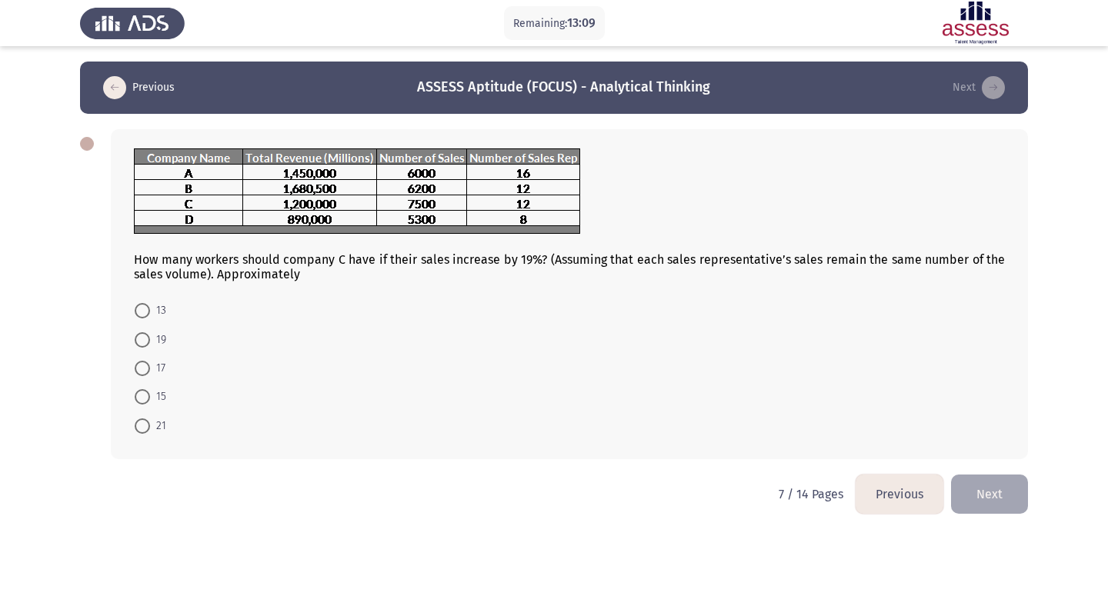
click at [144, 395] on span at bounding box center [142, 396] width 15 height 15
click at [144, 395] on input "15" at bounding box center [142, 396] width 15 height 15
radio input "true"
click at [983, 494] on button "Next" at bounding box center [989, 492] width 77 height 39
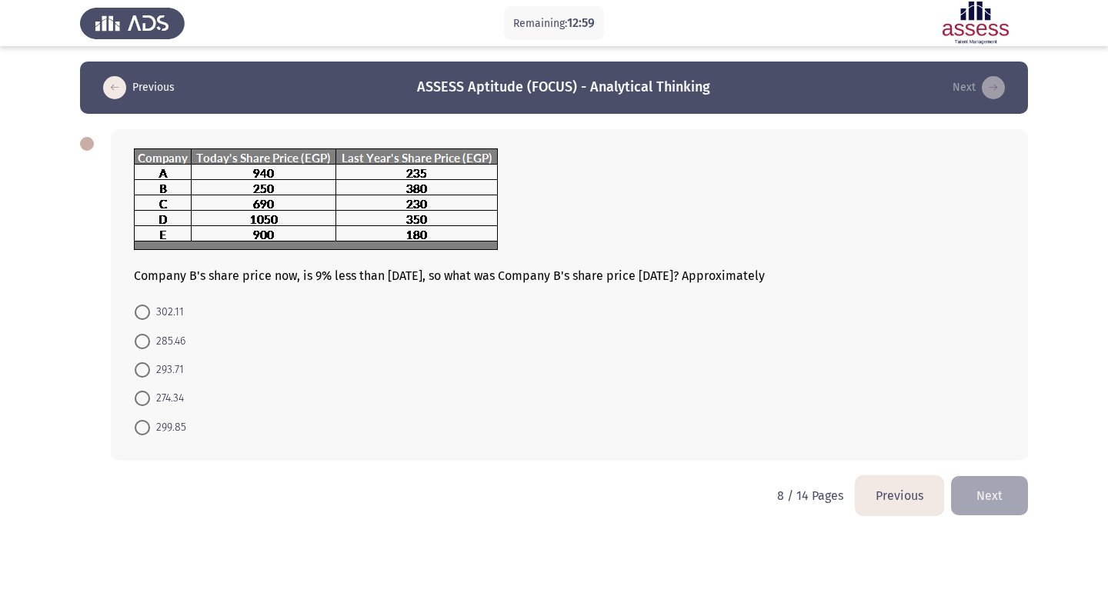
drag, startPoint x: 299, startPoint y: 275, endPoint x: 430, endPoint y: 271, distance: 130.9
click at [430, 271] on div "Company B's share price now, is 9% less than two years ago, so what was Company…" at bounding box center [569, 216] width 871 height 135
click at [141, 397] on span at bounding box center [142, 398] width 15 height 15
click at [141, 397] on input "274.34" at bounding box center [142, 398] width 15 height 15
radio input "true"
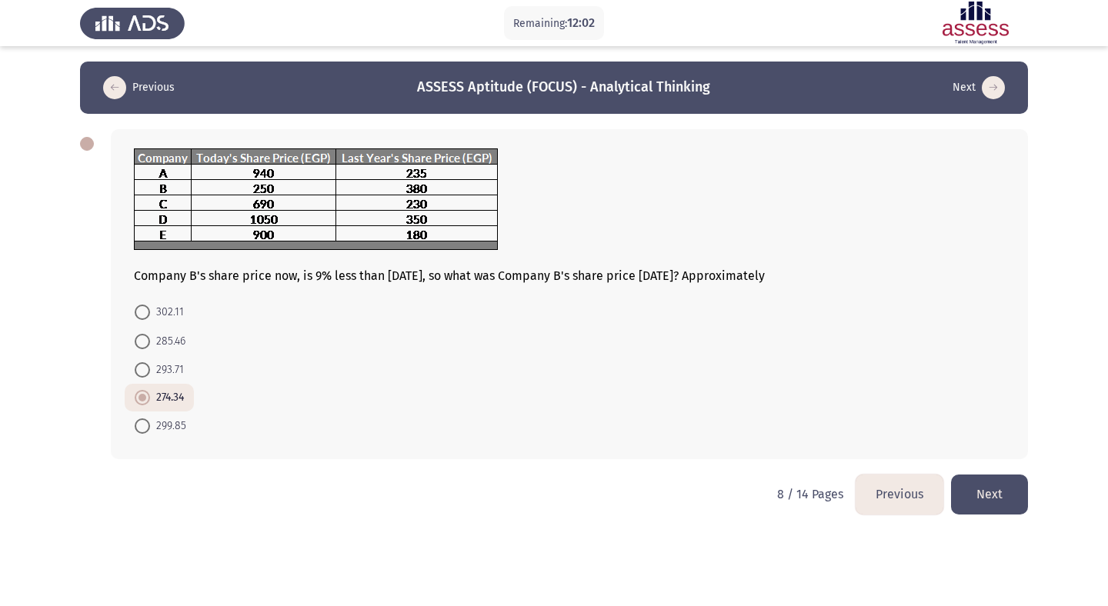
click at [976, 486] on button "Next" at bounding box center [989, 494] width 77 height 39
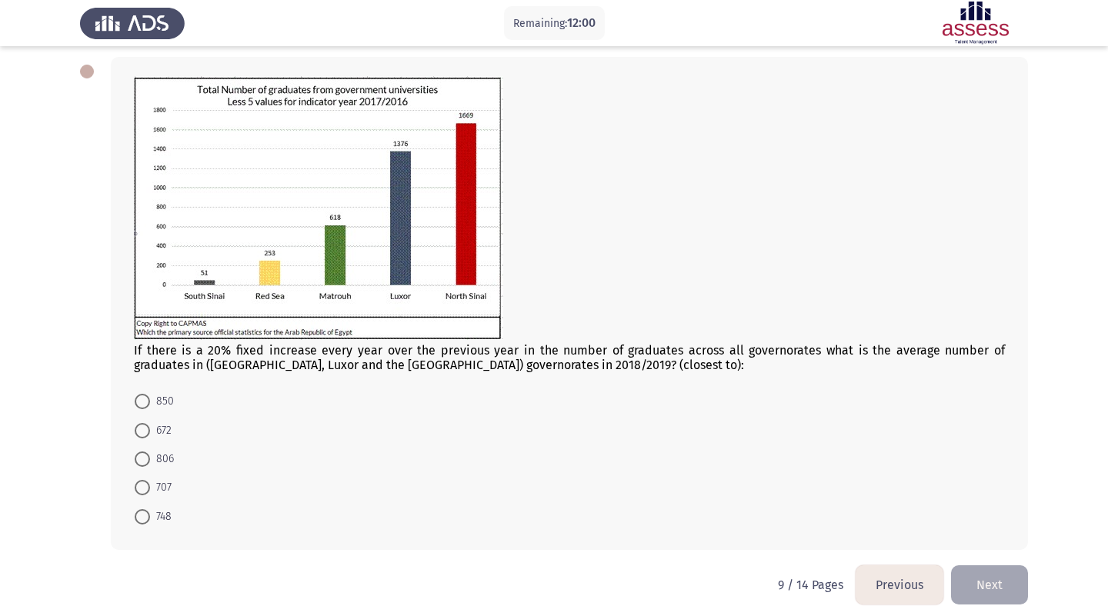
scroll to position [77, 0]
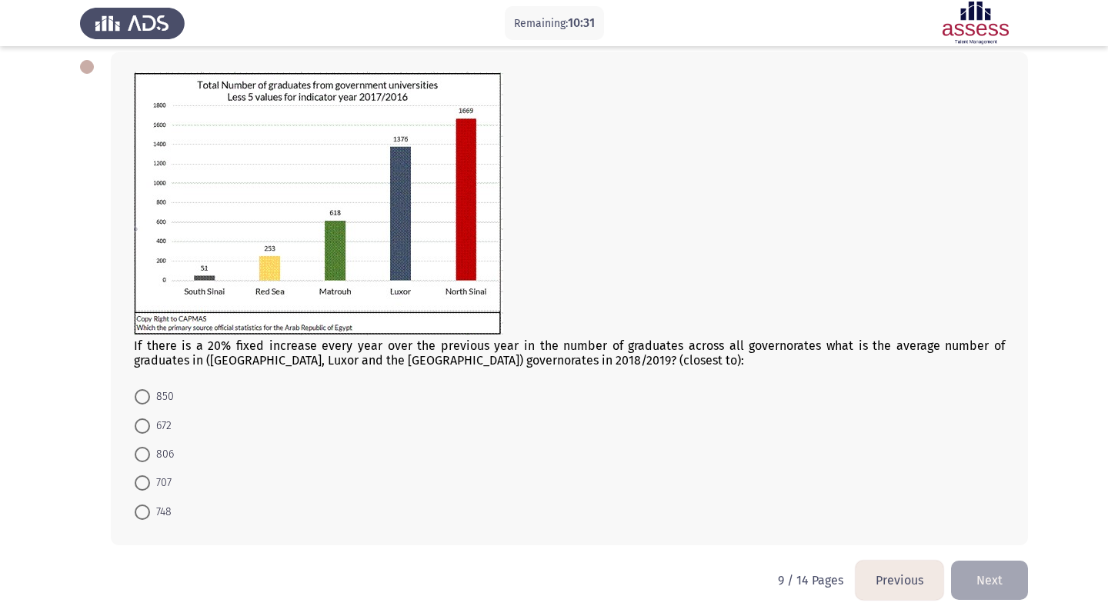
click at [144, 412] on mat-radio-button "672" at bounding box center [153, 425] width 57 height 28
click at [144, 434] on label "672" at bounding box center [153, 426] width 37 height 18
click at [144, 434] on input "672" at bounding box center [142, 426] width 15 height 15
radio input "true"
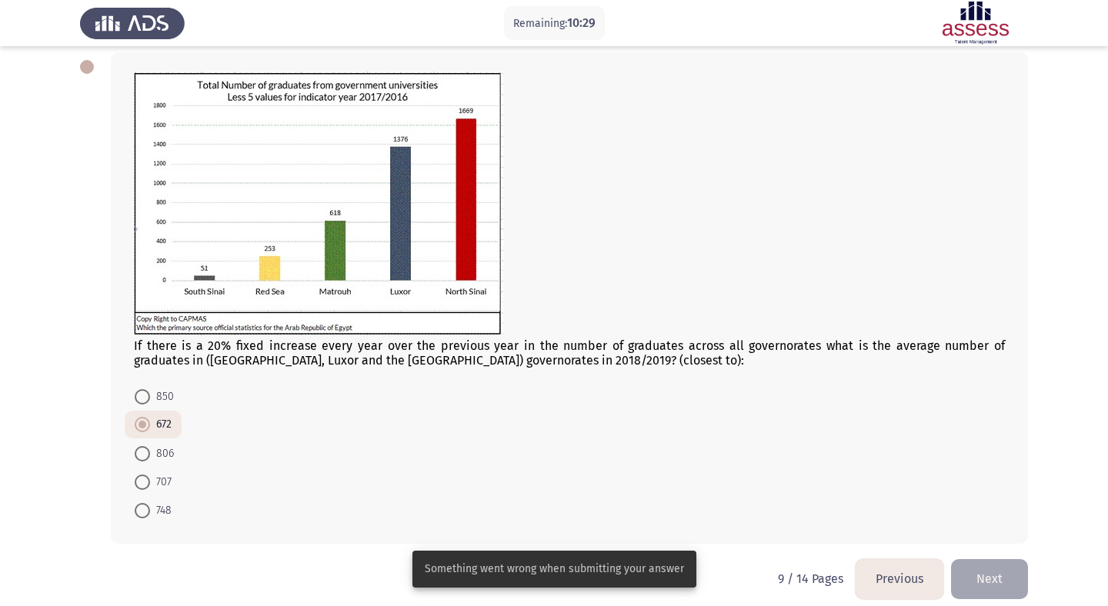
scroll to position [92, 0]
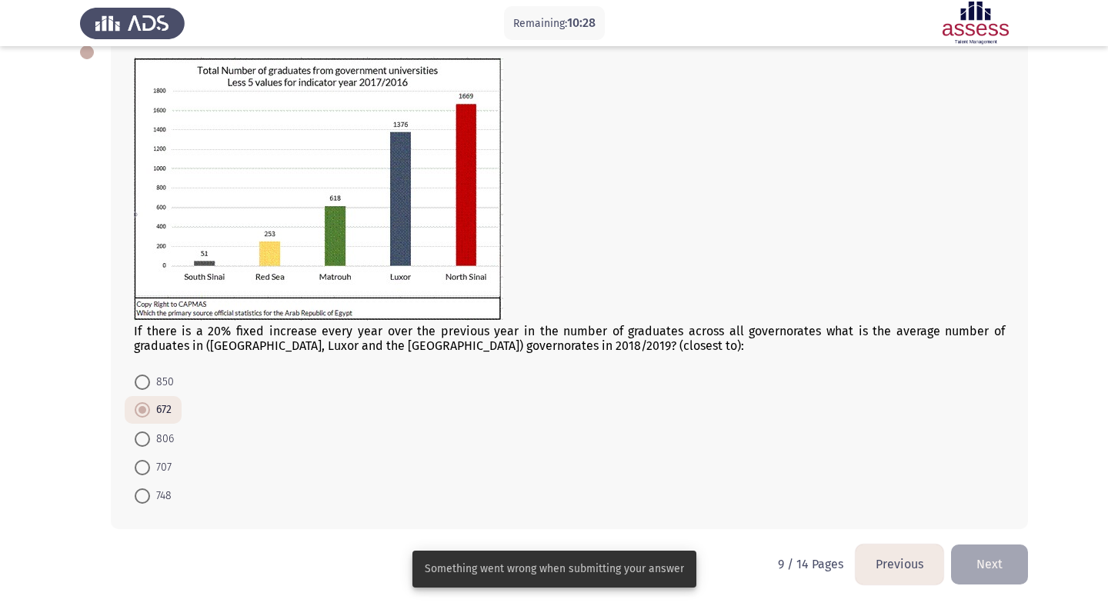
click at [155, 409] on span "672" at bounding box center [161, 410] width 22 height 18
click at [150, 409] on input "672" at bounding box center [142, 409] width 15 height 15
click at [155, 409] on span "672" at bounding box center [161, 410] width 22 height 18
click at [150, 409] on input "672" at bounding box center [142, 409] width 15 height 15
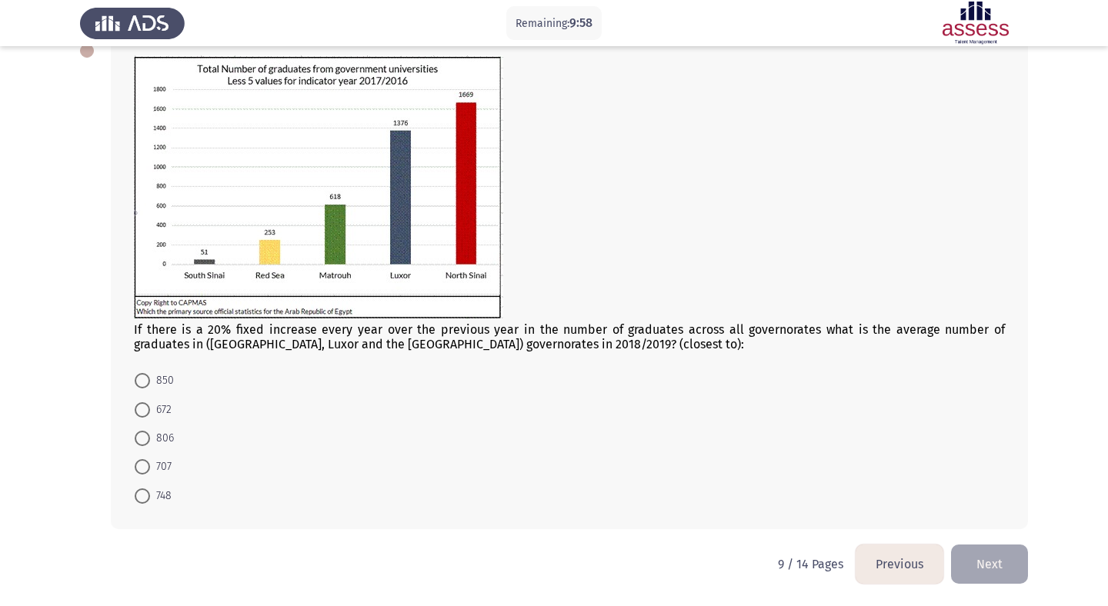
click at [143, 416] on span at bounding box center [142, 409] width 15 height 15
click at [143, 416] on input "672" at bounding box center [142, 409] width 15 height 15
radio input "true"
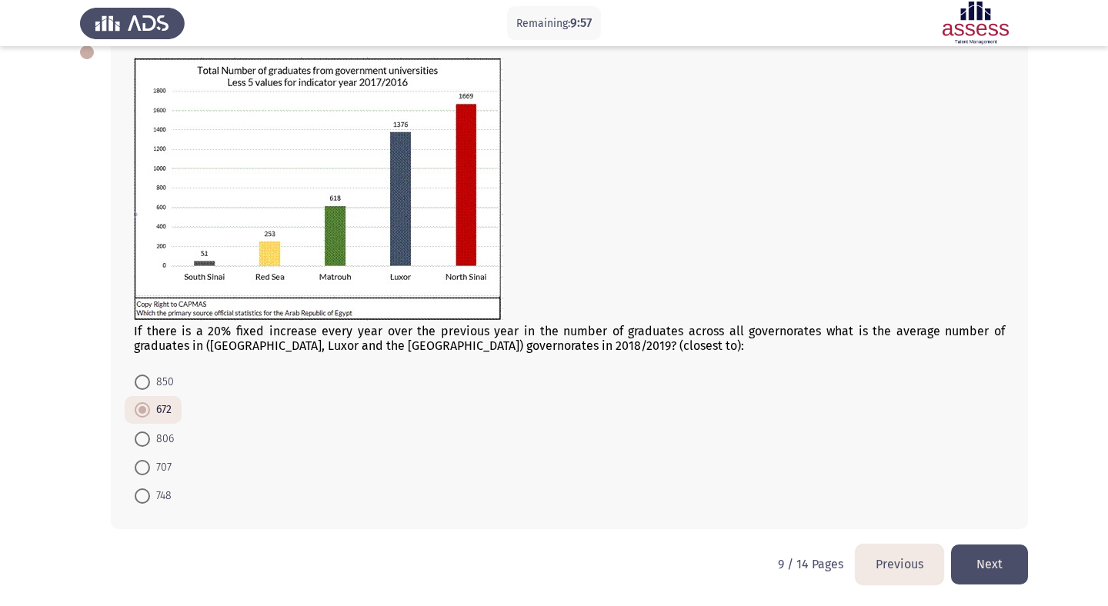
click at [982, 568] on button "Next" at bounding box center [989, 564] width 77 height 39
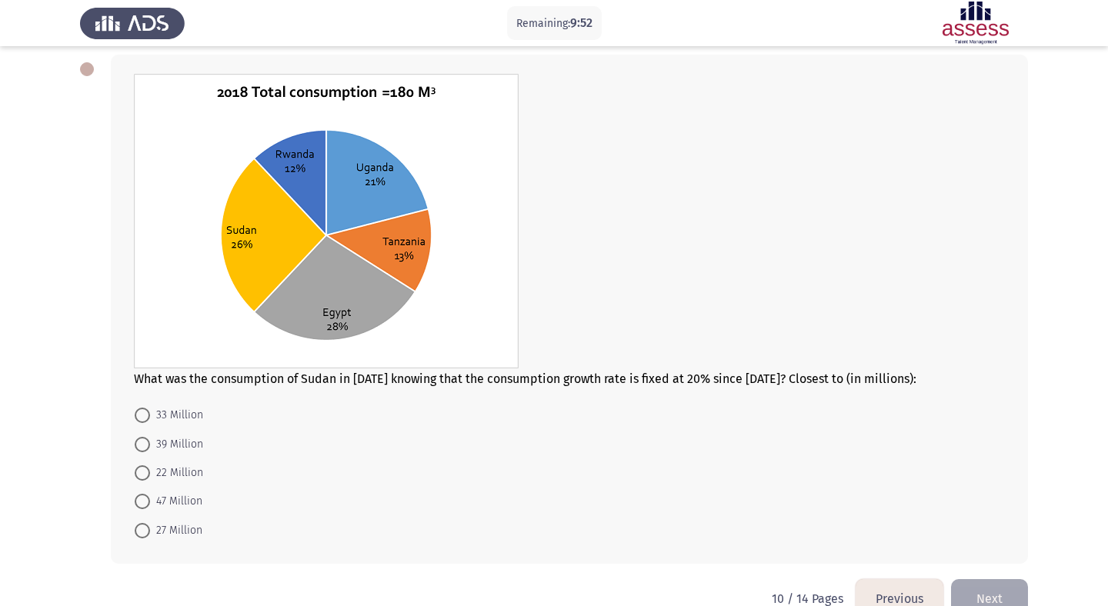
scroll to position [77, 0]
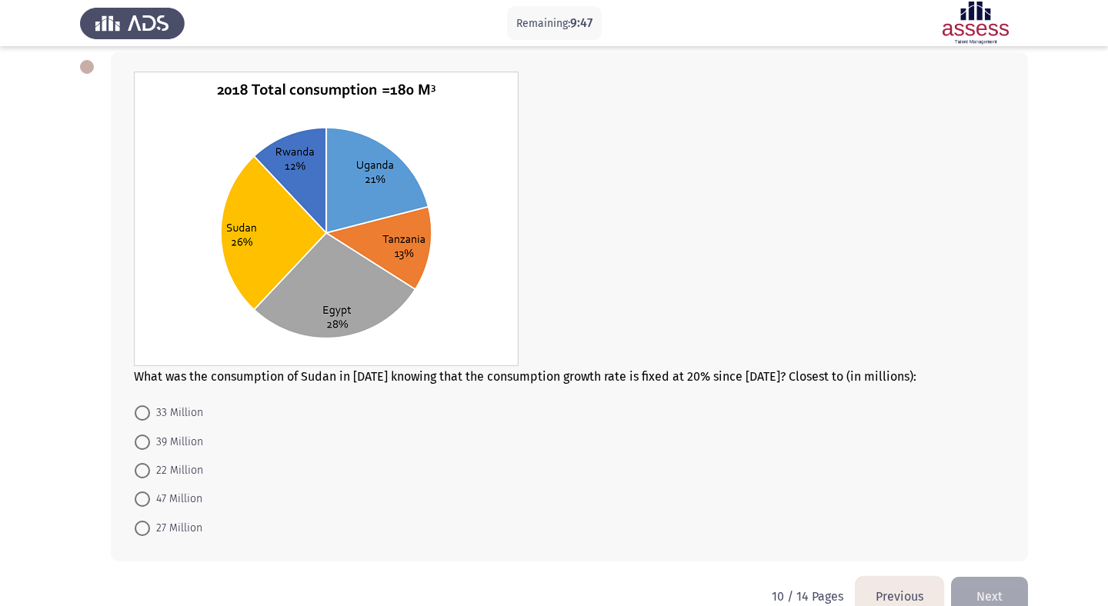
drag, startPoint x: 706, startPoint y: 374, endPoint x: 762, endPoint y: 375, distance: 55.4
click at [762, 375] on div "What was the consumption of Sudan in 2016 knowing that the consumption growth r…" at bounding box center [569, 228] width 871 height 312
click at [137, 417] on span at bounding box center [142, 412] width 15 height 15
click at [137, 417] on input "33 Million" at bounding box center [142, 412] width 15 height 15
radio input "true"
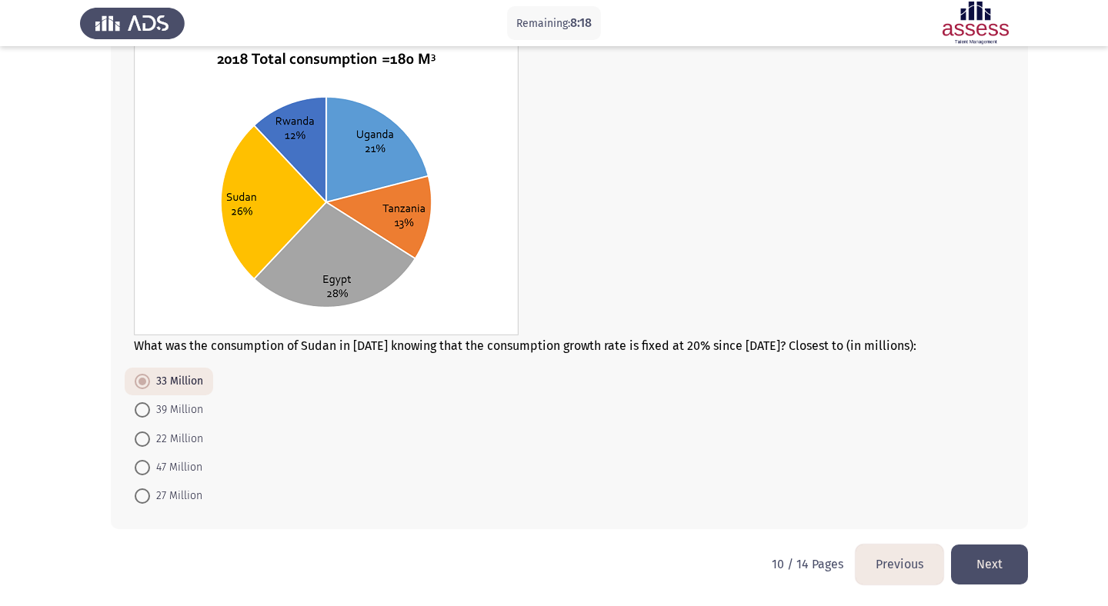
scroll to position [105, 0]
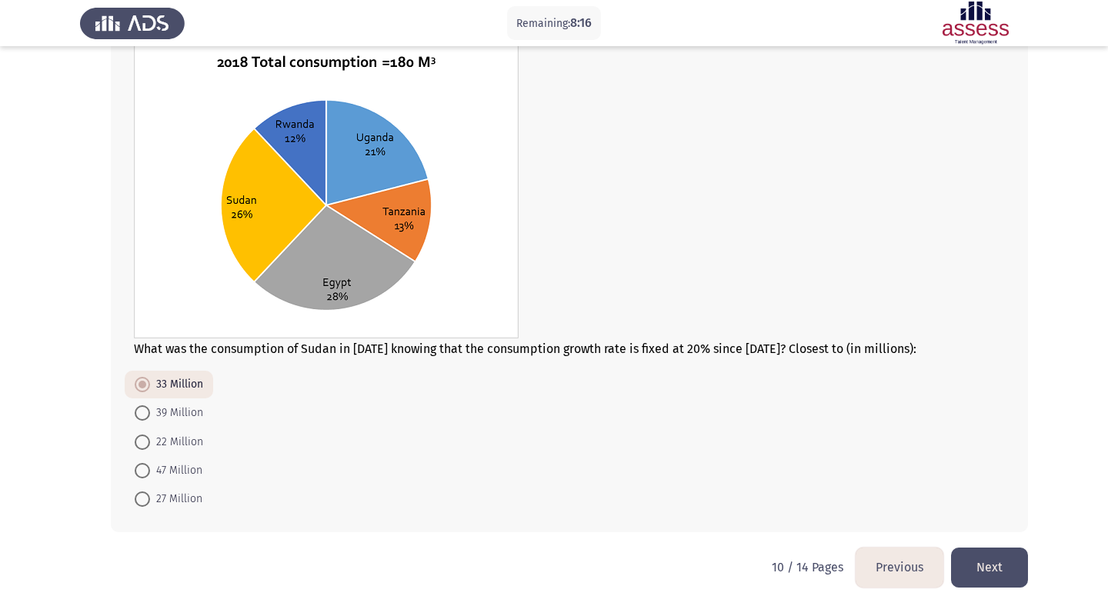
click at [976, 565] on button "Next" at bounding box center [989, 567] width 77 height 39
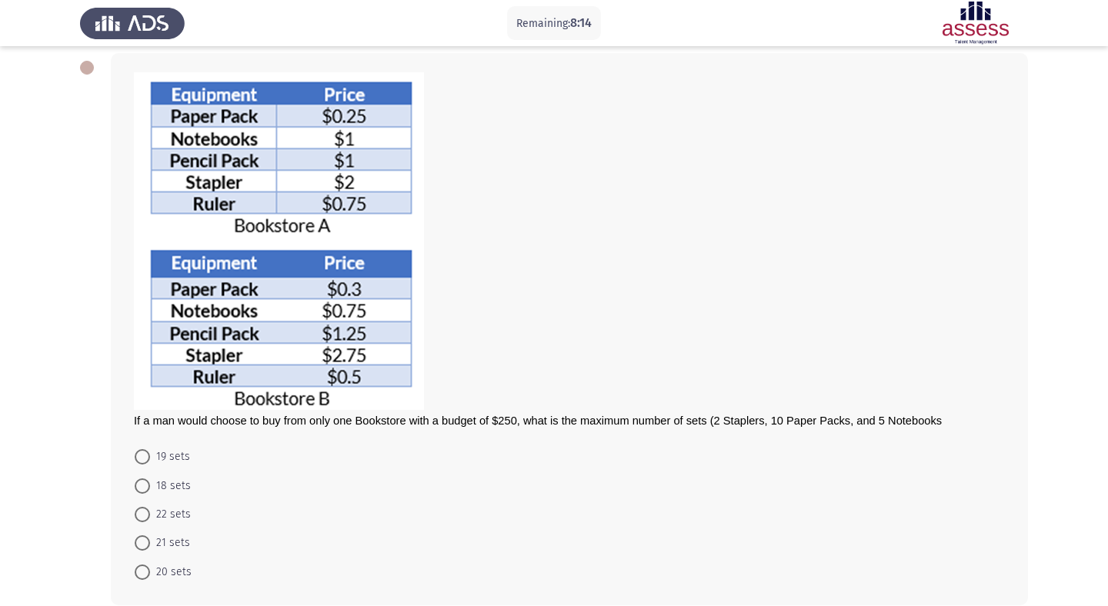
scroll to position [80, 0]
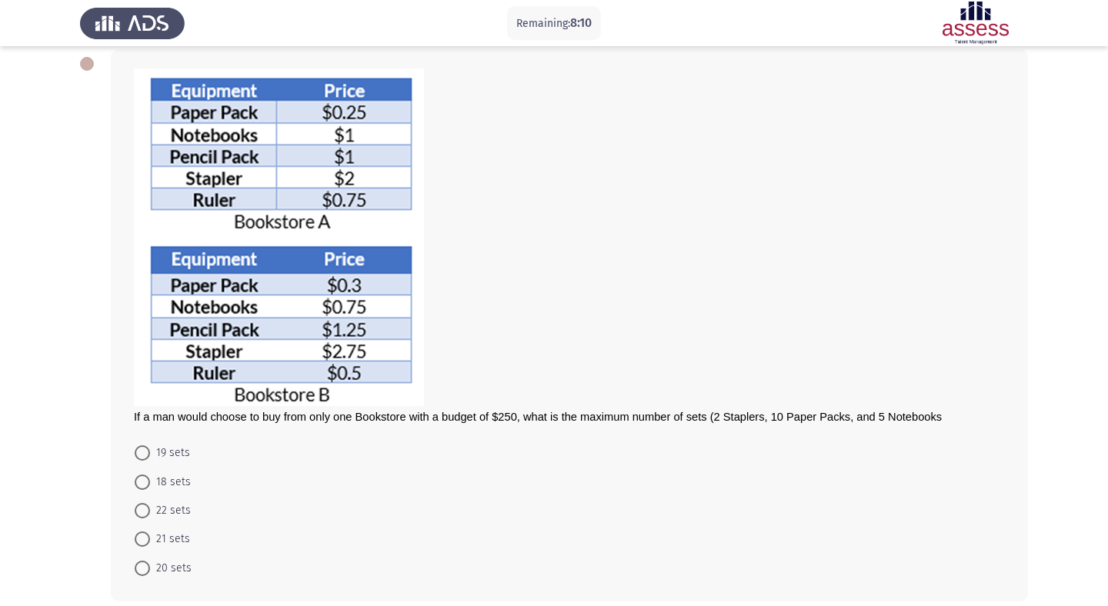
drag, startPoint x: 711, startPoint y: 416, endPoint x: 939, endPoint y: 419, distance: 228.5
click at [940, 419] on span "If a man would choose to buy from only one Bookstore with a budget of $250, wha…" at bounding box center [538, 417] width 808 height 12
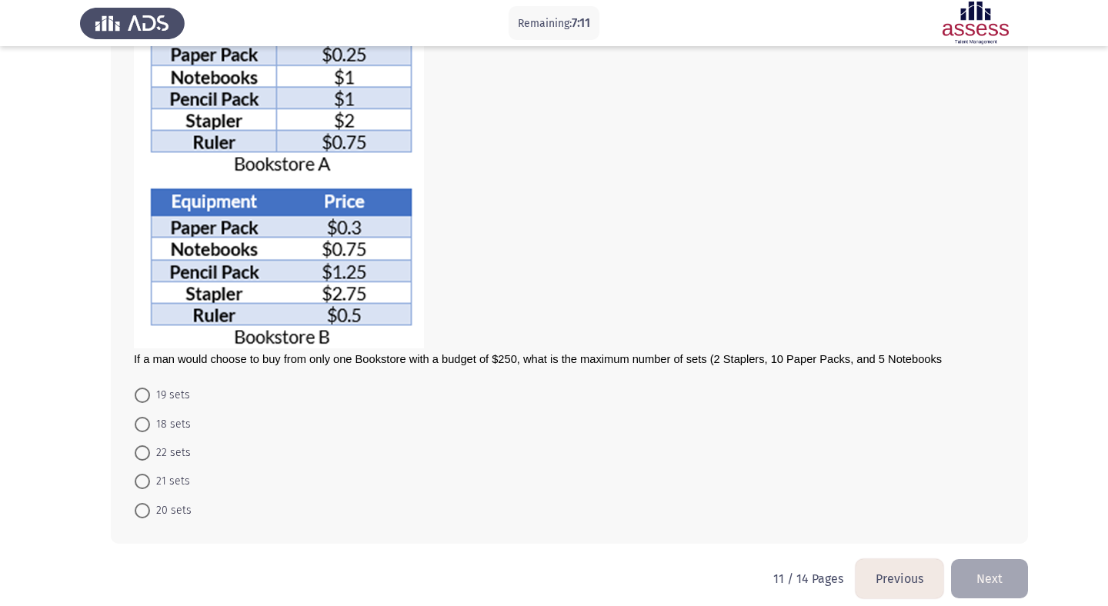
scroll to position [147, 0]
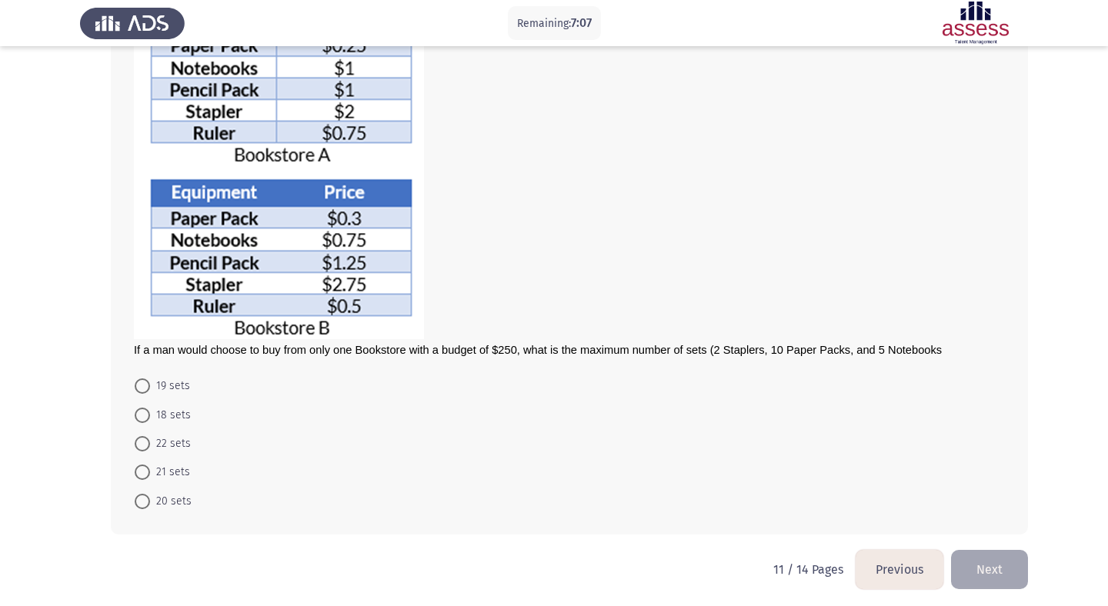
click at [145, 469] on span at bounding box center [142, 472] width 15 height 15
click at [145, 469] on input "21 sets" at bounding box center [142, 472] width 15 height 15
radio input "true"
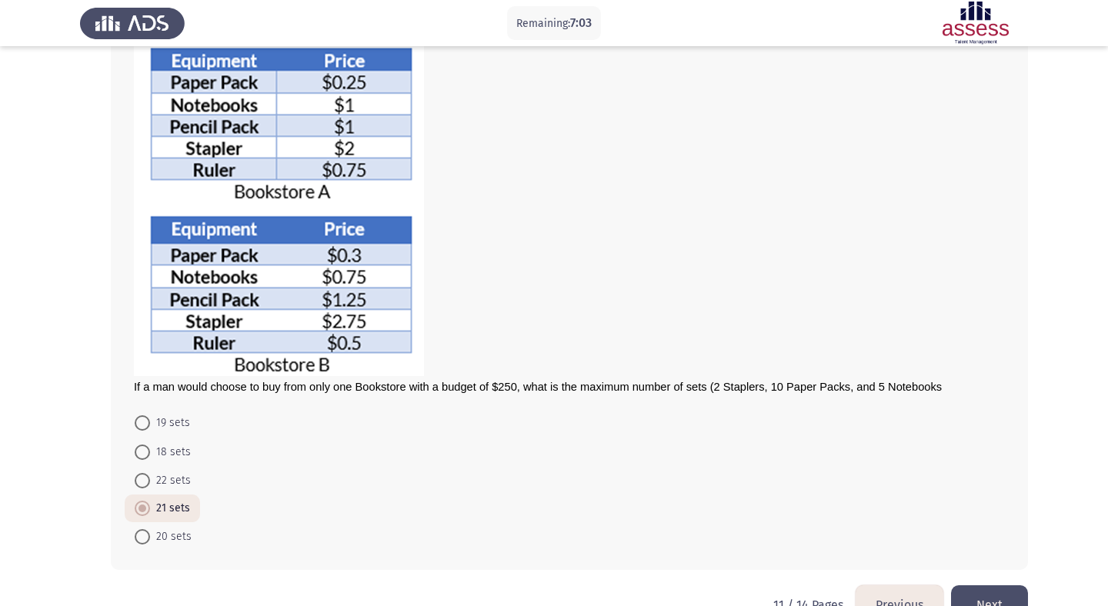
scroll to position [133, 0]
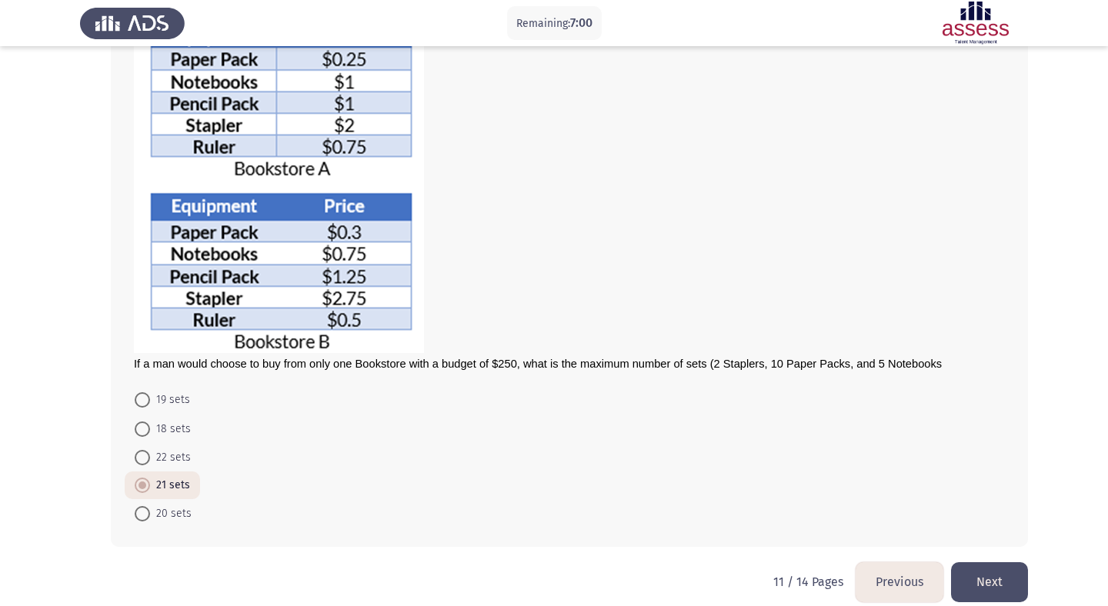
click at [997, 582] on button "Next" at bounding box center [989, 581] width 77 height 39
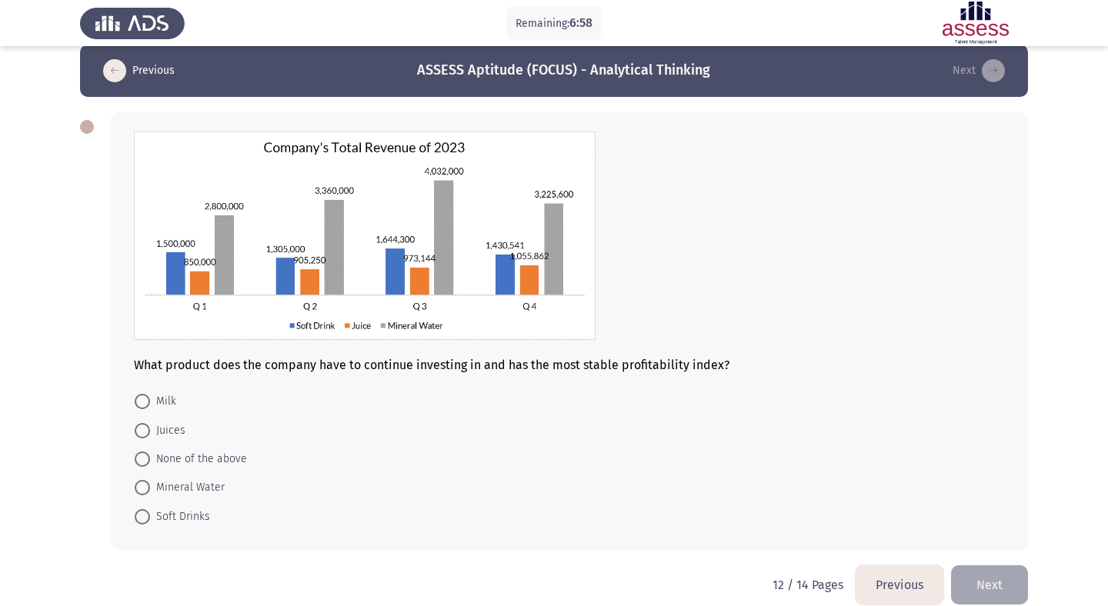
scroll to position [18, 0]
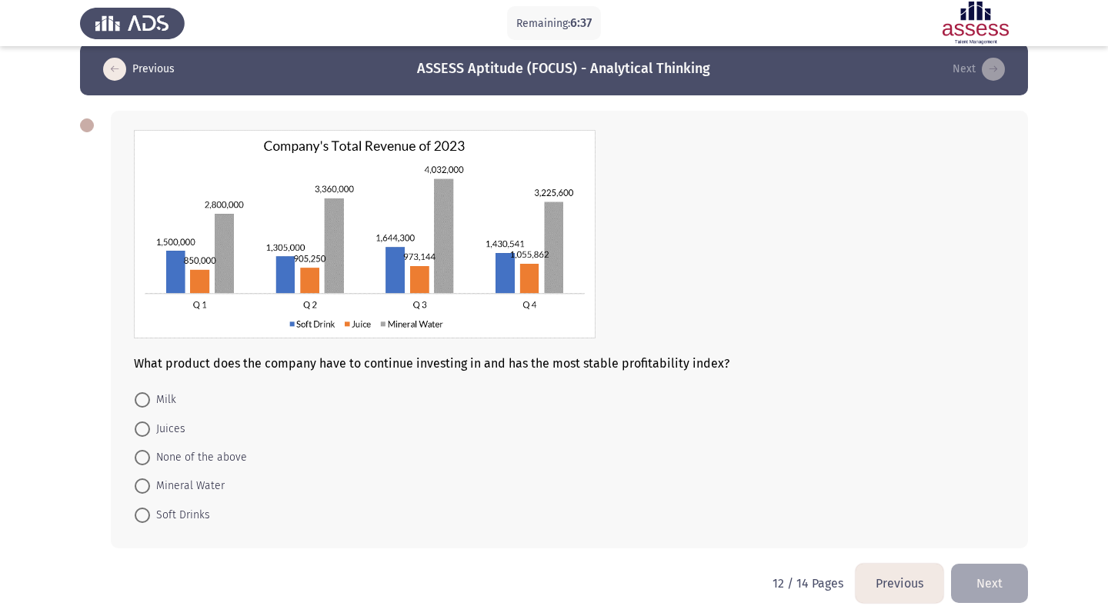
click at [150, 425] on span "Juices" at bounding box center [167, 429] width 35 height 18
click at [150, 425] on input "Juices" at bounding box center [142, 429] width 15 height 15
radio input "true"
click at [976, 582] on button "Next" at bounding box center [989, 581] width 77 height 39
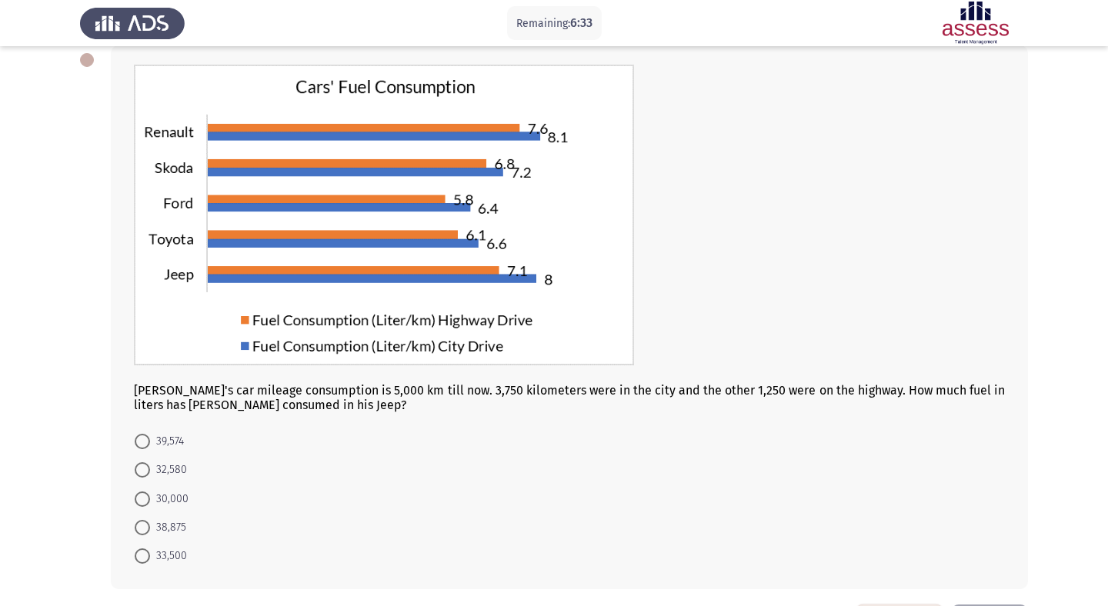
scroll to position [87, 0]
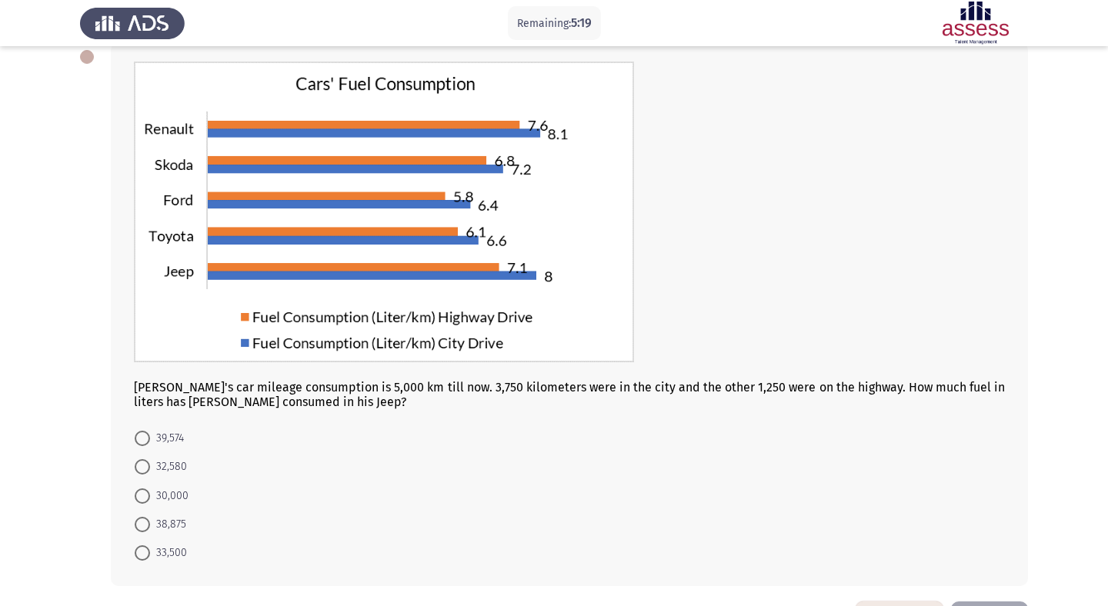
click at [139, 525] on span at bounding box center [142, 524] width 15 height 15
click at [139, 525] on input "38,875" at bounding box center [142, 524] width 15 height 15
radio input "true"
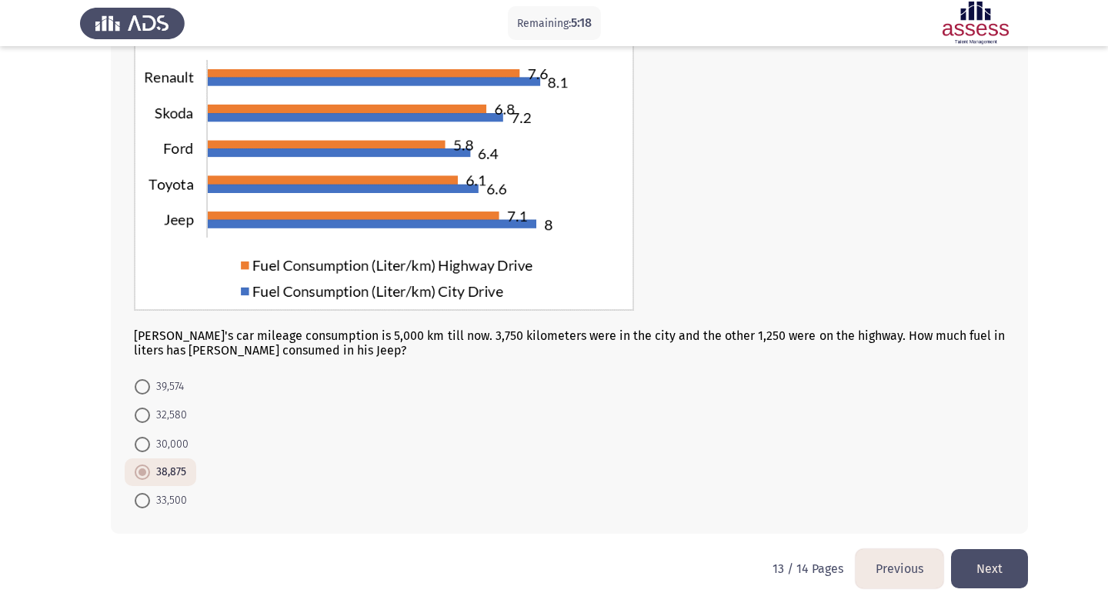
scroll to position [143, 0]
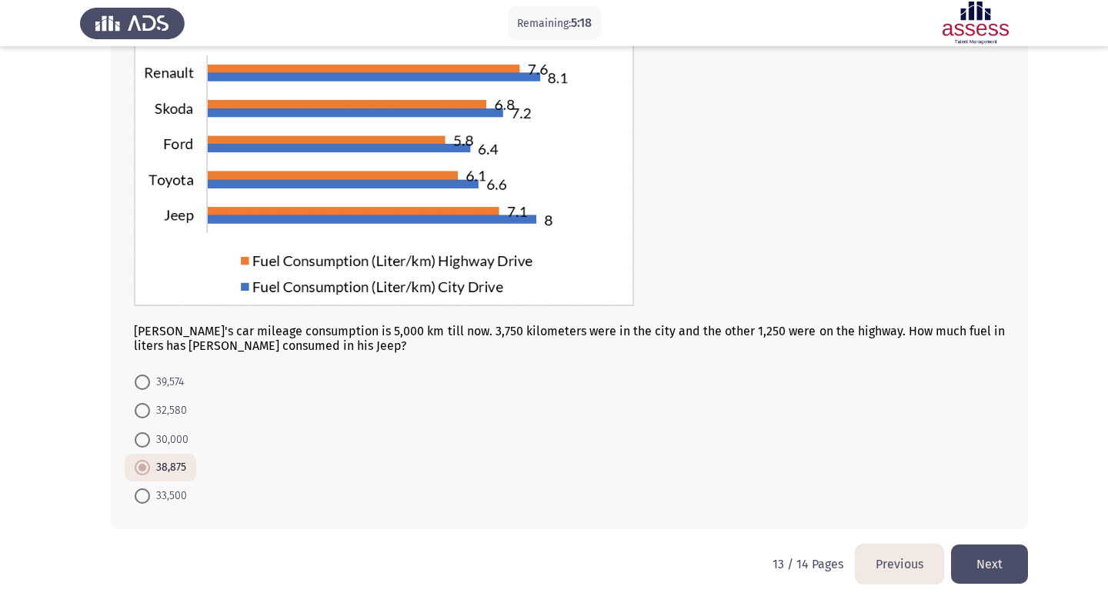
click at [985, 558] on button "Next" at bounding box center [989, 564] width 77 height 39
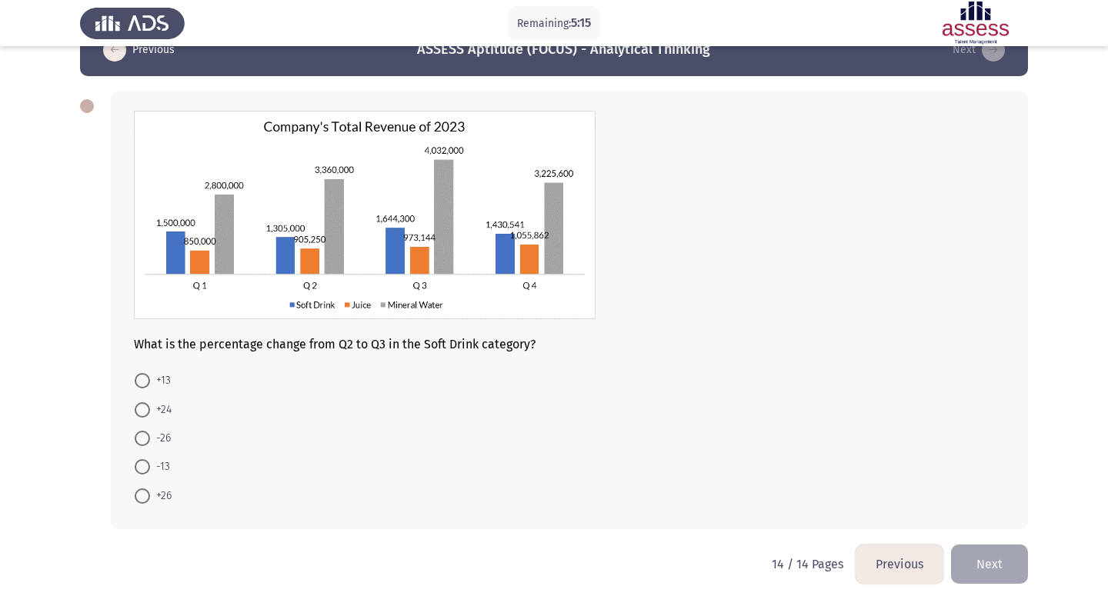
scroll to position [36, 0]
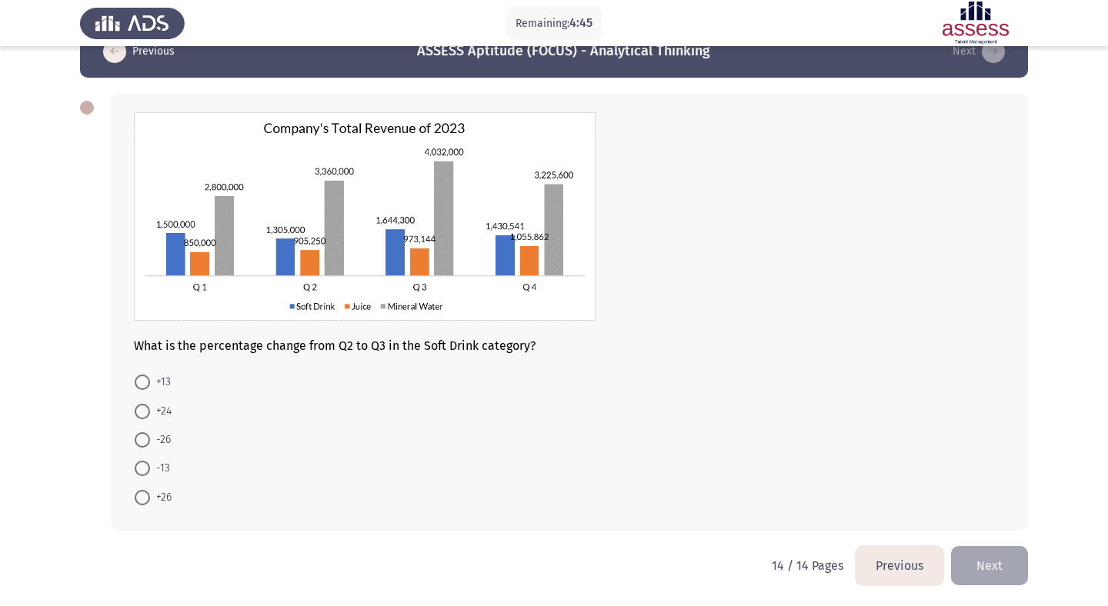
click at [141, 486] on mat-radio-button "+26" at bounding box center [153, 496] width 57 height 28
click at [142, 500] on span at bounding box center [142, 497] width 15 height 15
click at [142, 500] on input "+26" at bounding box center [142, 497] width 15 height 15
radio input "true"
click at [994, 578] on button "Next" at bounding box center [989, 564] width 77 height 39
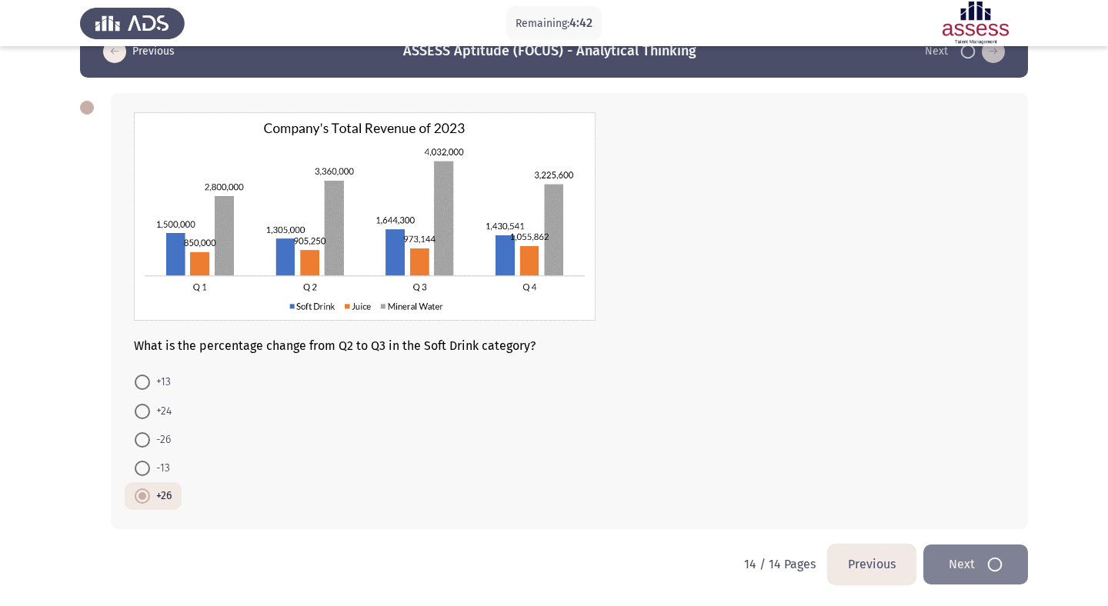
scroll to position [0, 0]
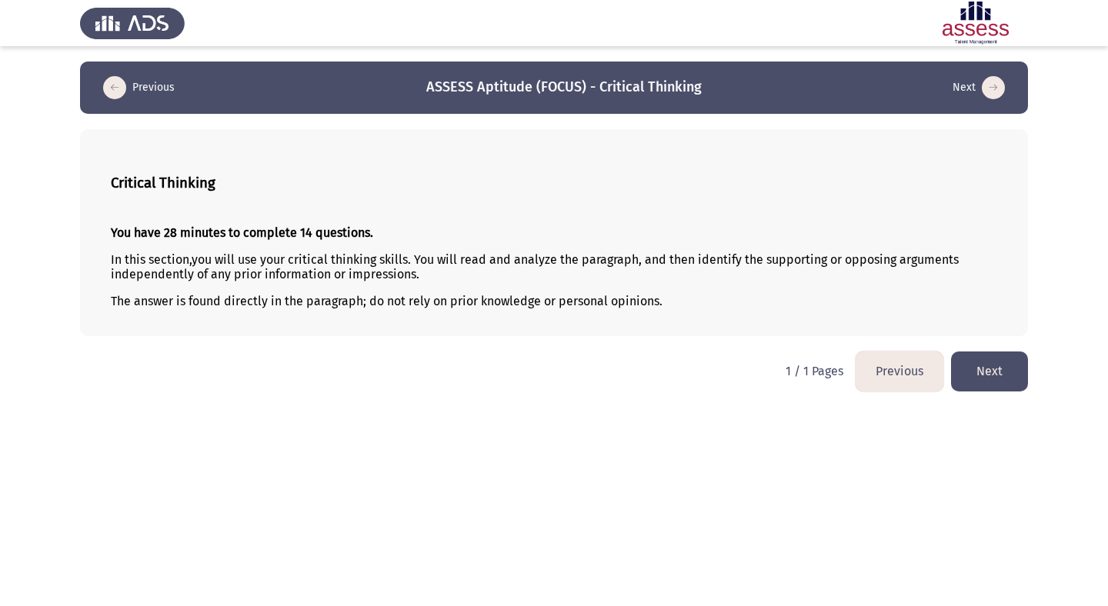
click at [1000, 362] on button "Next" at bounding box center [989, 371] width 77 height 39
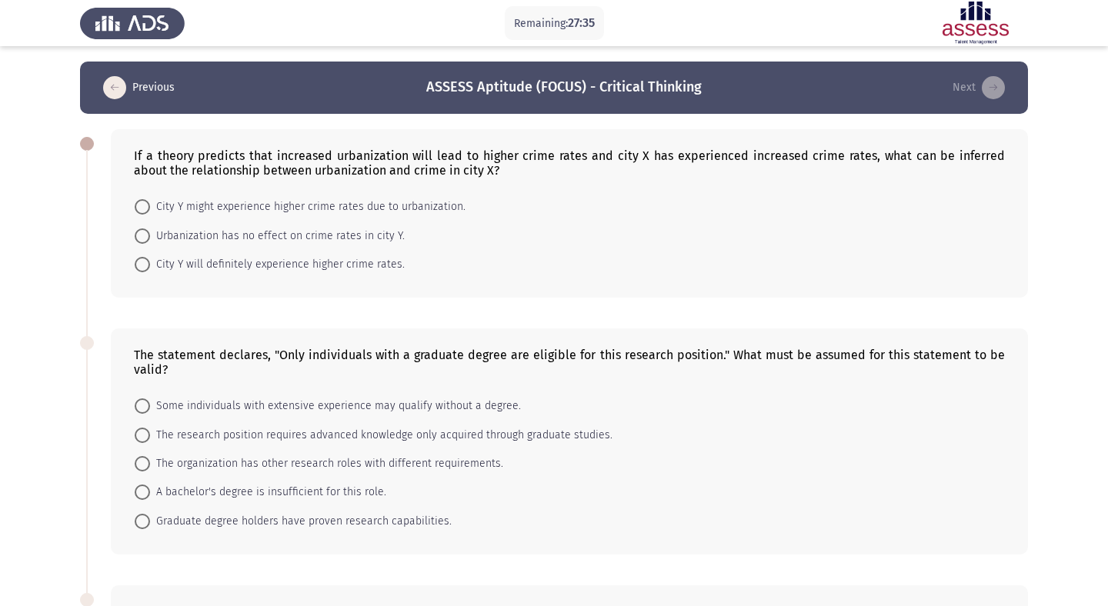
click at [432, 202] on span "City Y might experience higher crime rates due to urbanization." at bounding box center [307, 207] width 315 height 18
click at [150, 202] on input "City Y might experience higher crime rates due to urbanization." at bounding box center [142, 206] width 15 height 15
radio input "true"
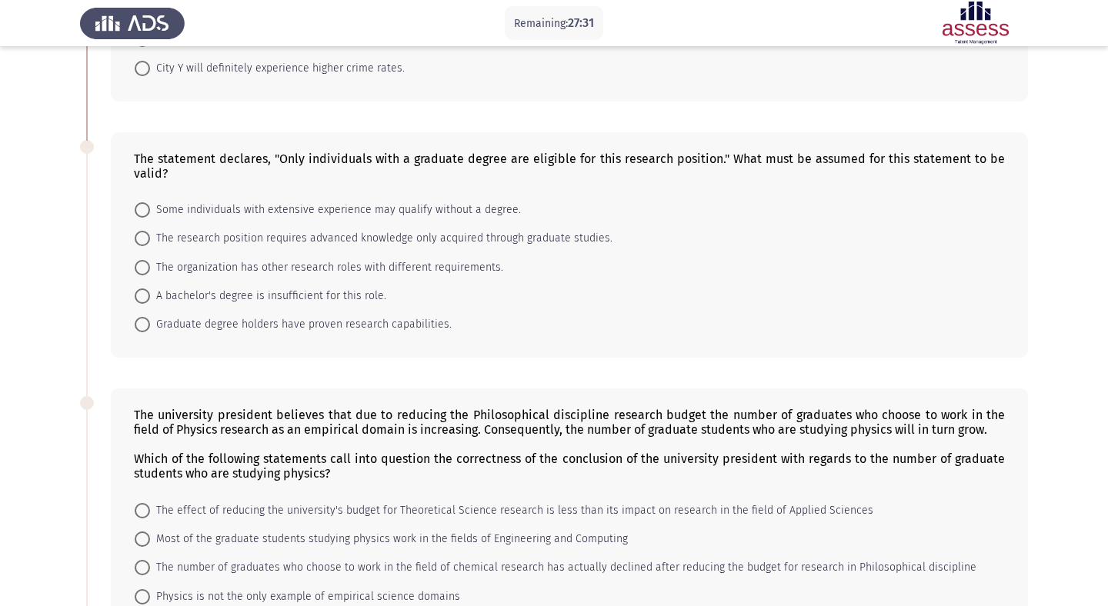
scroll to position [196, 0]
click at [442, 240] on span "The research position requires advanced knowledge only acquired through graduat…" at bounding box center [381, 238] width 462 height 18
click at [150, 240] on input "The research position requires advanced knowledge only acquired through graduat…" at bounding box center [142, 237] width 15 height 15
radio input "true"
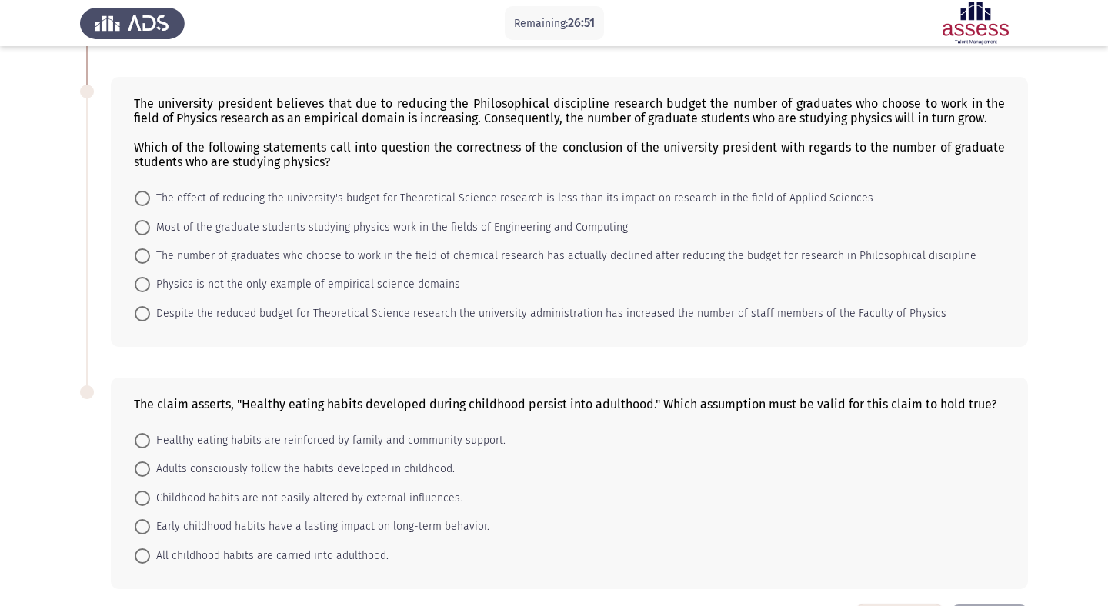
scroll to position [504, 0]
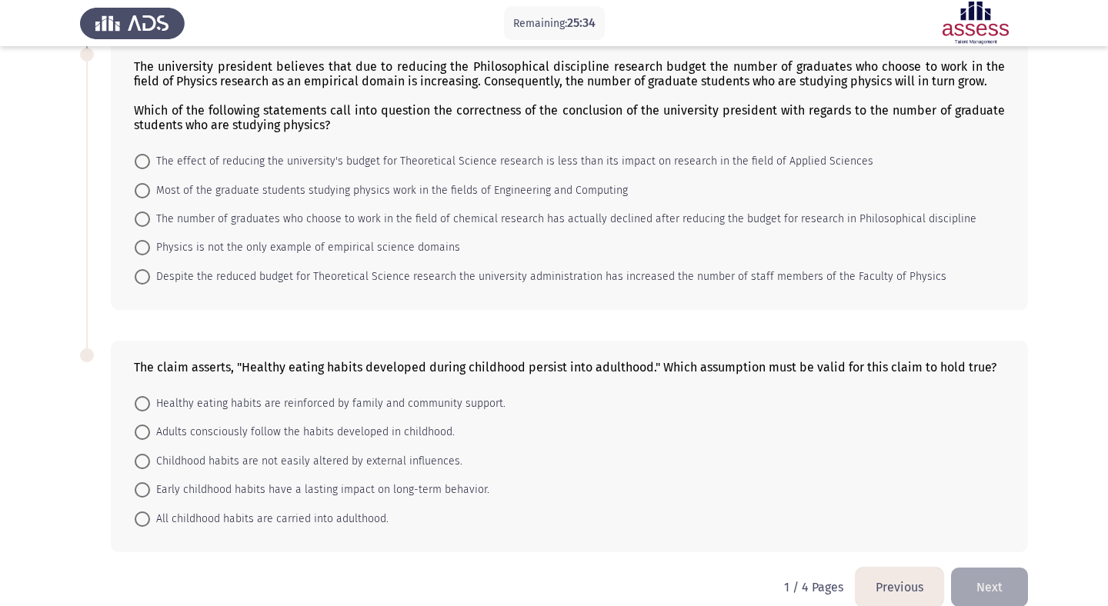
scroll to position [544, 0]
click at [433, 245] on span "Physics is not the only example of empirical science domains" at bounding box center [305, 247] width 310 height 18
click at [150, 245] on input "Physics is not the only example of empirical science domains" at bounding box center [142, 246] width 15 height 15
radio input "true"
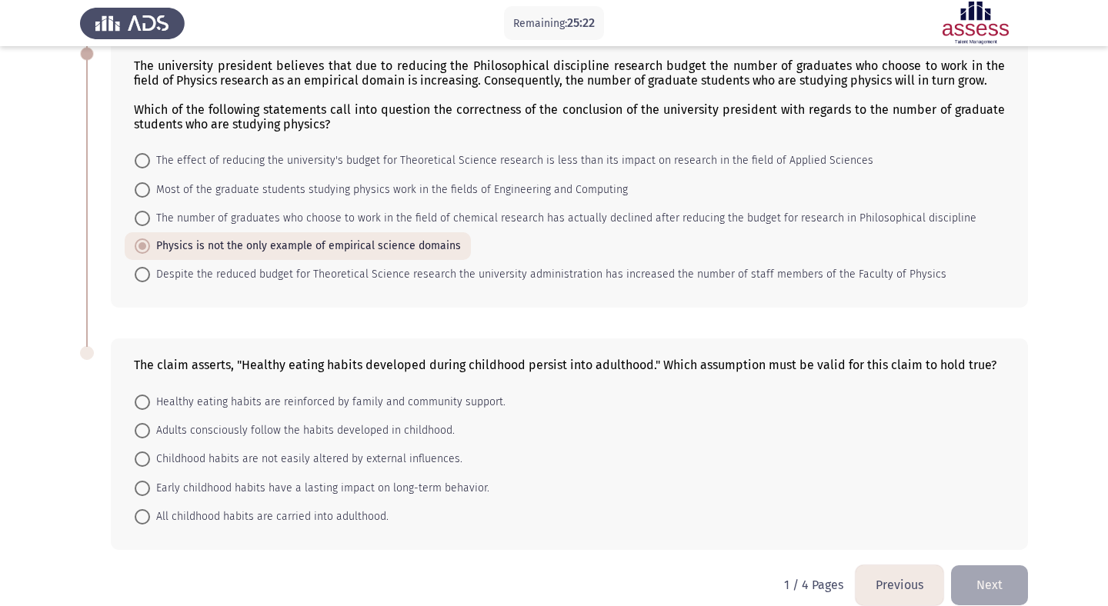
scroll to position [565, 0]
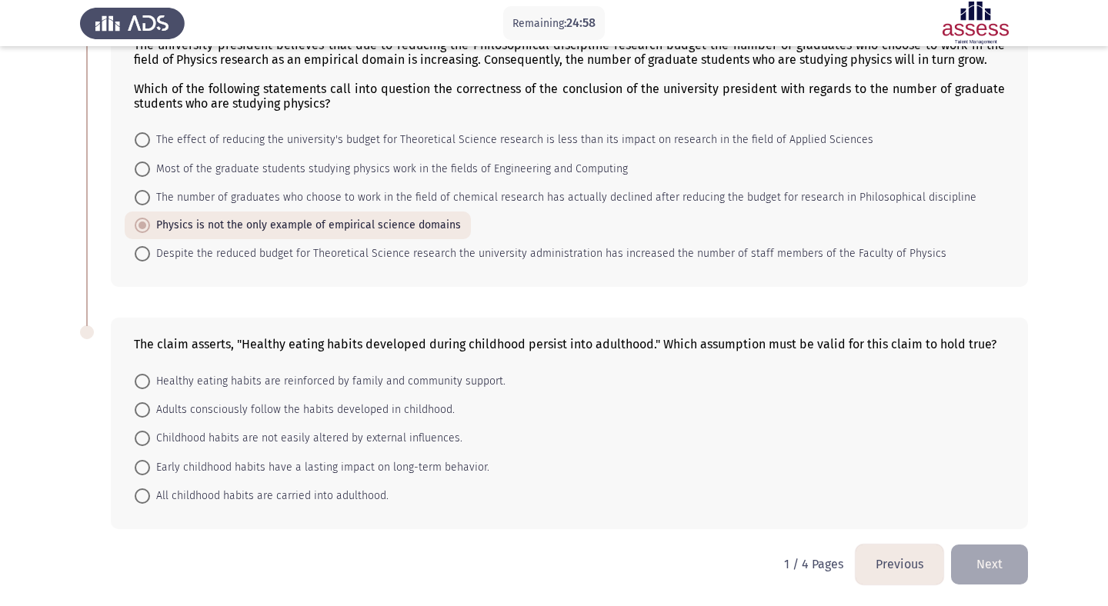
click at [353, 415] on span "Adults consciously follow the habits developed in childhood." at bounding box center [302, 410] width 305 height 18
click at [150, 415] on input "Adults consciously follow the habits developed in childhood." at bounding box center [142, 409] width 15 height 15
radio input "true"
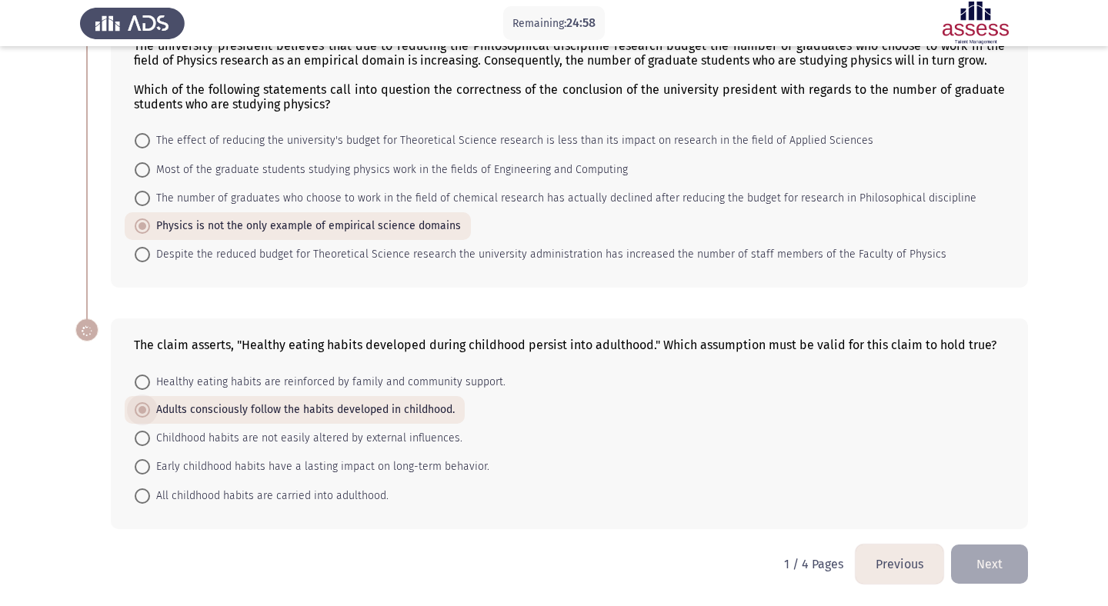
scroll to position [564, 0]
click at [967, 556] on button "Next" at bounding box center [989, 564] width 77 height 39
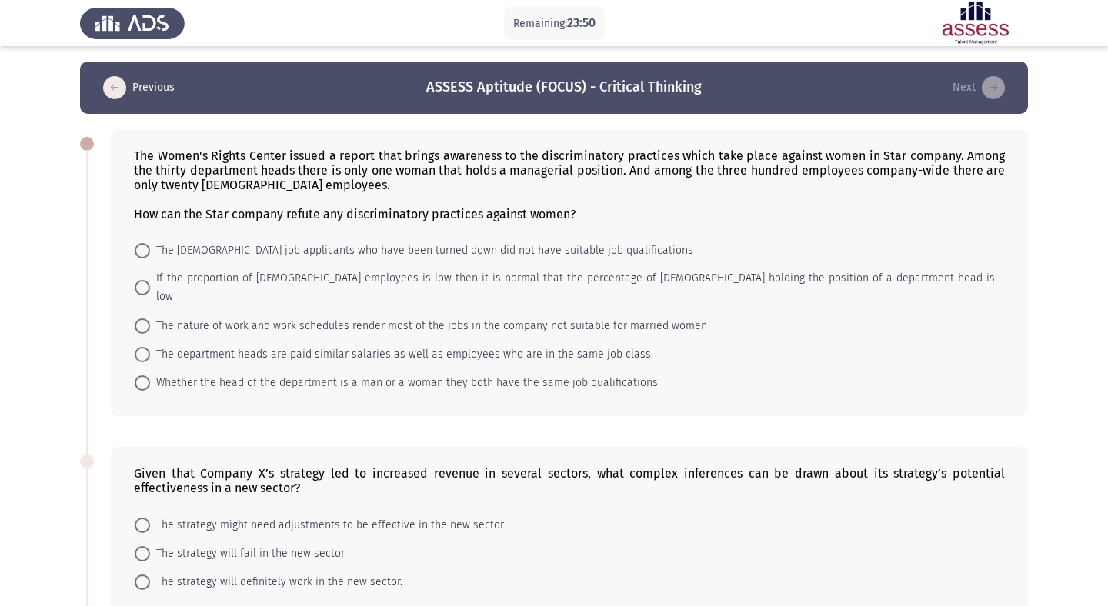
click at [375, 345] on span "The department heads are paid similar salaries as well as employees who are in …" at bounding box center [400, 354] width 501 height 18
click at [150, 347] on input "The department heads are paid similar salaries as well as employees who are in …" at bounding box center [142, 354] width 15 height 15
radio input "true"
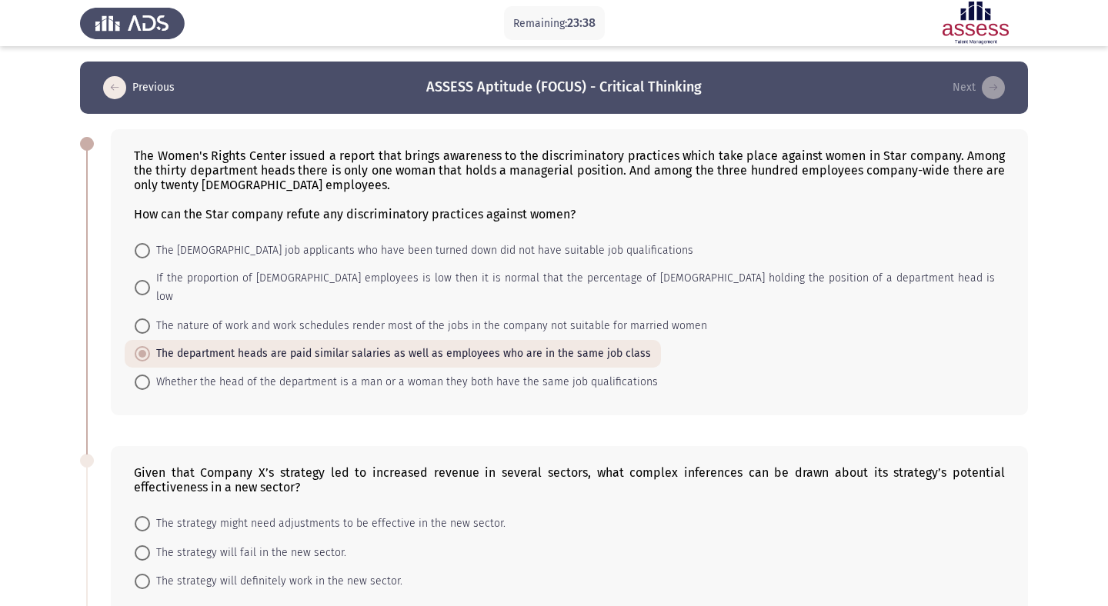
click at [375, 373] on span "Whether the head of the department is a man or a woman they both have the same …" at bounding box center [404, 382] width 508 height 18
click at [150, 375] on input "Whether the head of the department is a man or a woman they both have the same …" at bounding box center [142, 382] width 15 height 15
radio input "true"
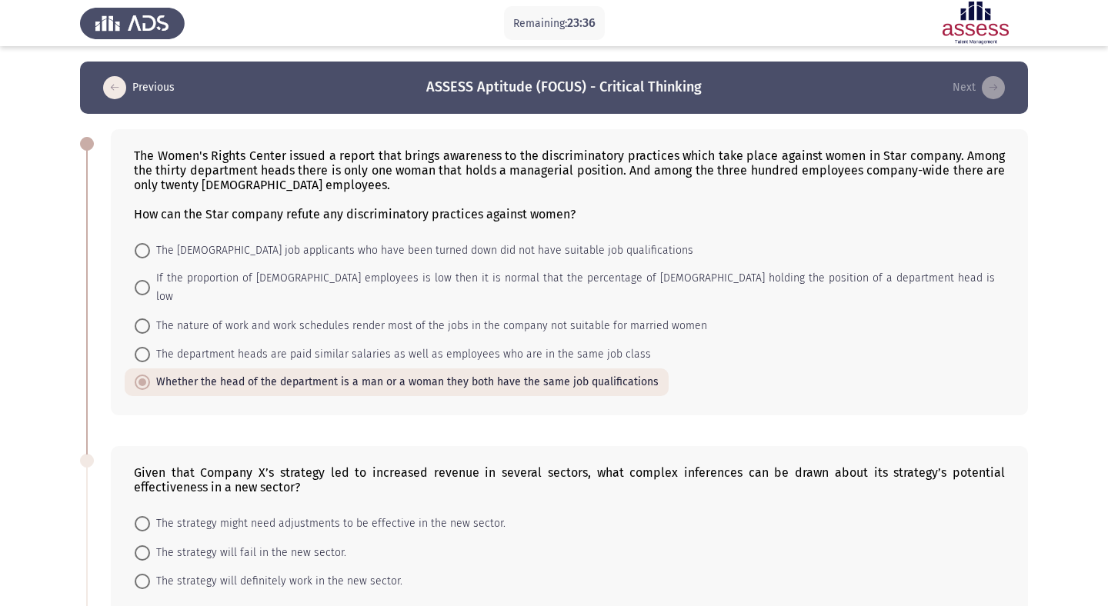
click at [378, 345] on span "The department heads are paid similar salaries as well as employees who are in …" at bounding box center [400, 354] width 501 height 18
click at [150, 347] on input "The department heads are paid similar salaries as well as employees who are in …" at bounding box center [142, 354] width 15 height 15
radio input "true"
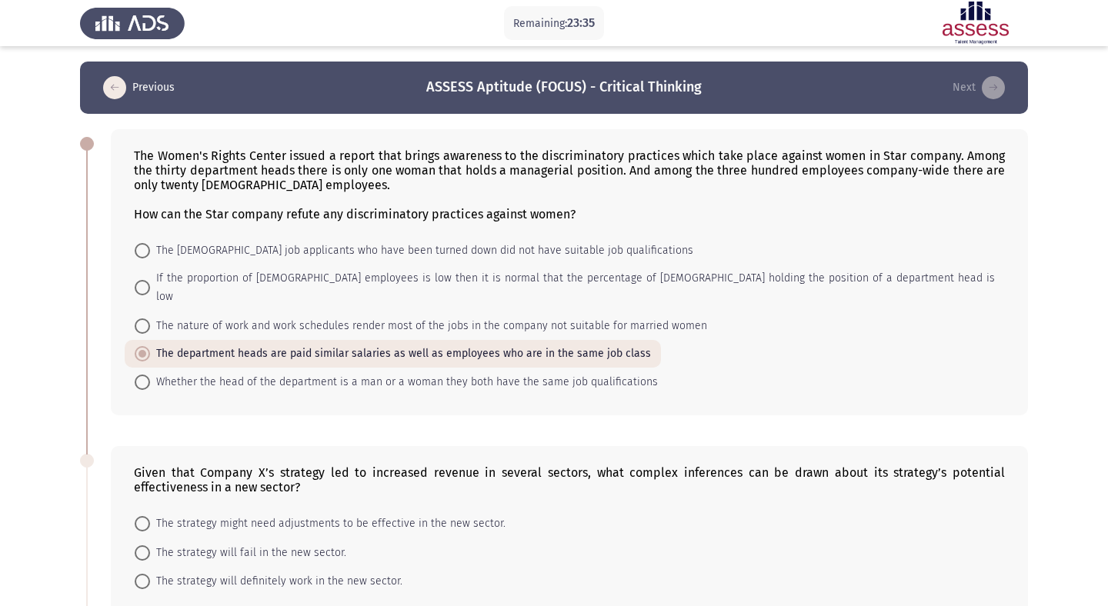
click at [398, 277] on span "If the proportion of female employees is low then it is normal that the percent…" at bounding box center [572, 287] width 845 height 37
click at [150, 280] on input "If the proportion of female employees is low then it is normal that the percent…" at bounding box center [142, 287] width 15 height 15
radio input "true"
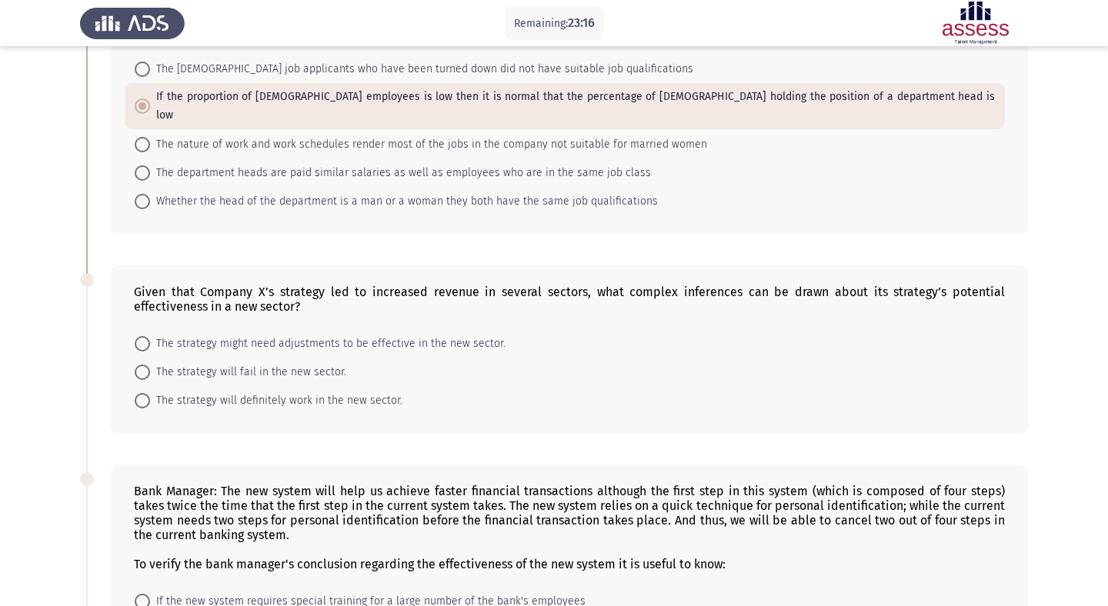
scroll to position [177, 0]
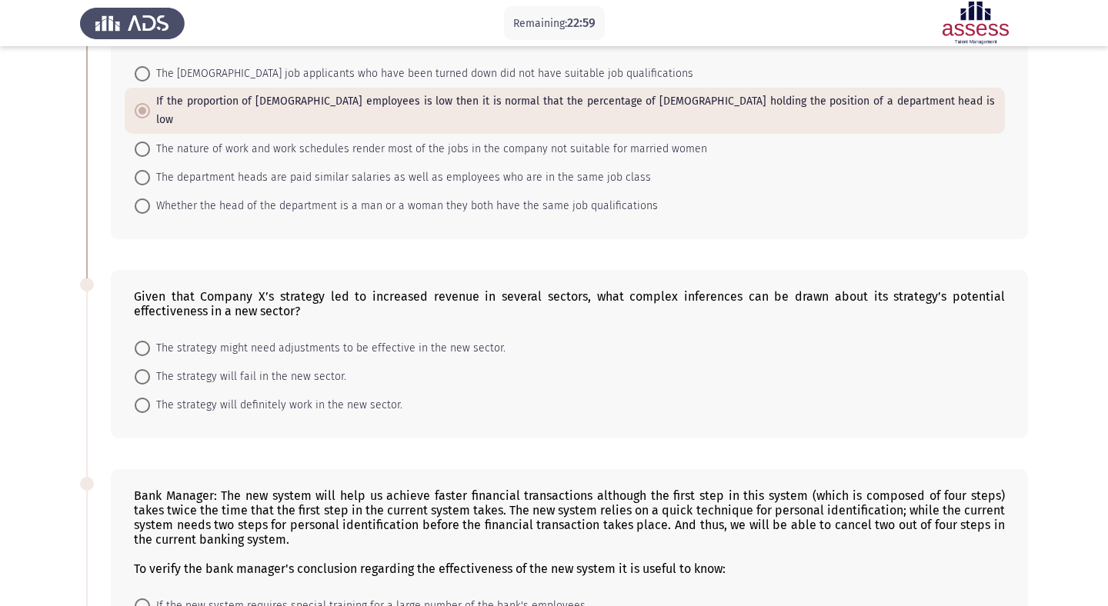
click at [431, 339] on span "The strategy might need adjustments to be effective in the new sector." at bounding box center [327, 348] width 355 height 18
click at [150, 341] on input "The strategy might need adjustments to be effective in the new sector." at bounding box center [142, 348] width 15 height 15
radio input "true"
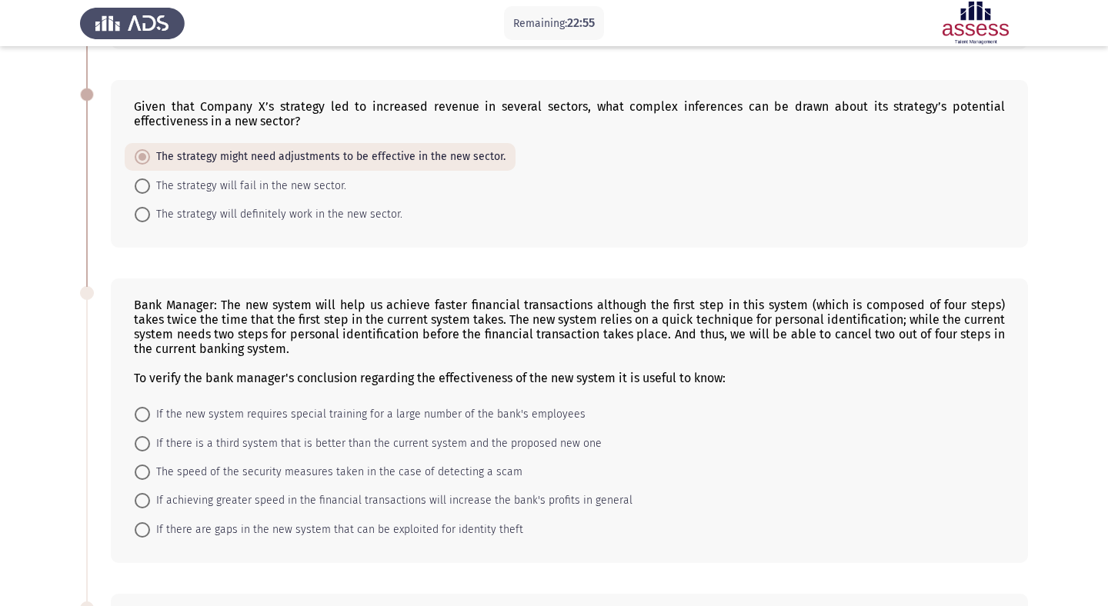
scroll to position [370, 0]
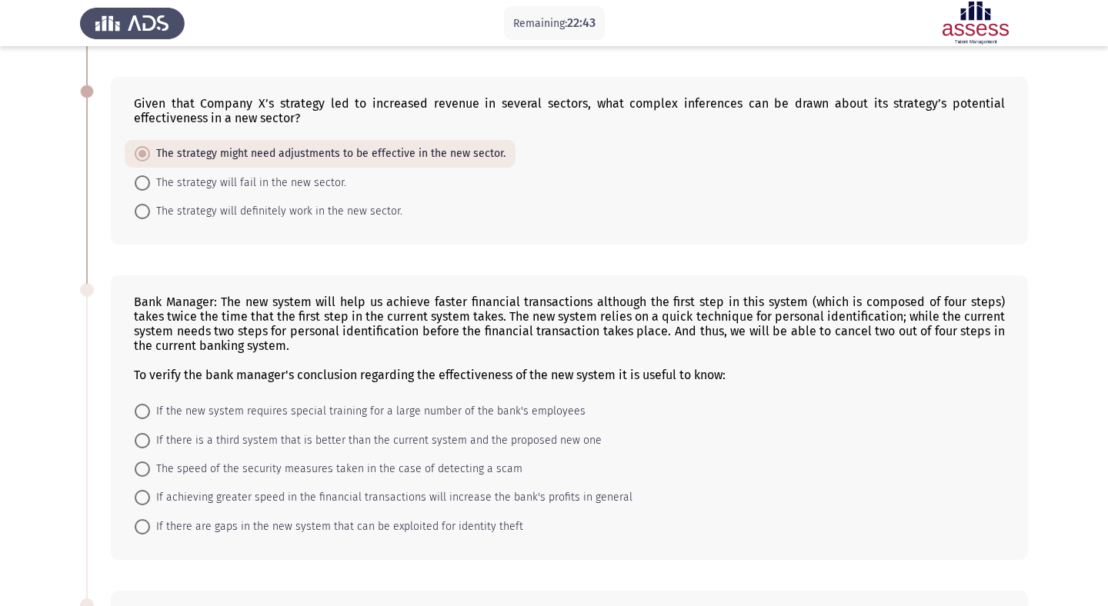
click at [379, 202] on span "The strategy will definitely work in the new sector." at bounding box center [276, 211] width 252 height 18
click at [150, 204] on input "The strategy will definitely work in the new sector." at bounding box center [142, 211] width 15 height 15
radio input "true"
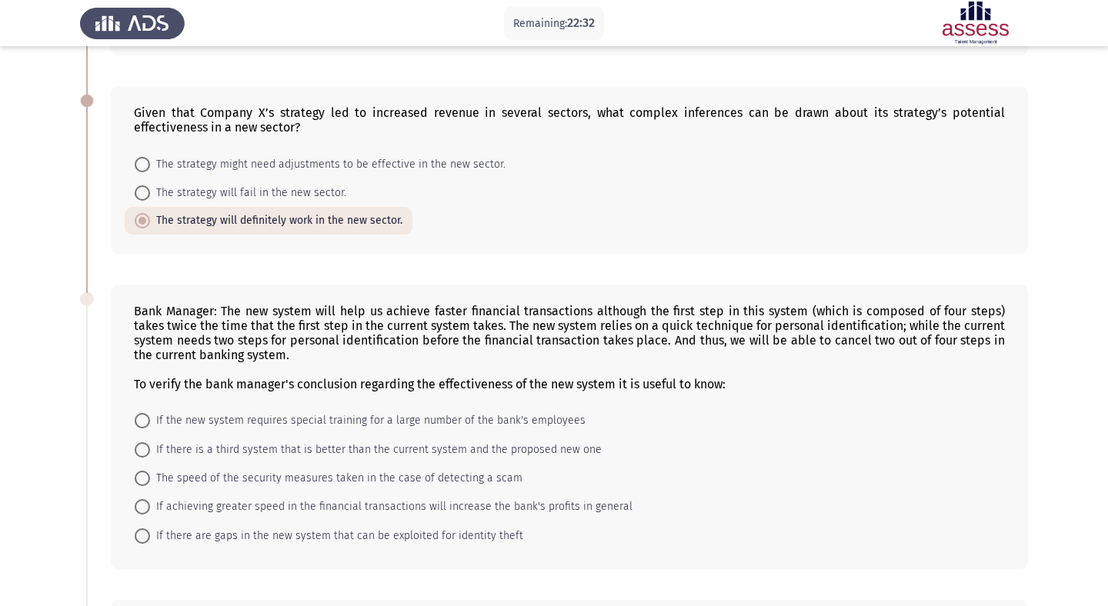
scroll to position [359, 0]
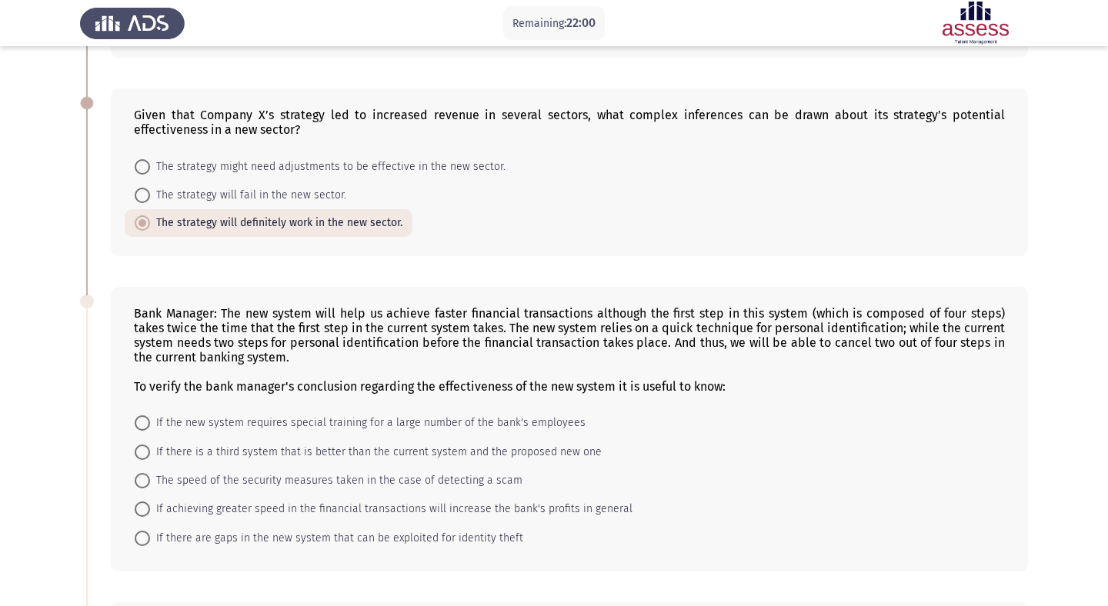
click at [335, 158] on span "The strategy might need adjustments to be effective in the new sector." at bounding box center [327, 167] width 355 height 18
click at [150, 159] on input "The strategy might need adjustments to be effective in the new sector." at bounding box center [142, 166] width 15 height 15
radio input "true"
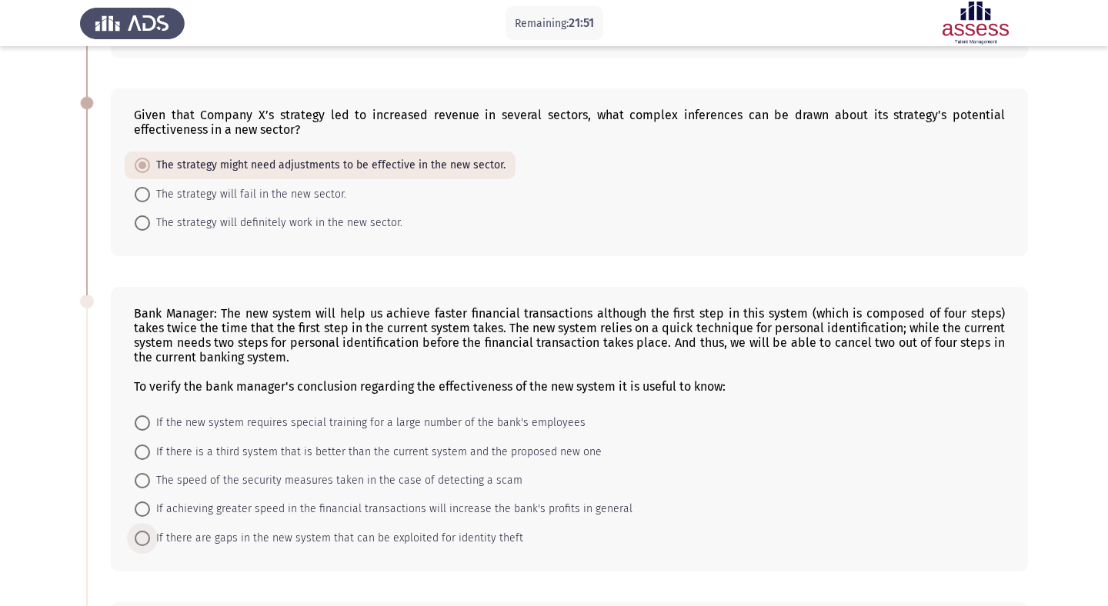
click at [167, 529] on span "If there are gaps in the new system that can be exploited for identity theft" at bounding box center [336, 538] width 373 height 18
click at [150, 531] on input "If there are gaps in the new system that can be exploited for identity theft" at bounding box center [142, 538] width 15 height 15
radio input "true"
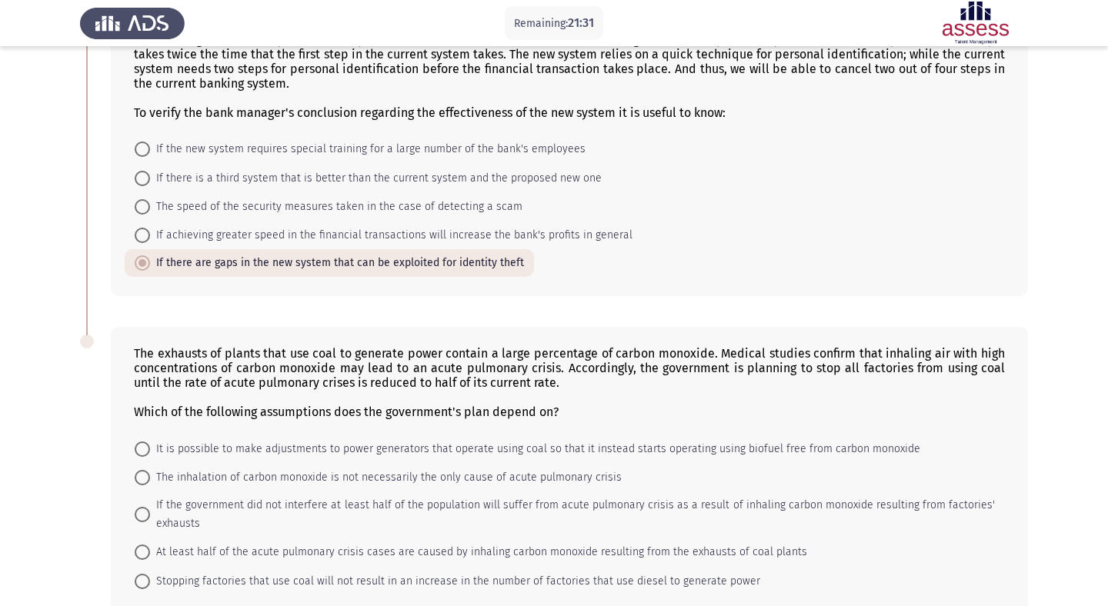
scroll to position [699, 0]
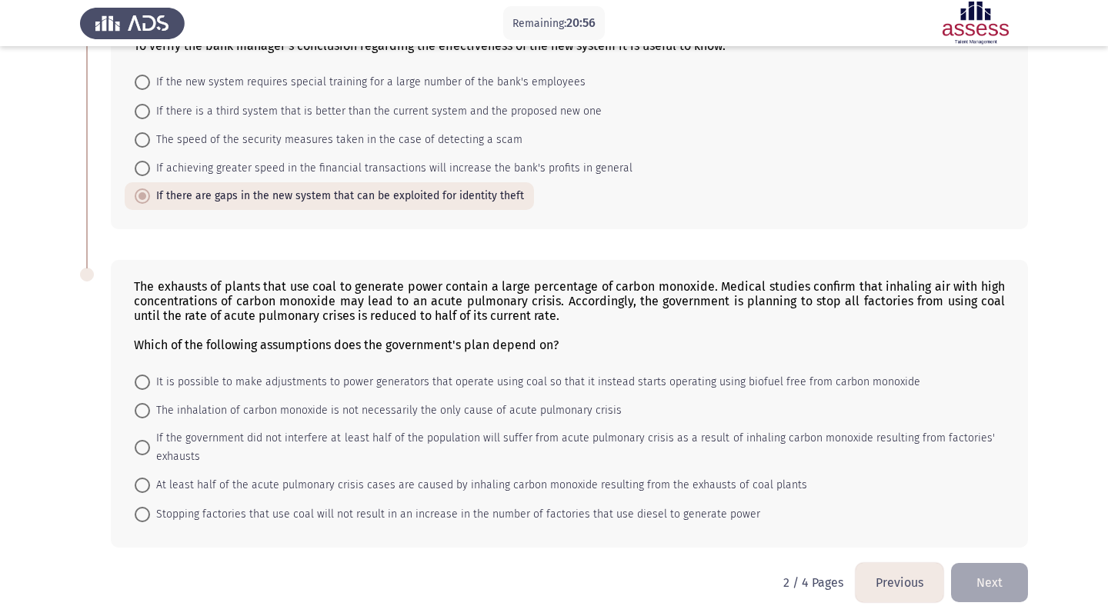
click at [352, 402] on span "The inhalation of carbon monoxide is not necessarily the only cause of acute pu…" at bounding box center [386, 411] width 472 height 18
click at [150, 403] on input "The inhalation of carbon monoxide is not necessarily the only cause of acute pu…" at bounding box center [142, 410] width 15 height 15
radio input "true"
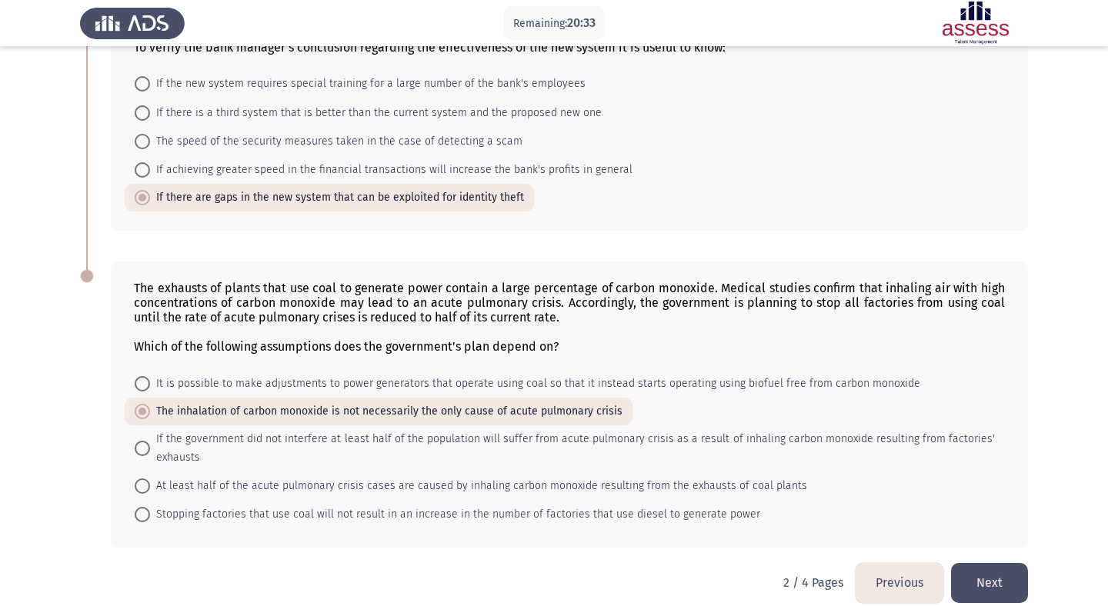
click at [347, 477] on span "At least half of the acute pulmonary crisis cases are caused by inhaling carbon…" at bounding box center [478, 486] width 657 height 18
click at [150, 479] on input "At least half of the acute pulmonary crisis cases are caused by inhaling carbon…" at bounding box center [142, 486] width 15 height 15
radio input "true"
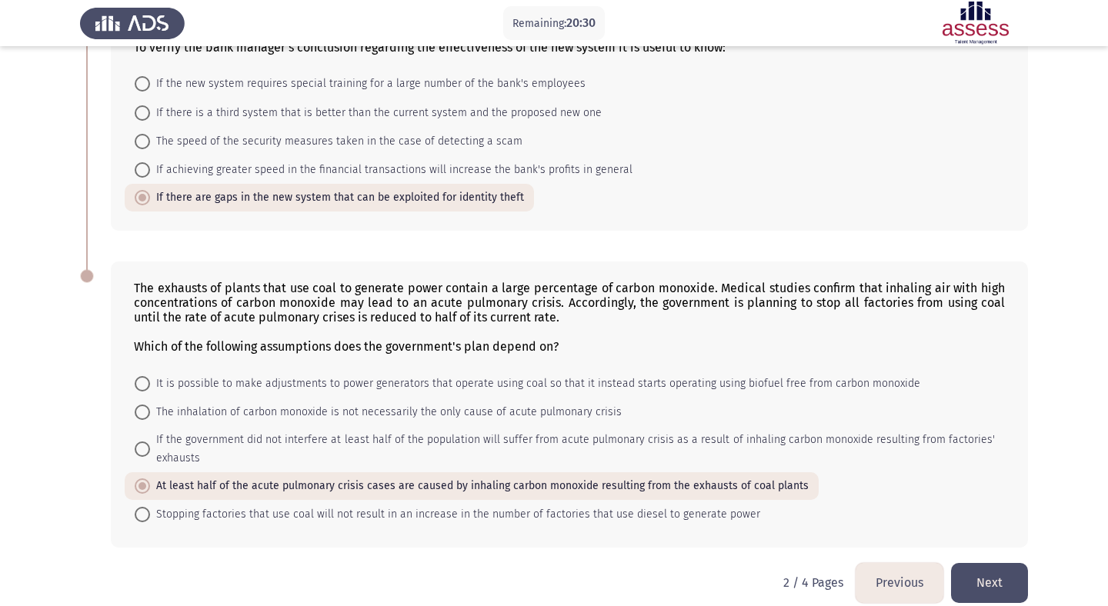
click at [981, 569] on button "Next" at bounding box center [989, 582] width 77 height 39
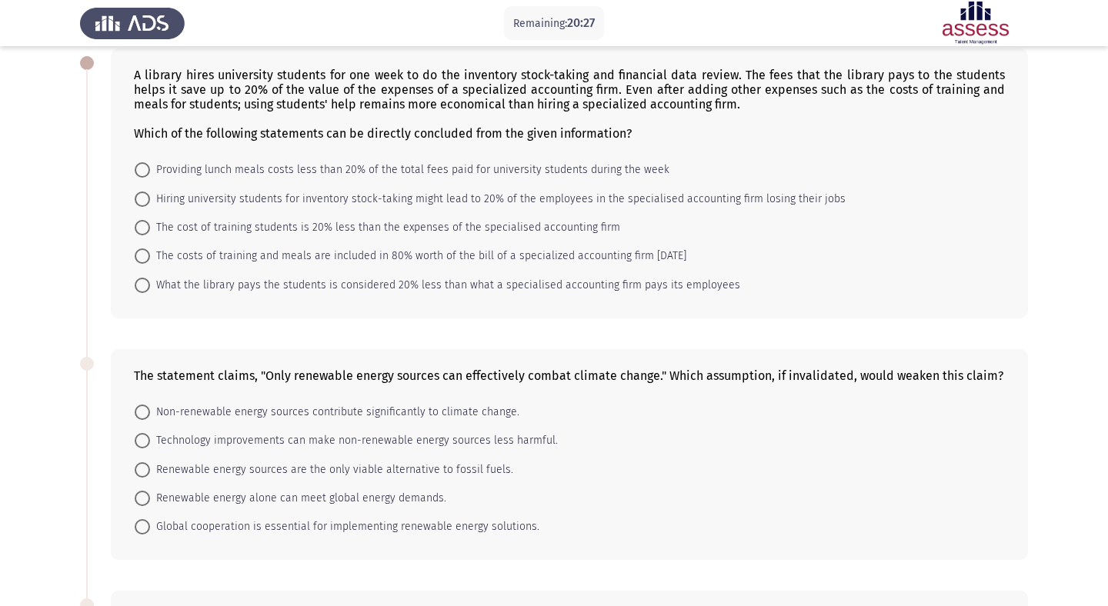
scroll to position [87, 0]
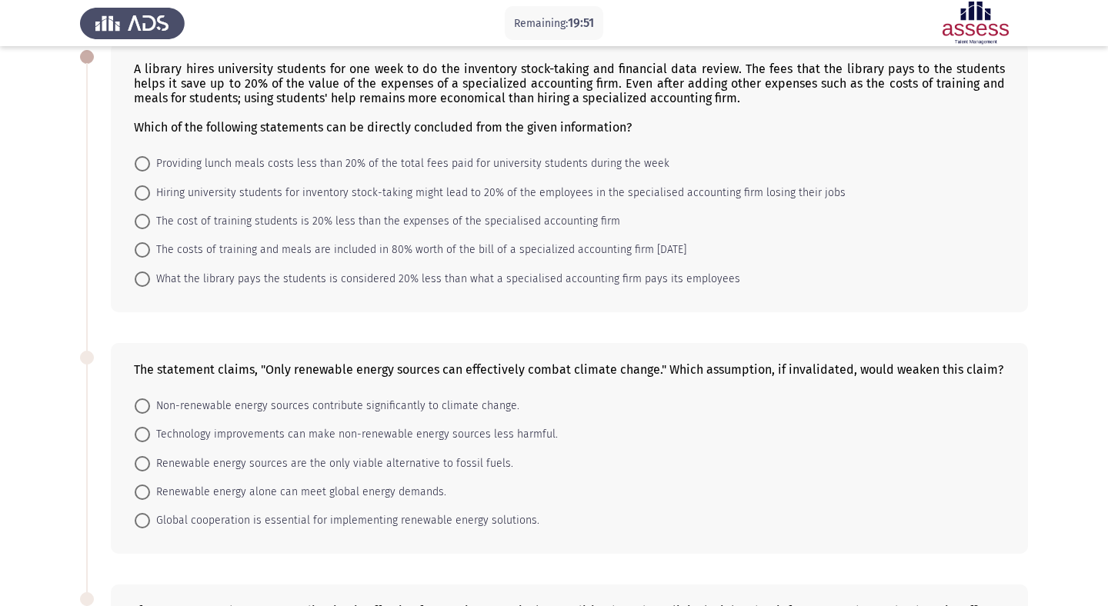
click at [583, 249] on span "The costs of training and meals are included in 80% worth of the bill of a spec…" at bounding box center [418, 250] width 536 height 18
click at [150, 249] on input "The costs of training and meals are included in 80% worth of the bill of a spec…" at bounding box center [142, 249] width 15 height 15
radio input "true"
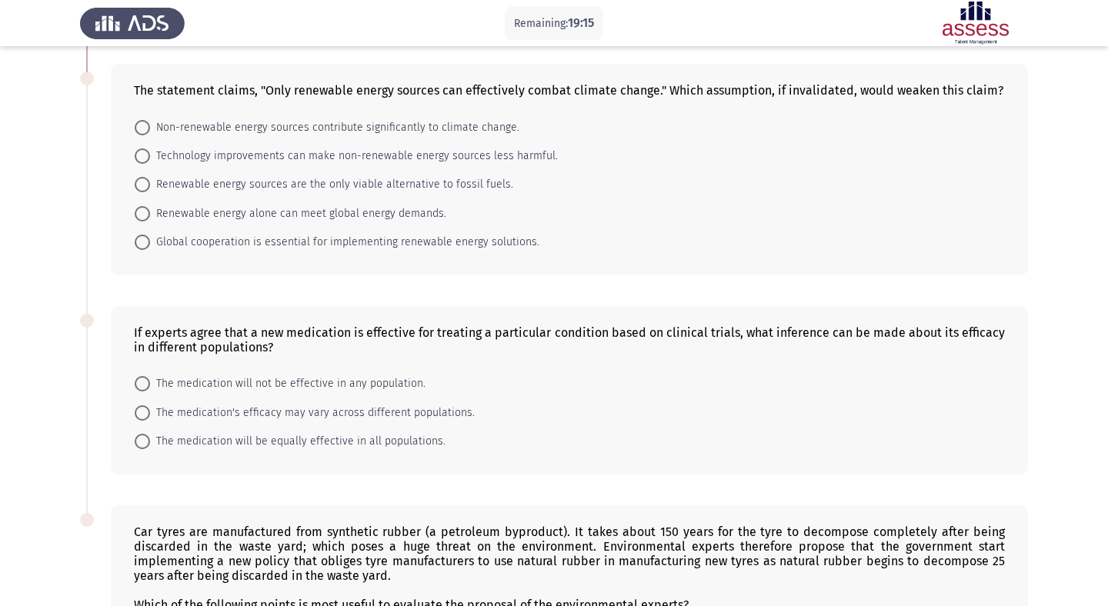
scroll to position [368, 0]
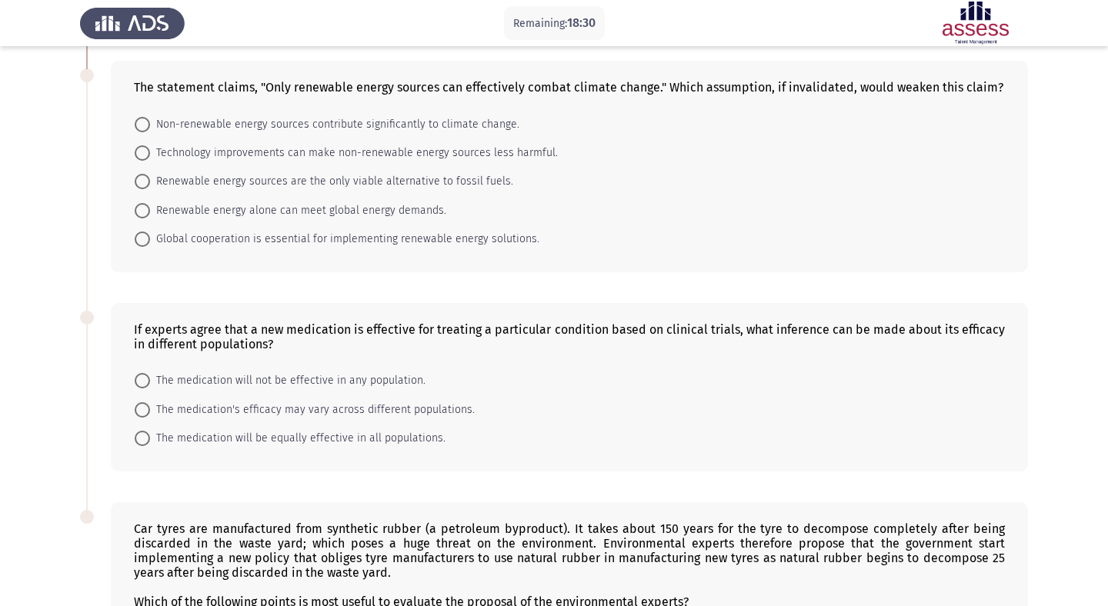
click at [430, 184] on span "Renewable energy sources are the only viable alternative to fossil fuels." at bounding box center [331, 181] width 363 height 18
click at [150, 184] on input "Renewable energy sources are the only viable alternative to fossil fuels." at bounding box center [142, 181] width 15 height 15
radio input "true"
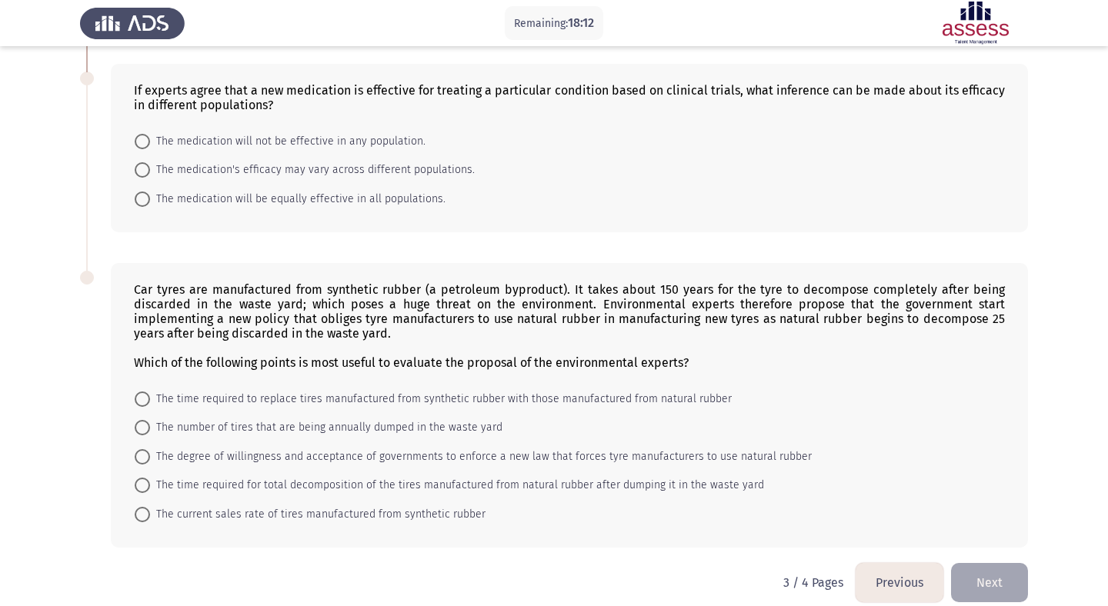
scroll to position [607, 0]
click at [391, 169] on span "The medication's efficacy may vary across different populations." at bounding box center [312, 169] width 325 height 18
click at [150, 169] on input "The medication's efficacy may vary across different populations." at bounding box center [142, 169] width 15 height 15
radio input "true"
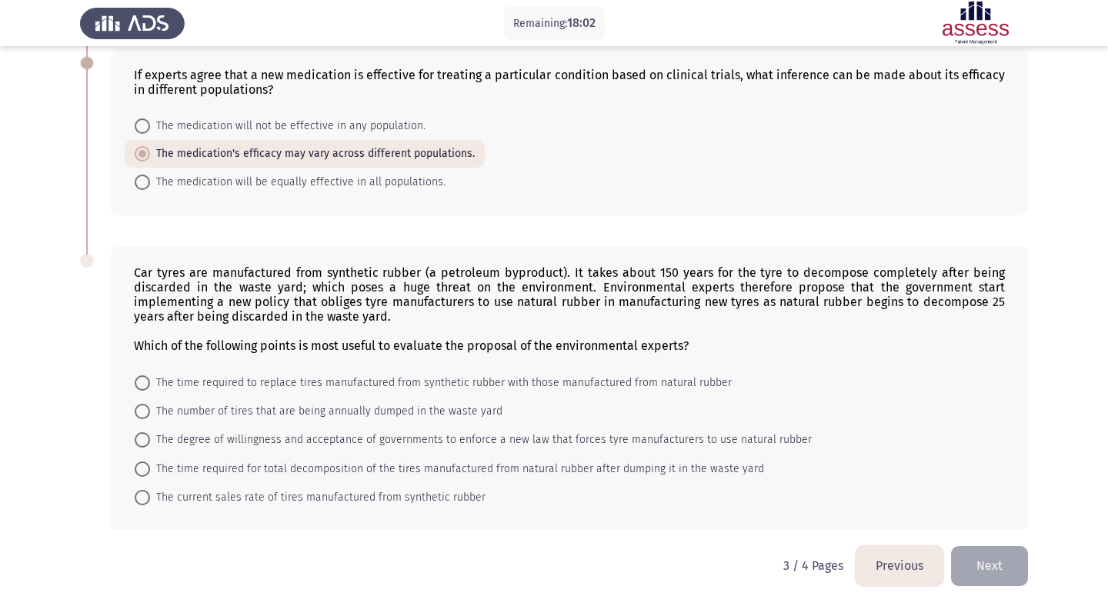
scroll to position [623, 0]
click at [392, 177] on span "The medication will be equally effective in all populations." at bounding box center [297, 181] width 295 height 18
click at [150, 177] on input "The medication will be equally effective in all populations." at bounding box center [142, 180] width 15 height 15
radio input "true"
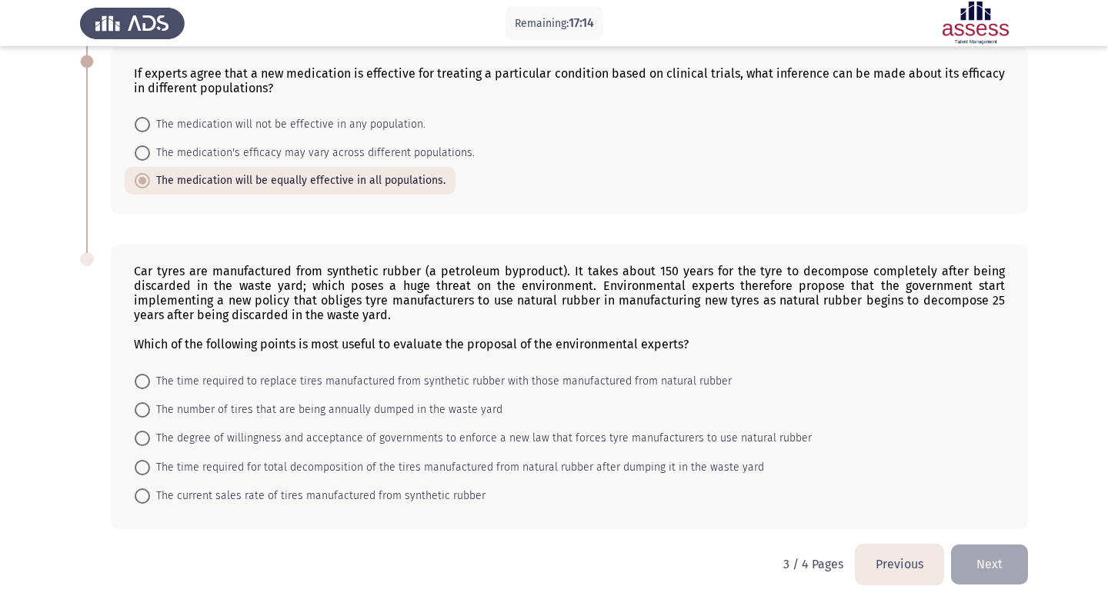
click at [427, 470] on span "The time required for total decomposition of the tires manufactured from natura…" at bounding box center [457, 468] width 614 height 18
click at [150, 470] on input "The time required for total decomposition of the tires manufactured from natura…" at bounding box center [142, 467] width 15 height 15
radio input "true"
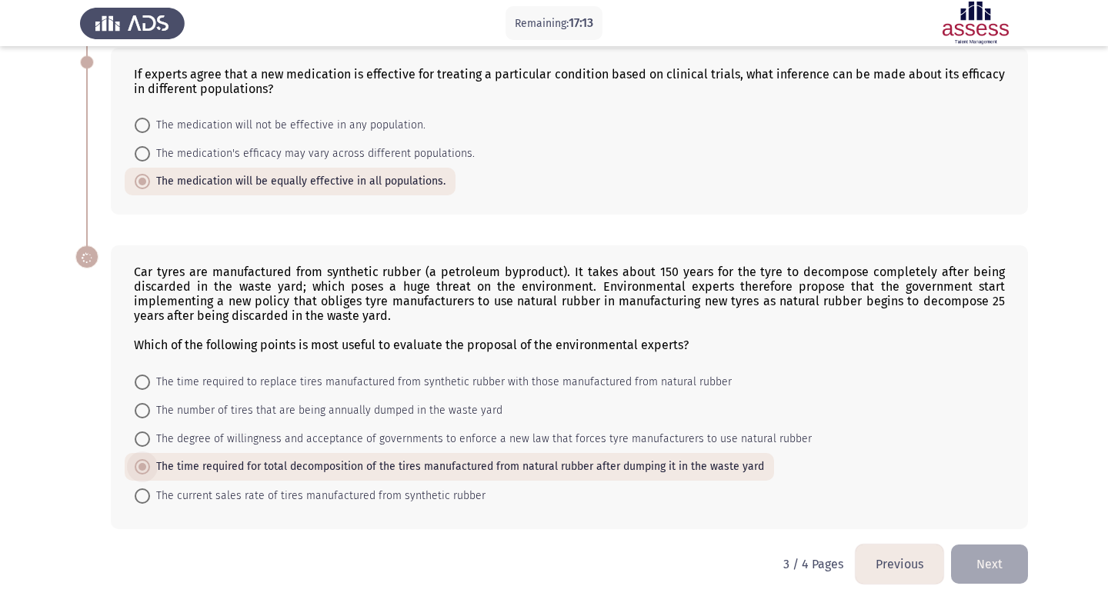
scroll to position [622, 0]
click at [416, 385] on span "The time required to replace tires manufactured from synthetic rubber with thos…" at bounding box center [441, 382] width 582 height 18
click at [150, 385] on input "The time required to replace tires manufactured from synthetic rubber with thos…" at bounding box center [142, 382] width 15 height 15
radio input "true"
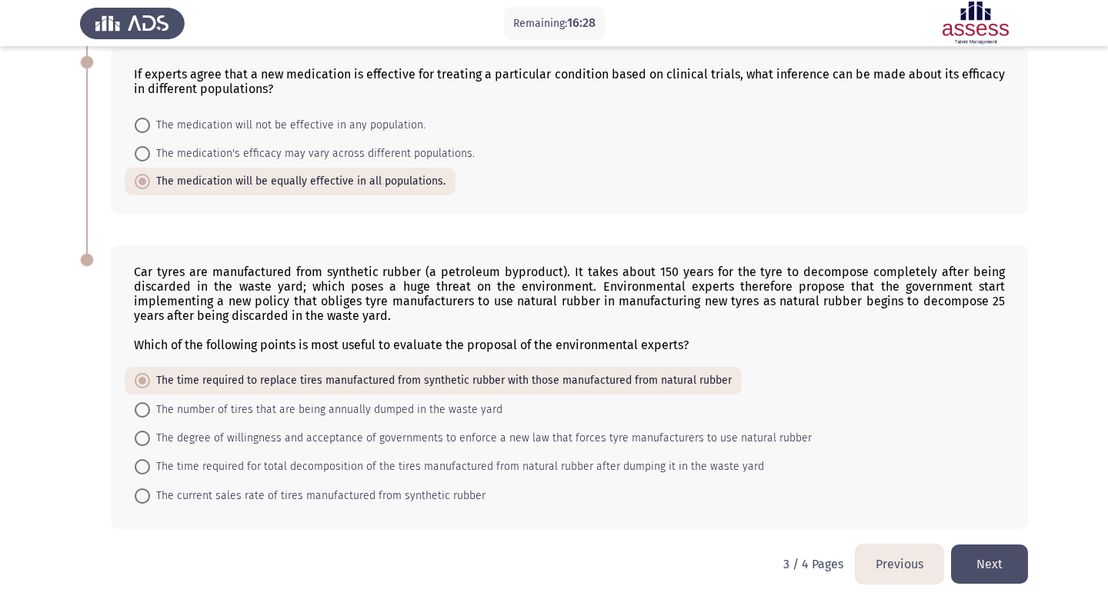
click at [439, 410] on span "The number of tires that are being annually dumped in the waste yard" at bounding box center [326, 410] width 352 height 18
click at [150, 410] on input "The number of tires that are being annually dumped in the waste yard" at bounding box center [142, 409] width 15 height 15
radio input "true"
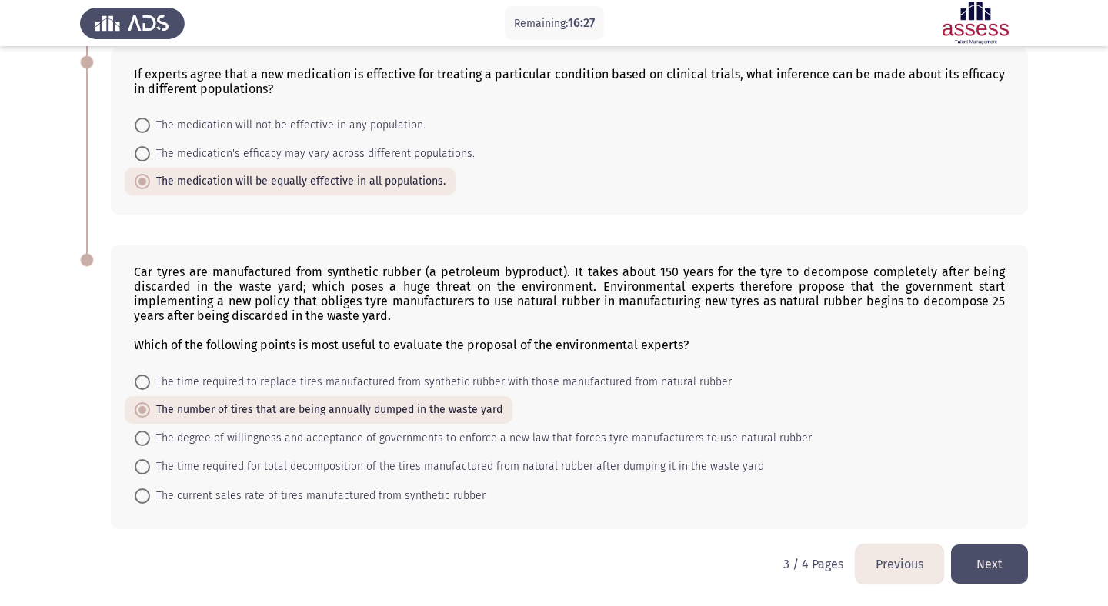
click at [990, 550] on button "Next" at bounding box center [989, 564] width 77 height 39
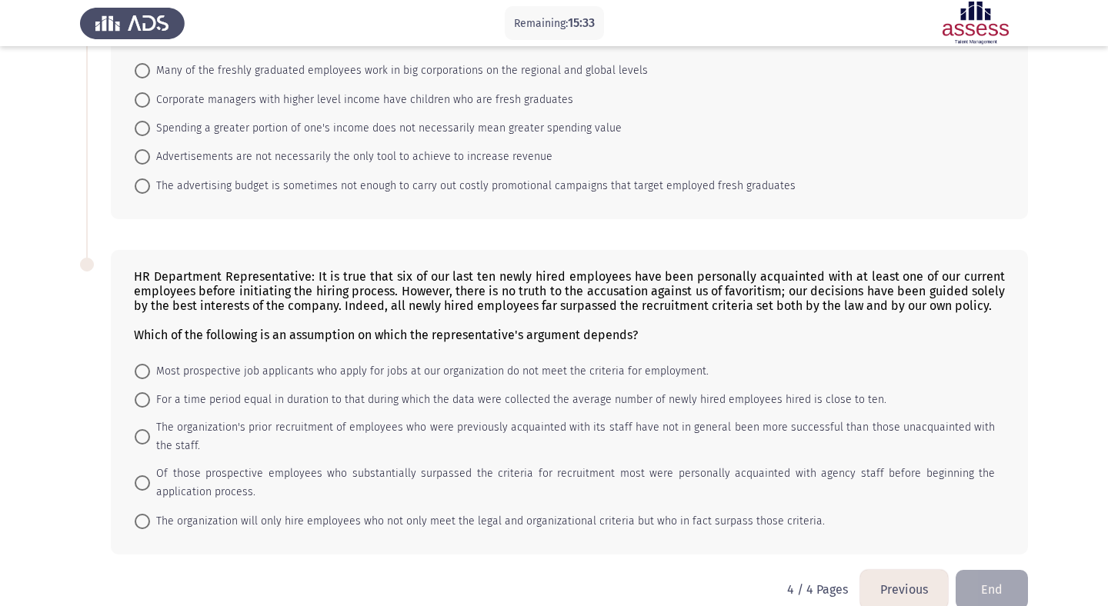
scroll to position [205, 0]
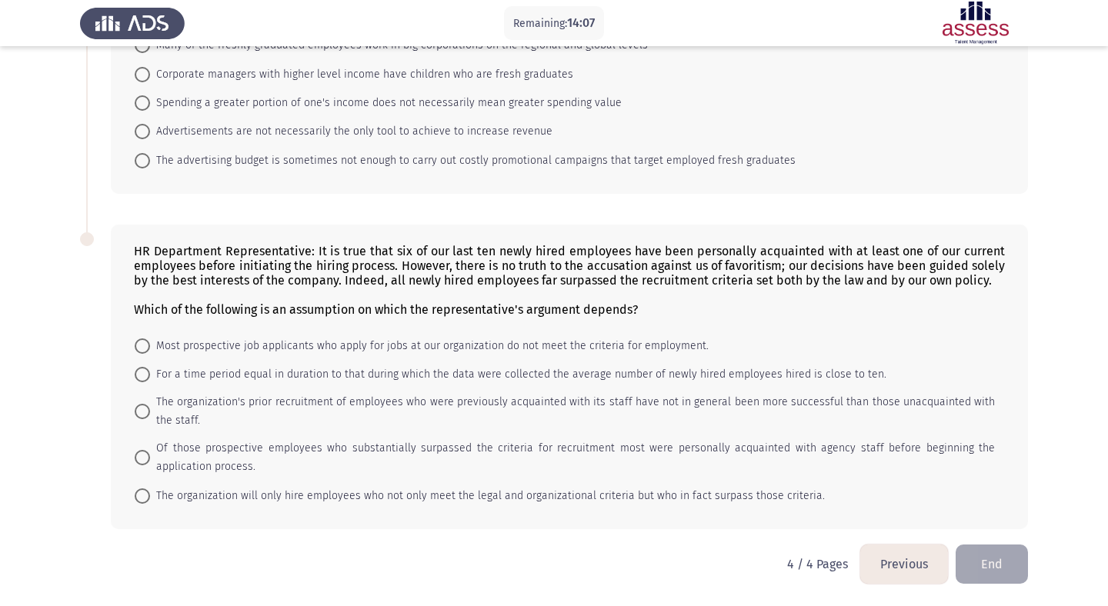
click at [629, 456] on span "Of those prospective employees who substantially surpassed the criteria for rec…" at bounding box center [572, 457] width 845 height 37
click at [150, 456] on input "Of those prospective employees who substantially surpassed the criteria for rec…" at bounding box center [142, 457] width 15 height 15
radio input "true"
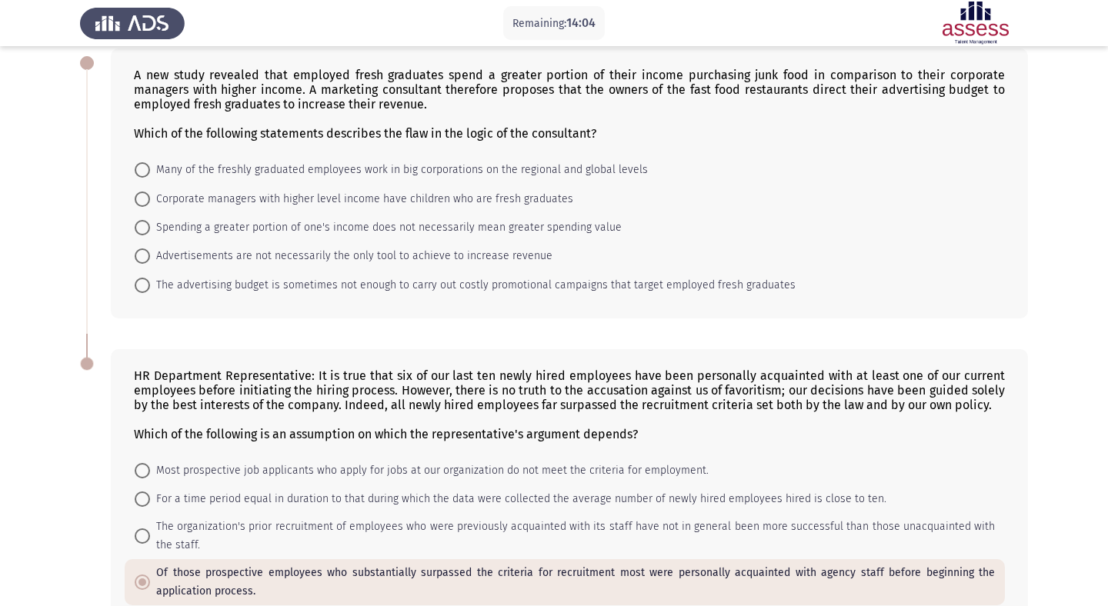
scroll to position [0, 0]
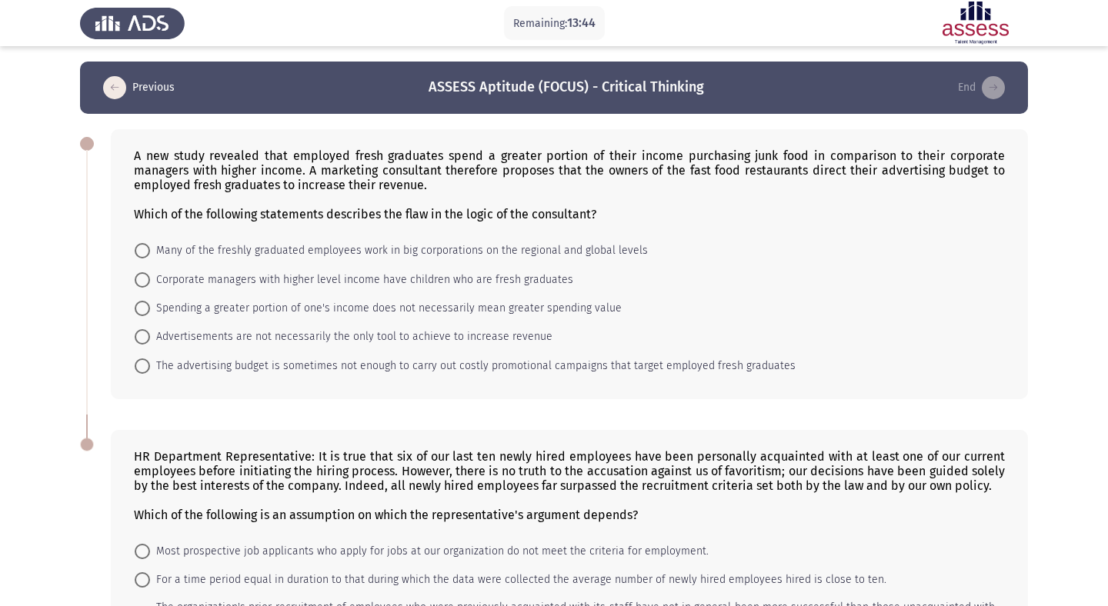
click at [296, 308] on span "Spending a greater portion of one's income does not necessarily mean greater sp…" at bounding box center [386, 308] width 472 height 18
click at [150, 308] on input "Spending a greater portion of one's income does not necessarily mean greater sp…" at bounding box center [142, 308] width 15 height 15
radio input "true"
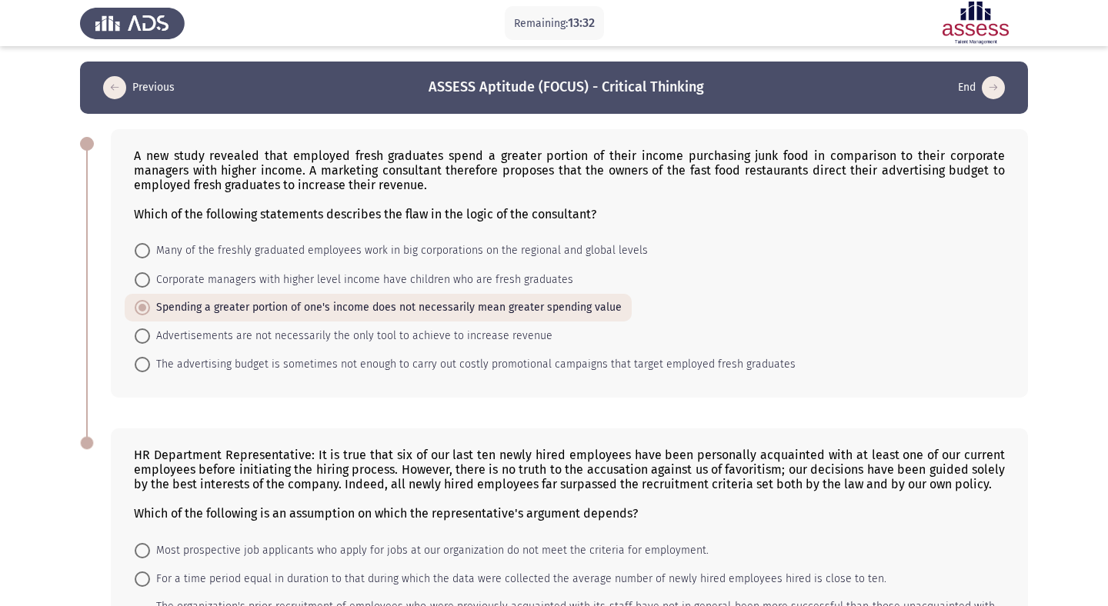
click at [299, 249] on span "Many of the freshly graduated employees work in big corporations on the regiona…" at bounding box center [399, 251] width 498 height 18
click at [150, 249] on input "Many of the freshly graduated employees work in big corporations on the regiona…" at bounding box center [142, 250] width 15 height 15
radio input "true"
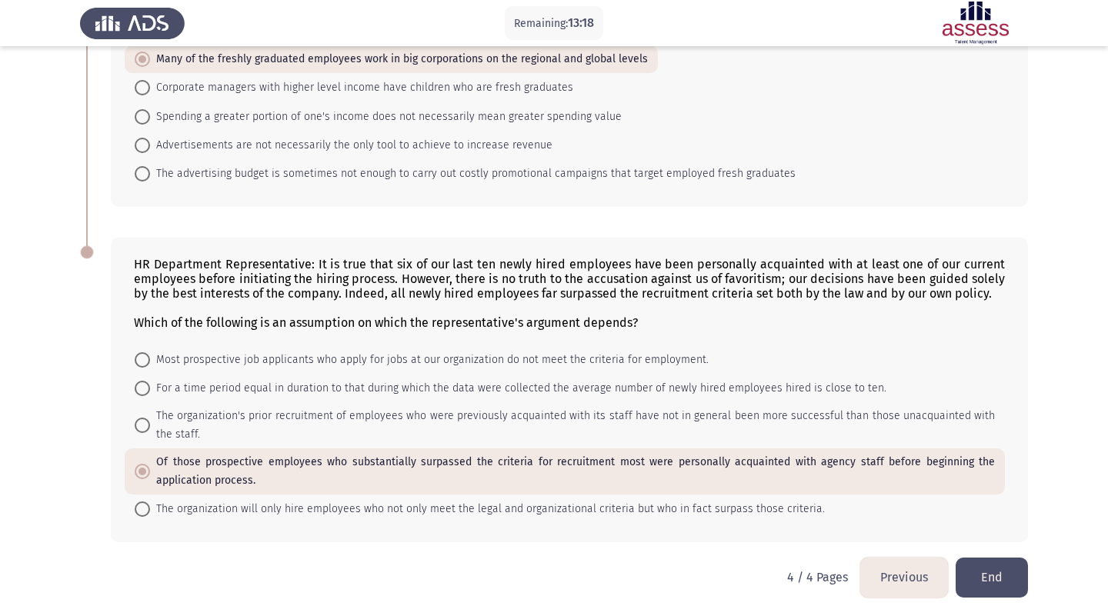
scroll to position [204, 0]
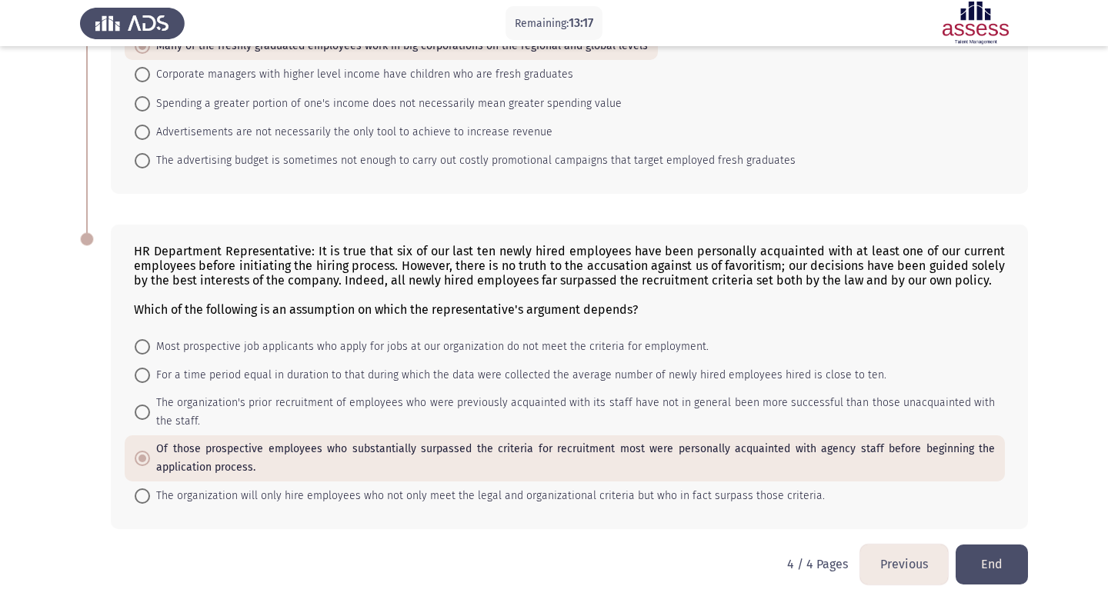
click at [976, 546] on button "End" at bounding box center [992, 564] width 72 height 39
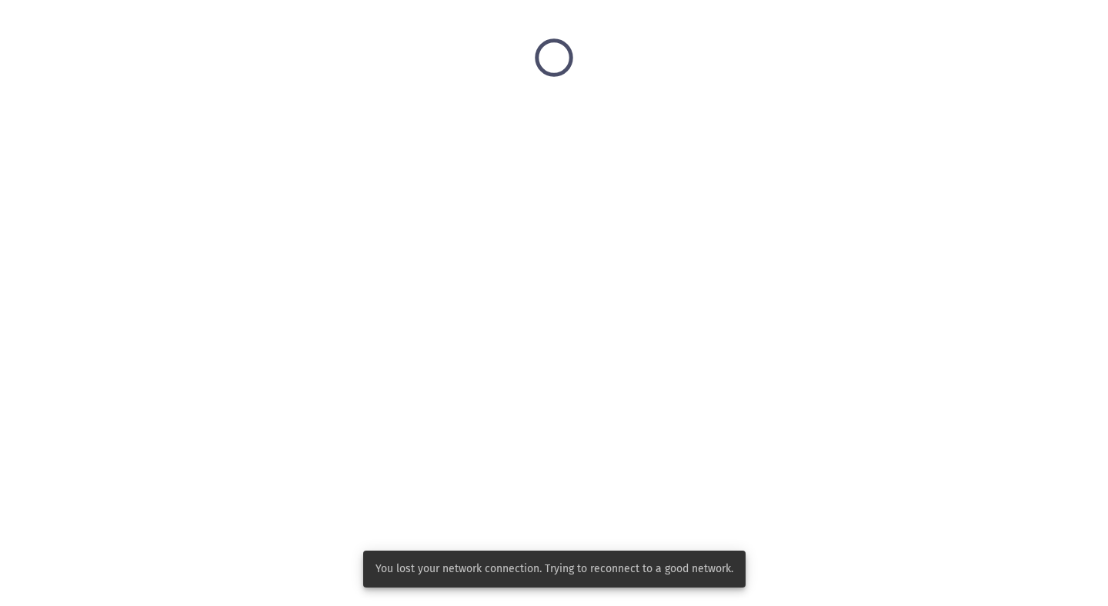
scroll to position [0, 0]
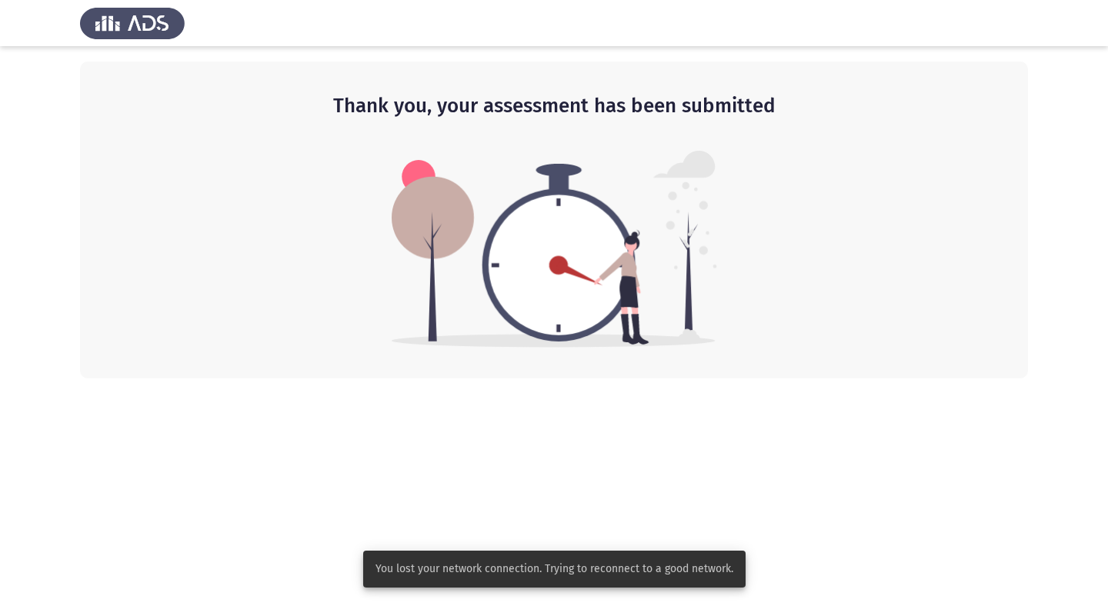
click at [659, 360] on div "Thank you, your assessment has been submitted" at bounding box center [554, 220] width 948 height 317
